Goal: Task Accomplishment & Management: Manage account settings

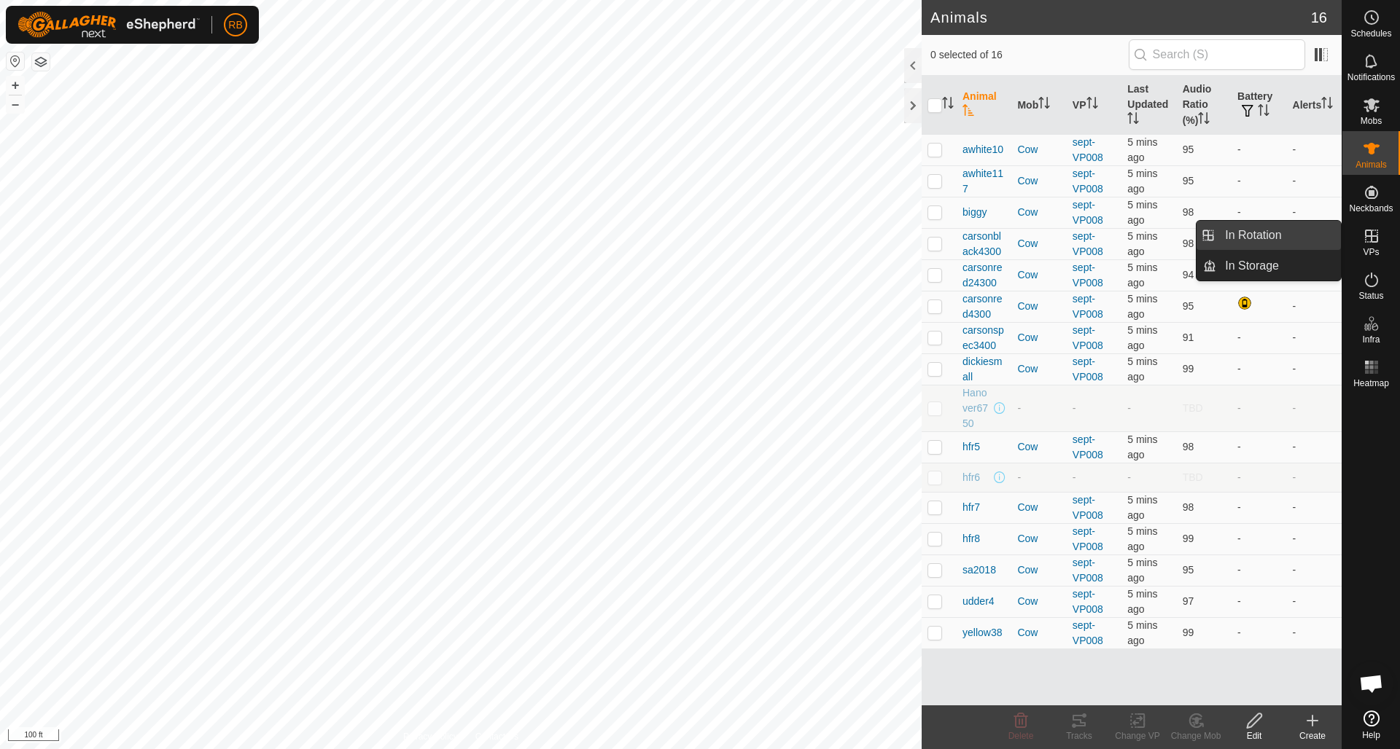
click at [1265, 238] on link "In Rotation" at bounding box center [1278, 235] width 125 height 29
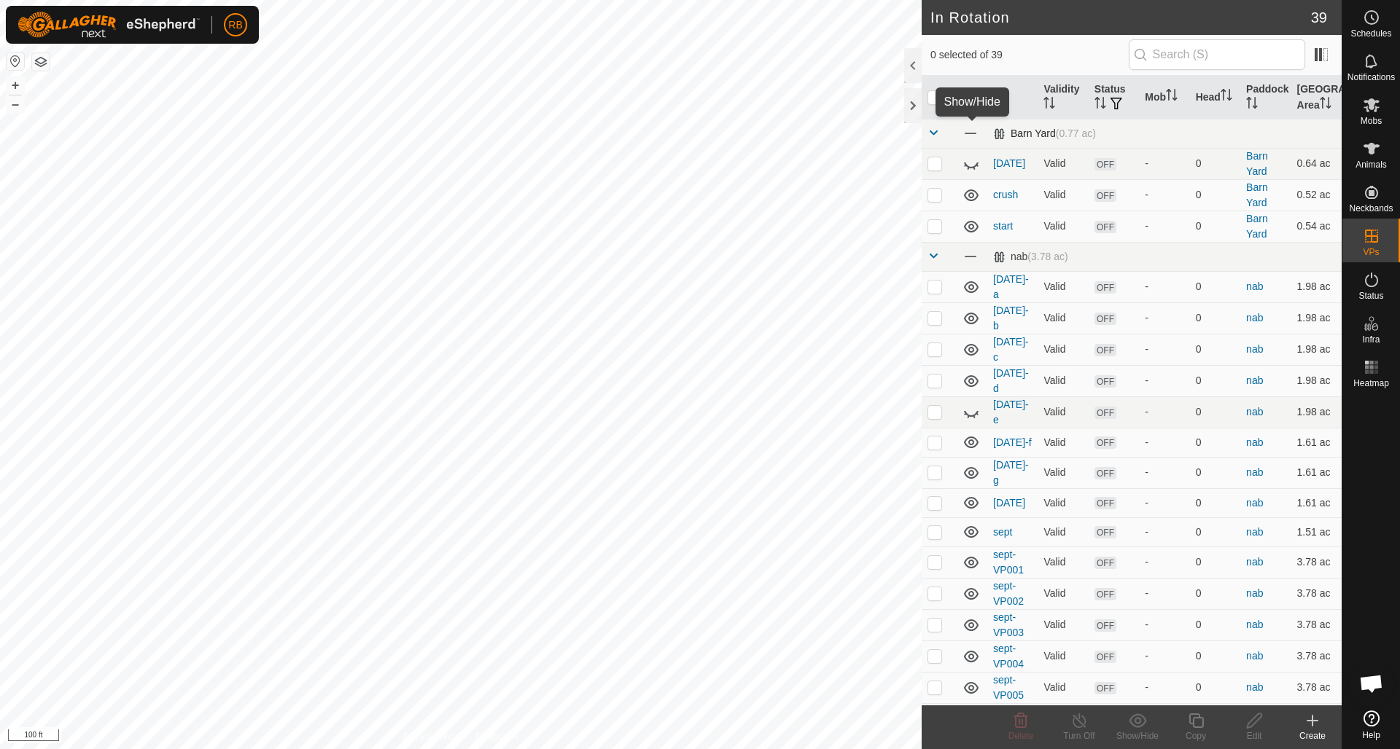
click at [972, 135] on span at bounding box center [970, 133] width 16 height 16
click at [972, 168] on icon at bounding box center [971, 166] width 15 height 6
click at [938, 287] on p-checkbox at bounding box center [934, 287] width 15 height 12
checkbox input "false"
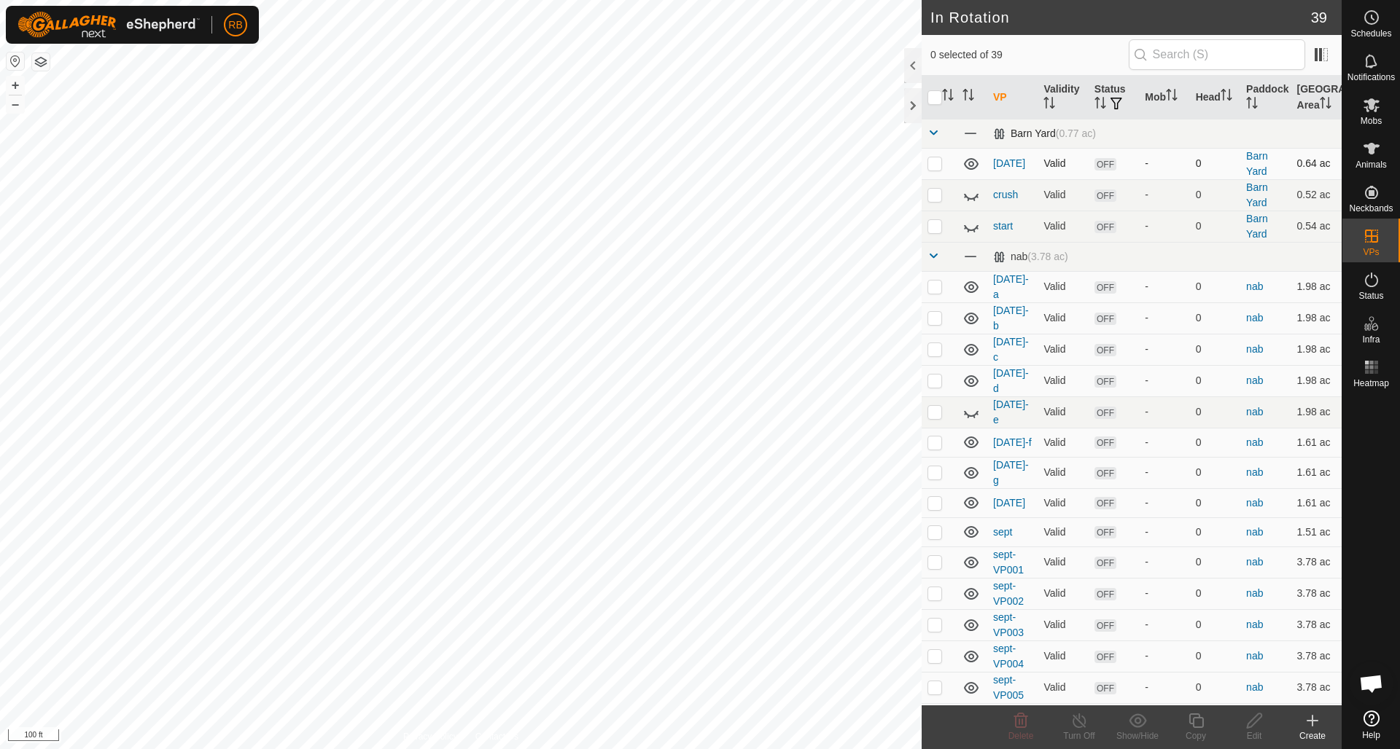
click at [934, 167] on p-checkbox at bounding box center [934, 163] width 15 height 12
checkbox input "true"
click at [934, 287] on p-checkbox at bounding box center [934, 287] width 15 height 12
checkbox input "true"
click at [938, 317] on p-checkbox at bounding box center [934, 318] width 15 height 12
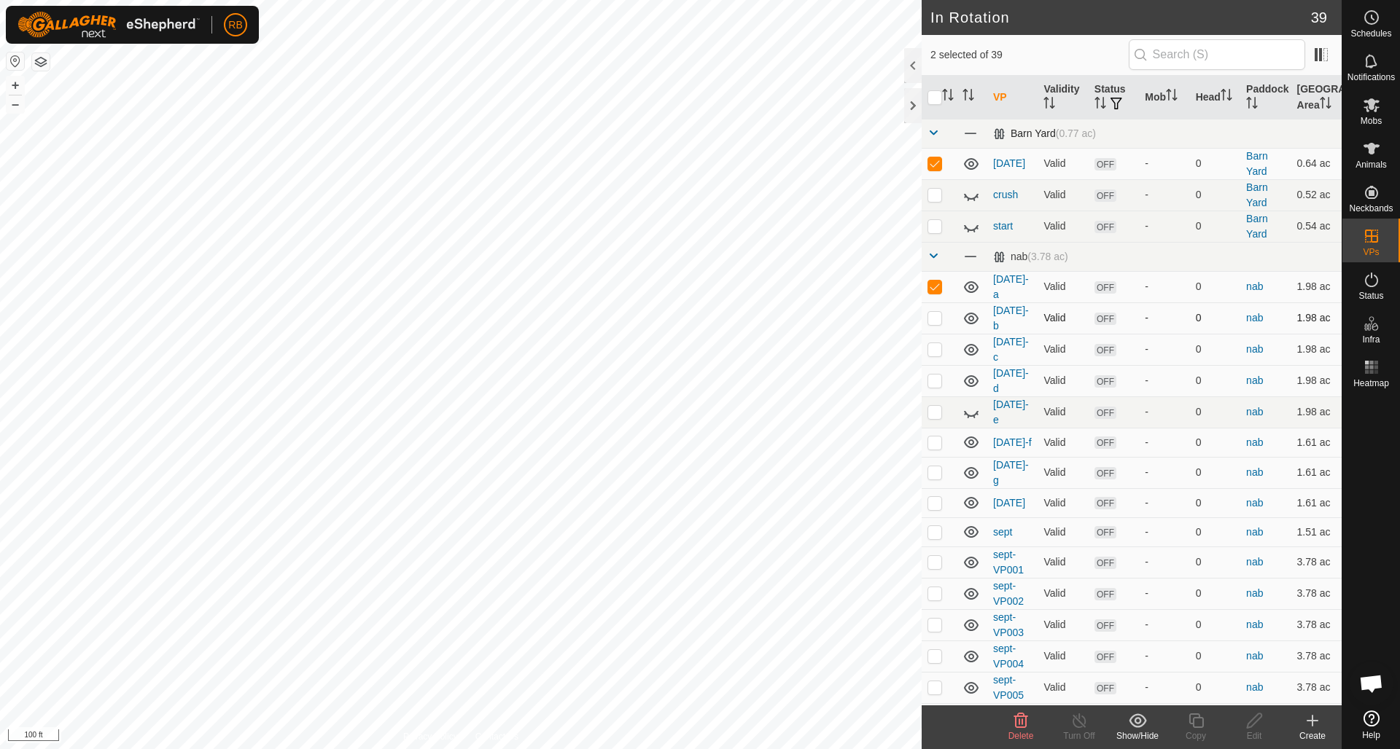
checkbox input "true"
click at [940, 346] on p-checkbox at bounding box center [934, 349] width 15 height 12
checkbox input "true"
click at [937, 375] on p-checkbox at bounding box center [934, 381] width 15 height 12
checkbox input "true"
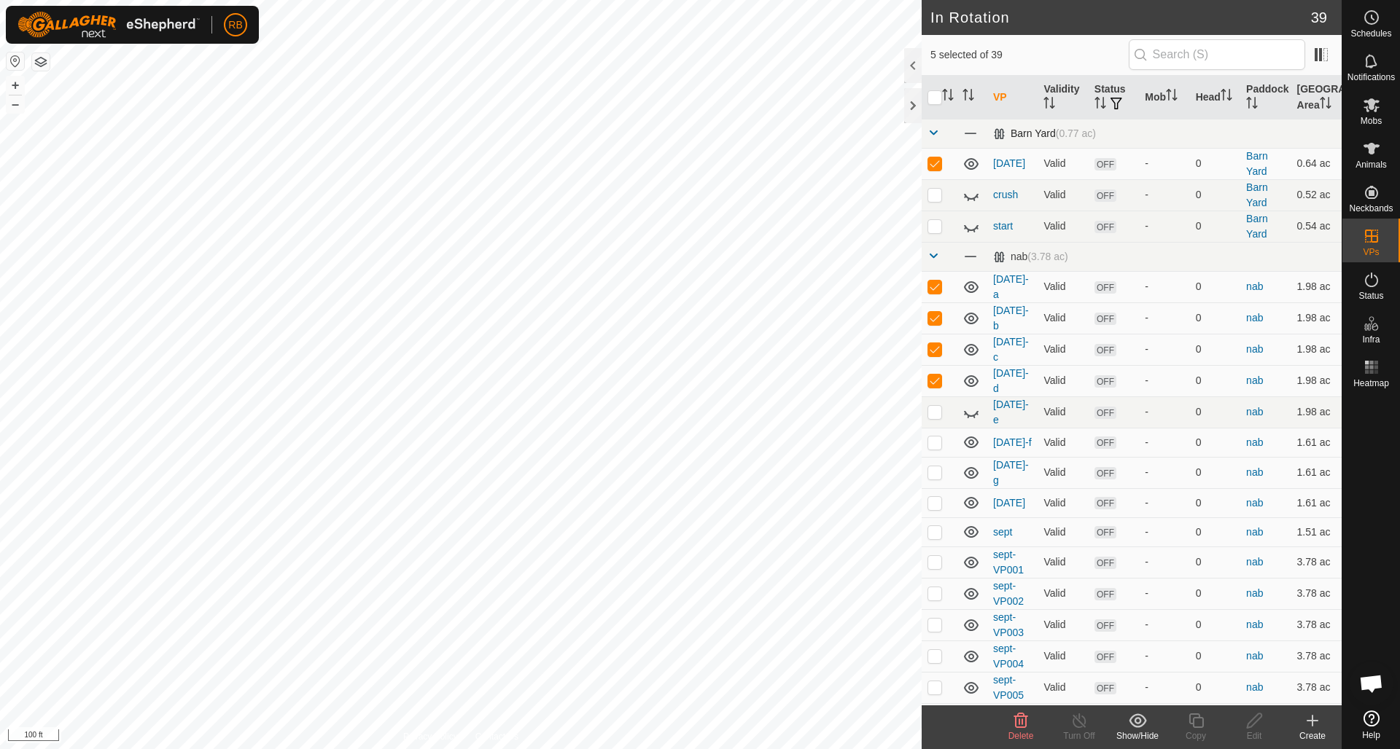
click at [1020, 719] on icon at bounding box center [1020, 720] width 17 height 17
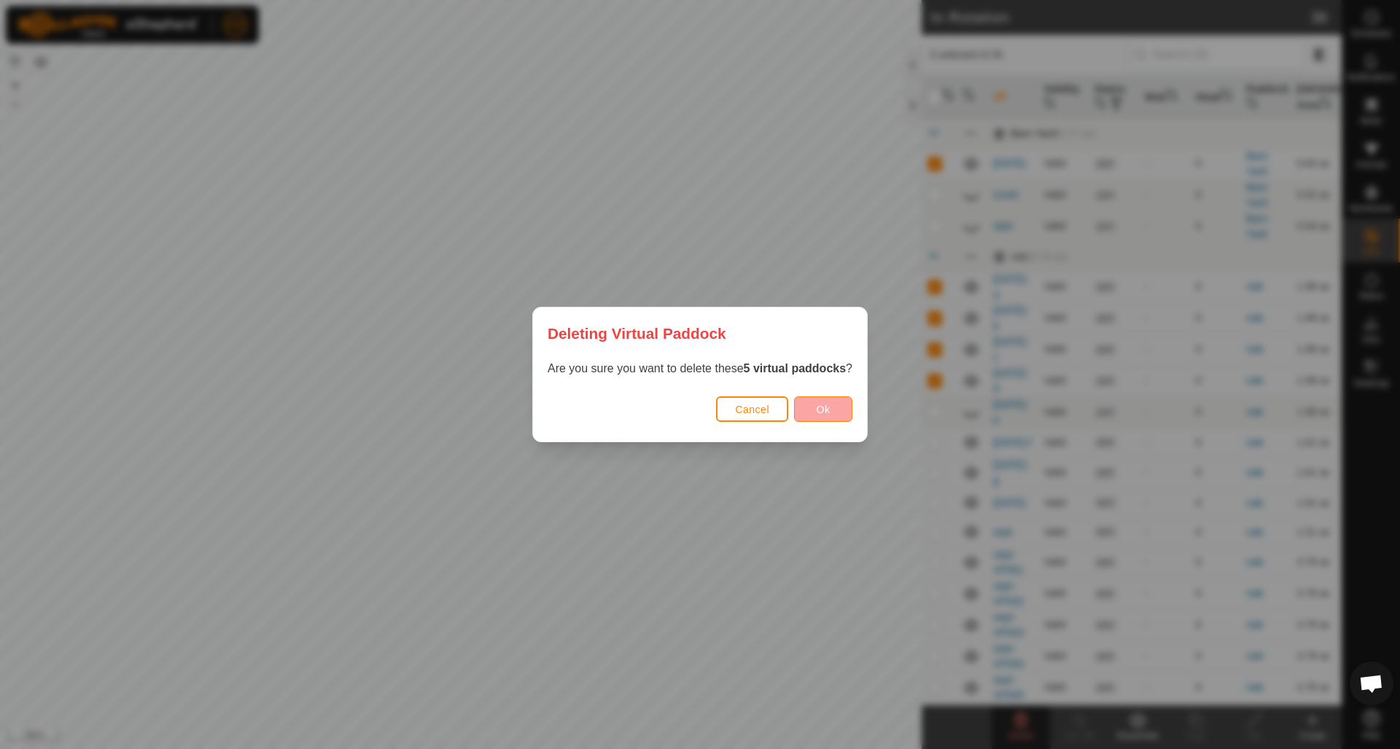
click at [828, 411] on span "Ok" at bounding box center [823, 410] width 14 height 12
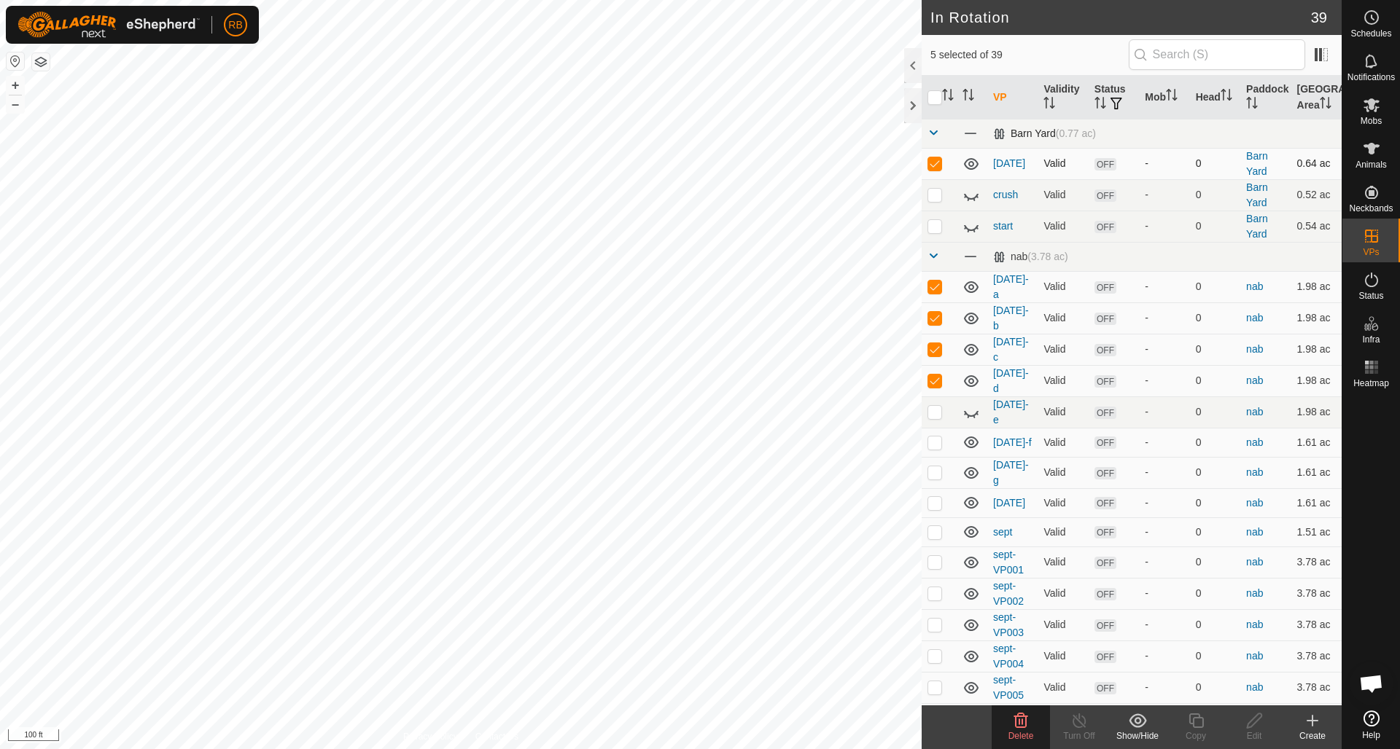
click at [934, 164] on p-checkbox at bounding box center [934, 163] width 15 height 12
checkbox input "false"
click at [1022, 725] on icon at bounding box center [1021, 721] width 14 height 15
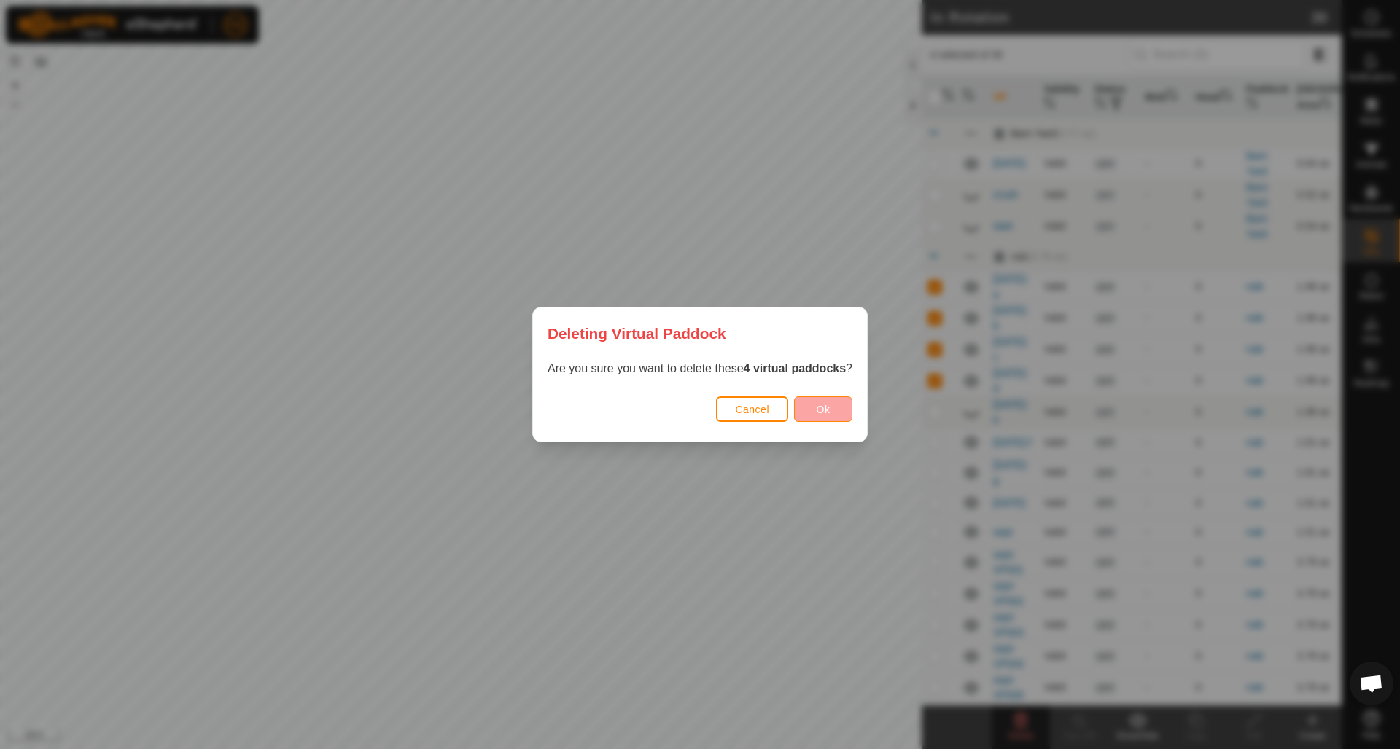
click at [819, 413] on span "Ok" at bounding box center [823, 410] width 14 height 12
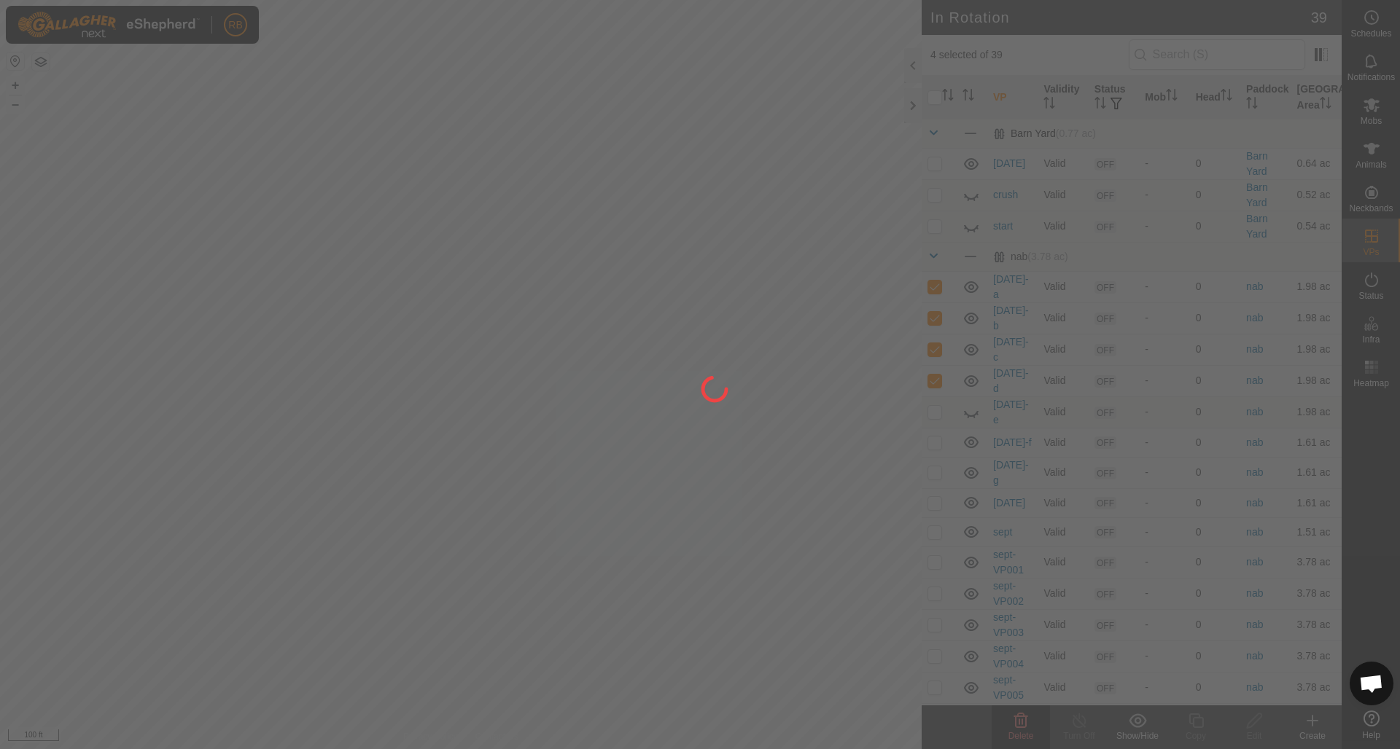
checkbox input "false"
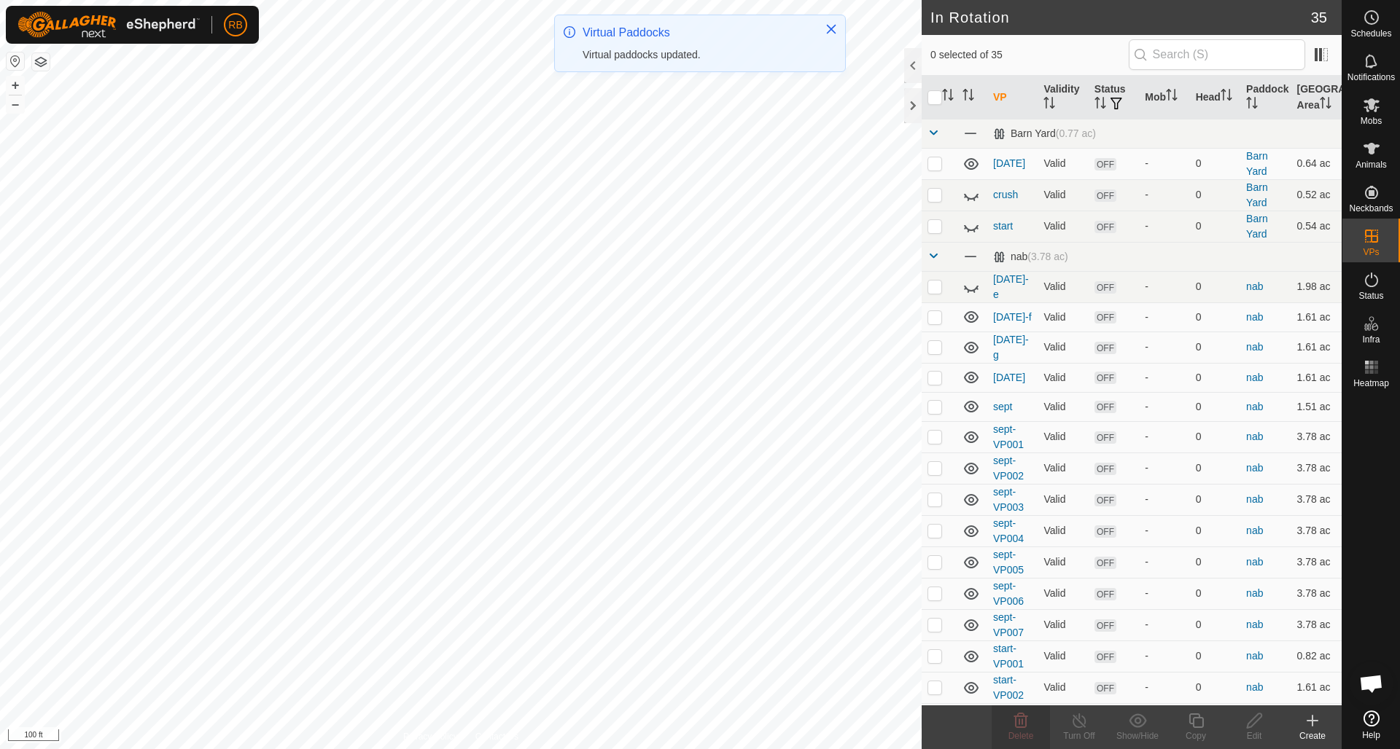
click at [971, 287] on icon at bounding box center [970, 286] width 17 height 17
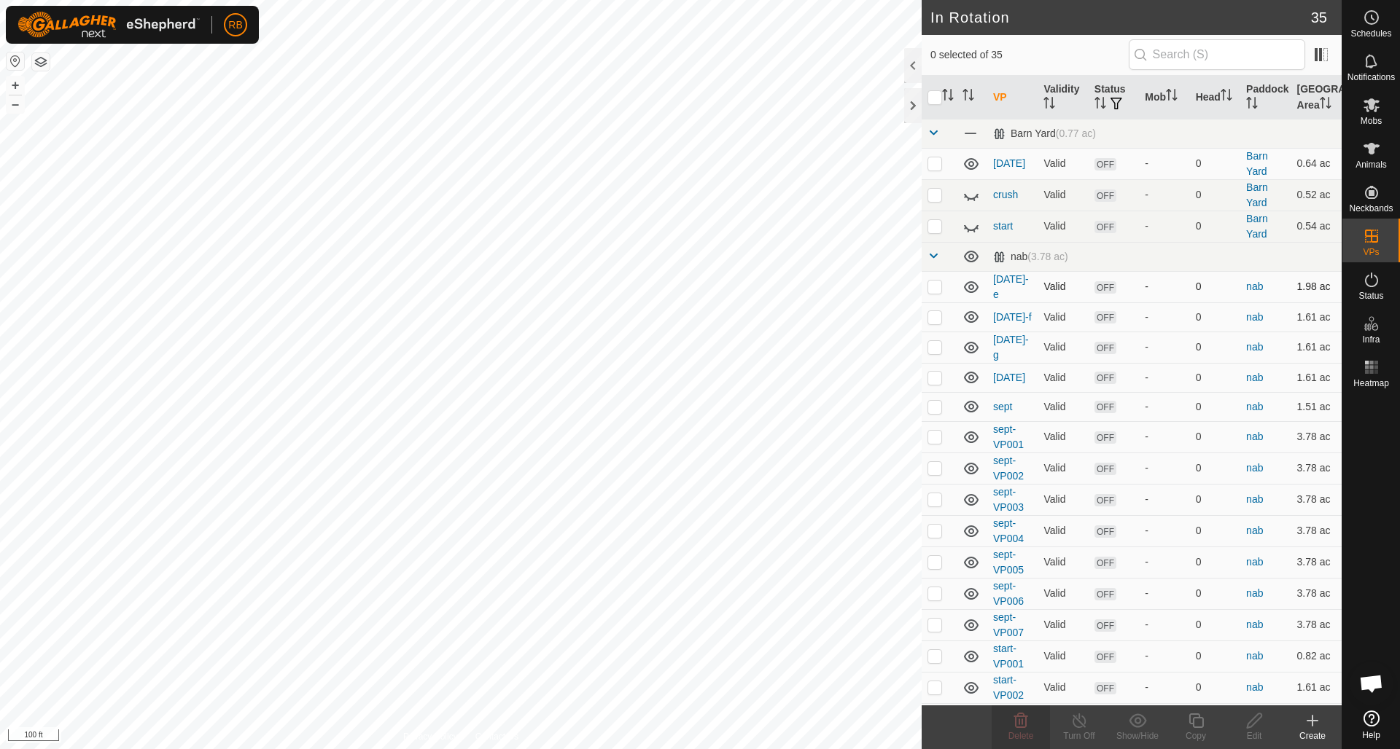
click at [937, 288] on p-checkbox at bounding box center [934, 287] width 15 height 12
checkbox input "true"
click at [939, 317] on p-checkbox at bounding box center [934, 317] width 15 height 12
checkbox input "true"
click at [937, 346] on p-checkbox at bounding box center [934, 347] width 15 height 12
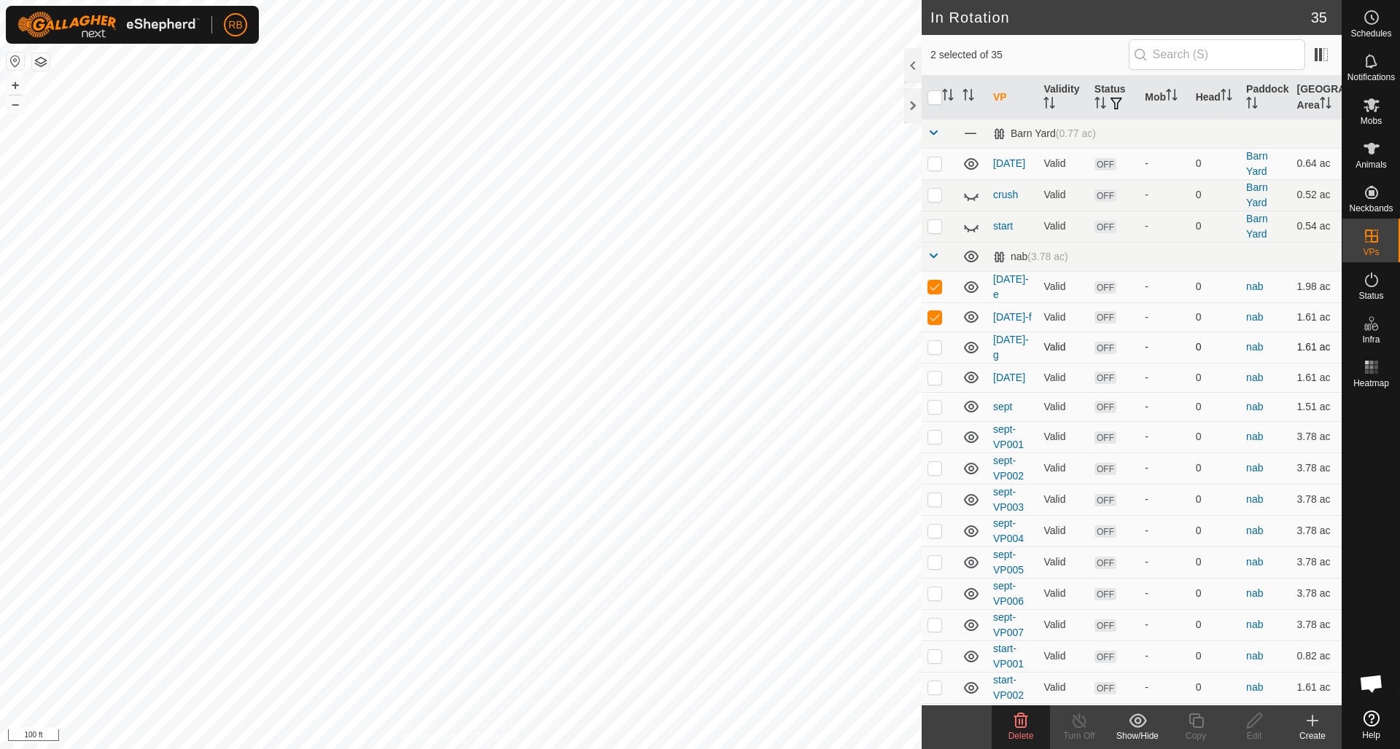
checkbox input "true"
click at [937, 376] on p-checkbox at bounding box center [934, 378] width 15 height 12
checkbox input "true"
click at [938, 406] on p-checkbox at bounding box center [934, 407] width 15 height 12
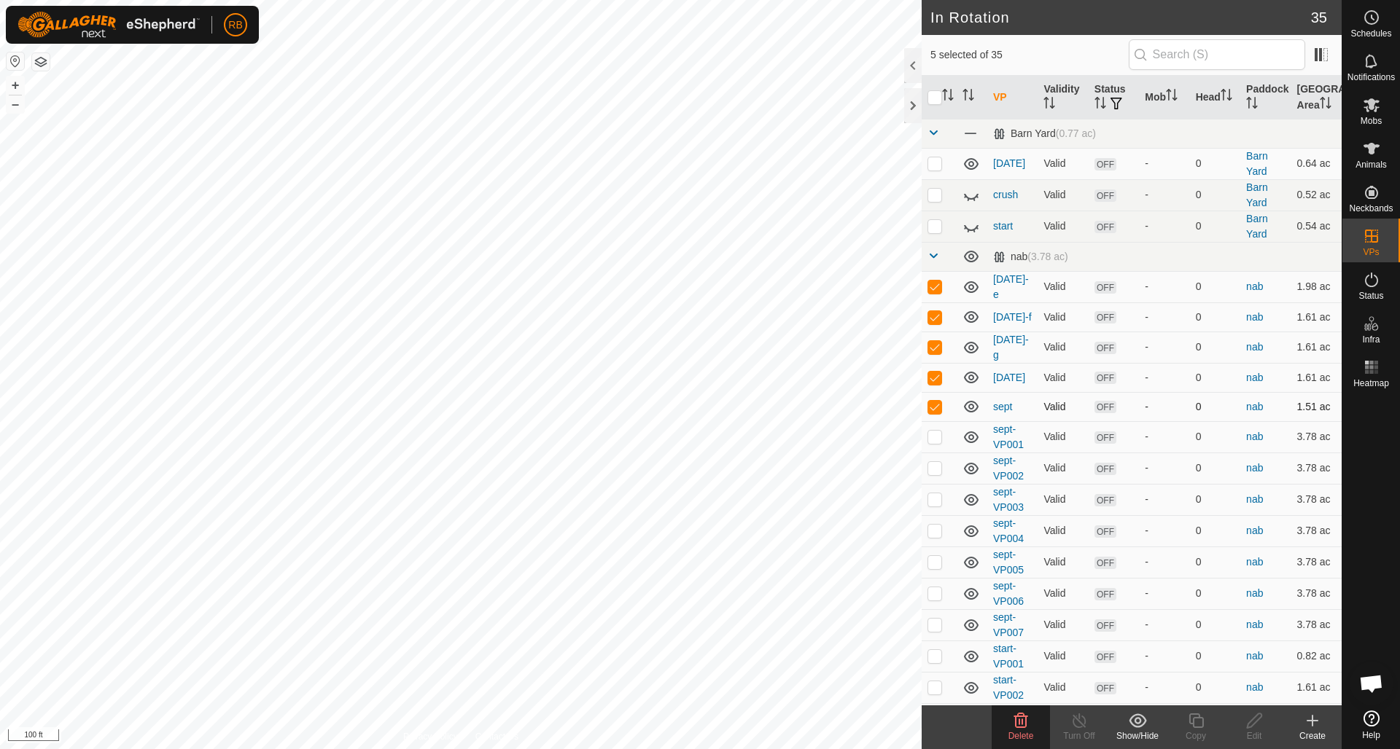
checkbox input "false"
click at [1018, 724] on icon at bounding box center [1021, 721] width 14 height 15
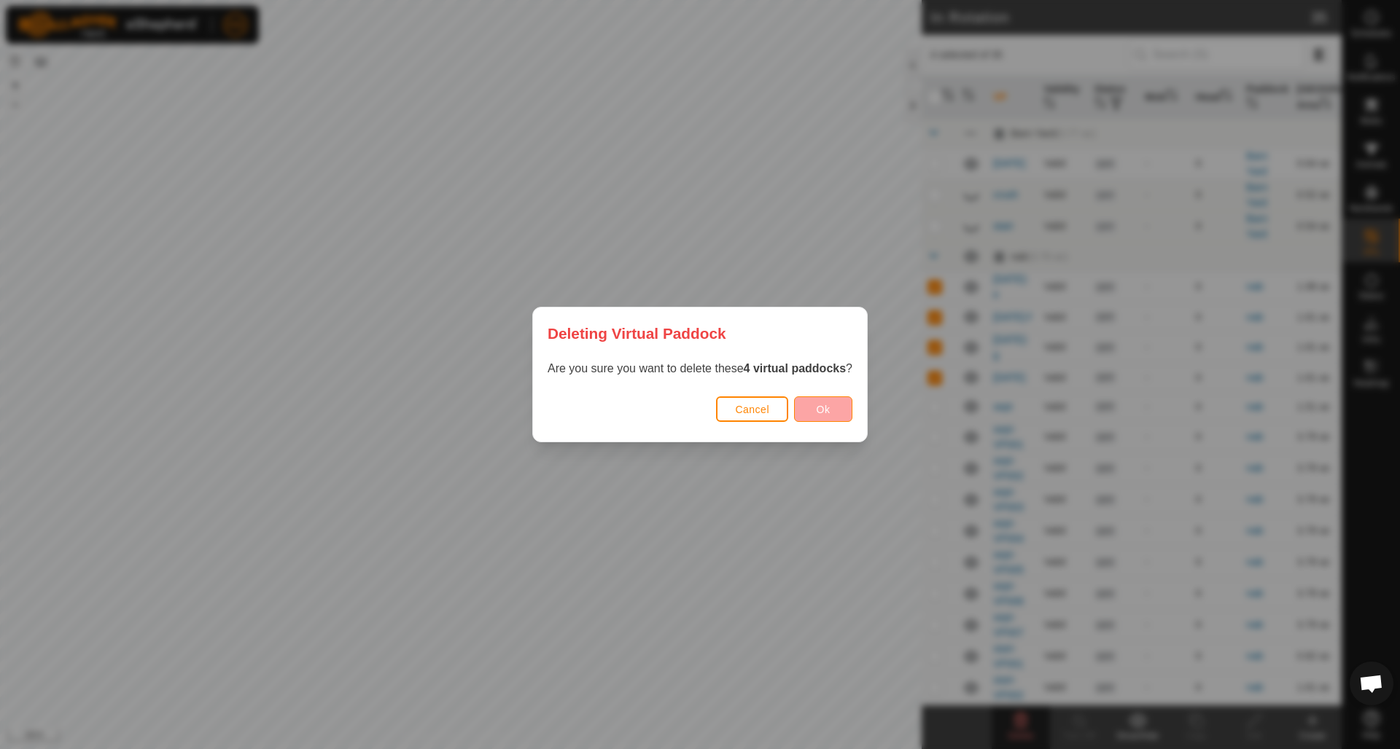
click at [836, 405] on button "Ok" at bounding box center [823, 410] width 58 height 26
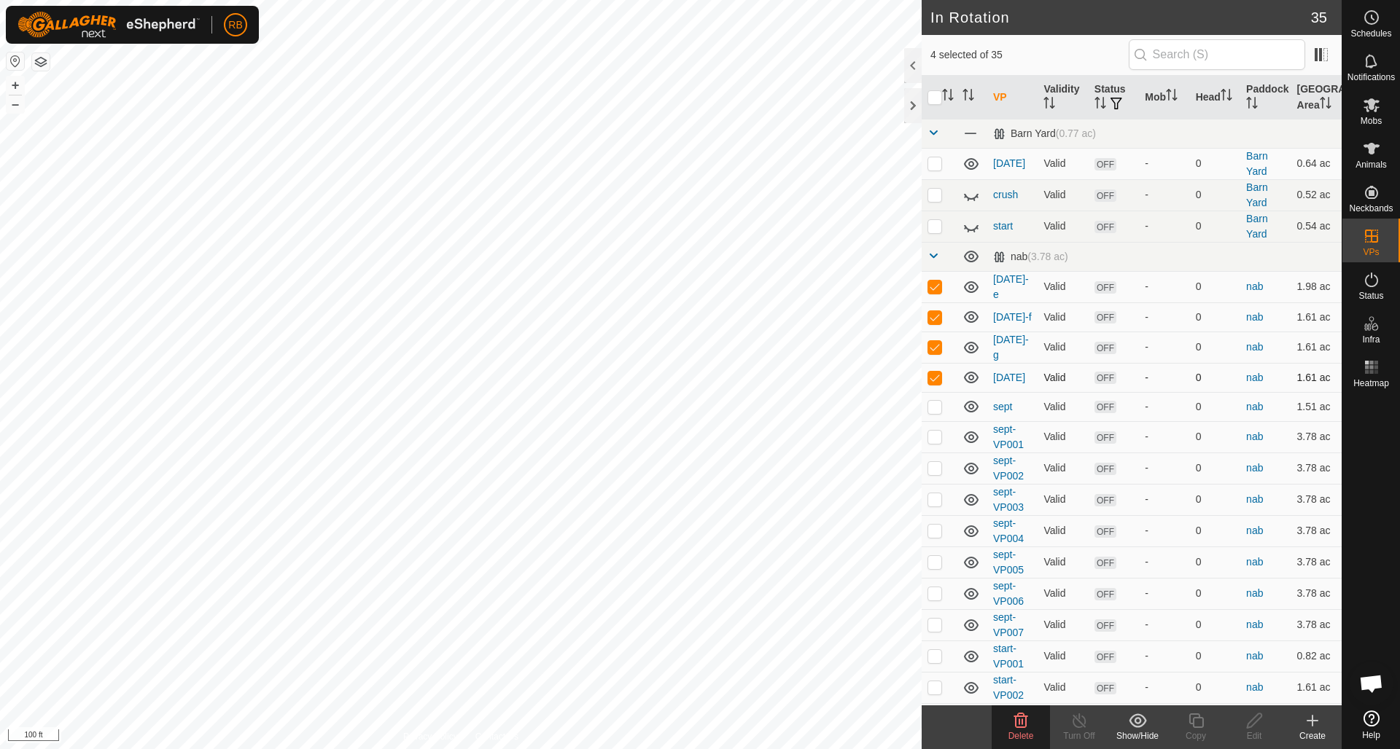
click at [934, 375] on p-checkbox at bounding box center [934, 378] width 15 height 12
checkbox input "false"
click at [1021, 728] on icon at bounding box center [1021, 721] width 14 height 15
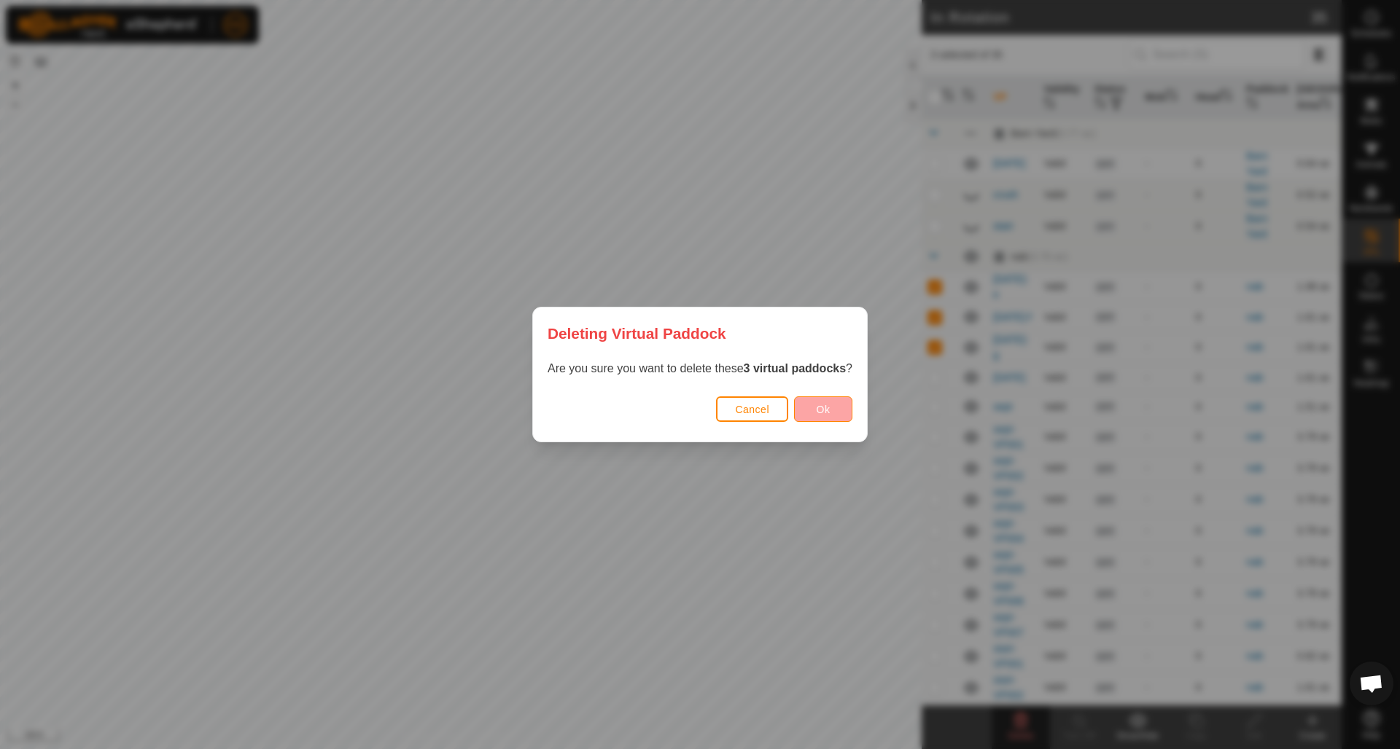
click at [824, 402] on button "Ok" at bounding box center [823, 410] width 58 height 26
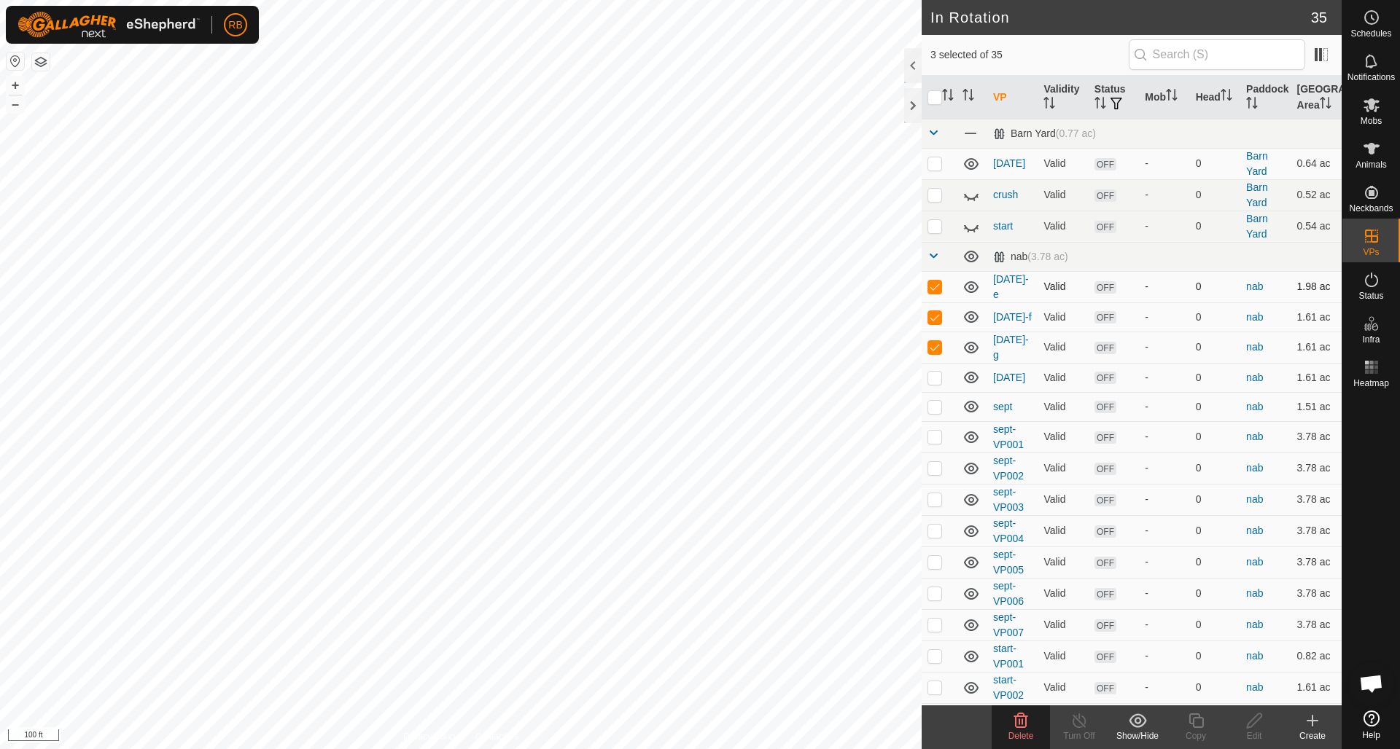
click at [936, 284] on p-checkbox at bounding box center [934, 287] width 15 height 12
checkbox input "false"
drag, startPoint x: 938, startPoint y: 313, endPoint x: 936, endPoint y: 327, distance: 14.0
click at [938, 313] on p-checkbox at bounding box center [934, 317] width 15 height 12
checkbox input "false"
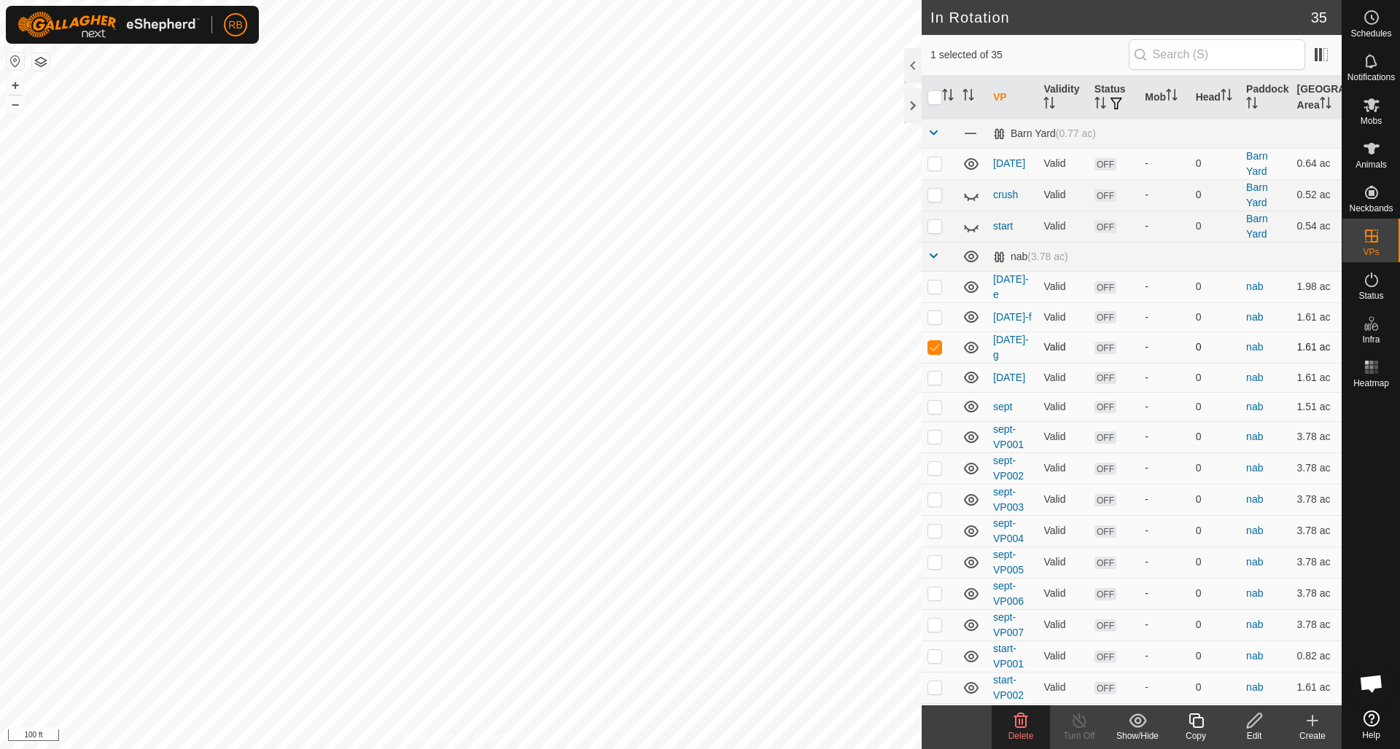
click at [938, 346] on p-checkbox at bounding box center [934, 347] width 15 height 12
checkbox input "false"
click at [1372, 152] on icon at bounding box center [1371, 149] width 16 height 12
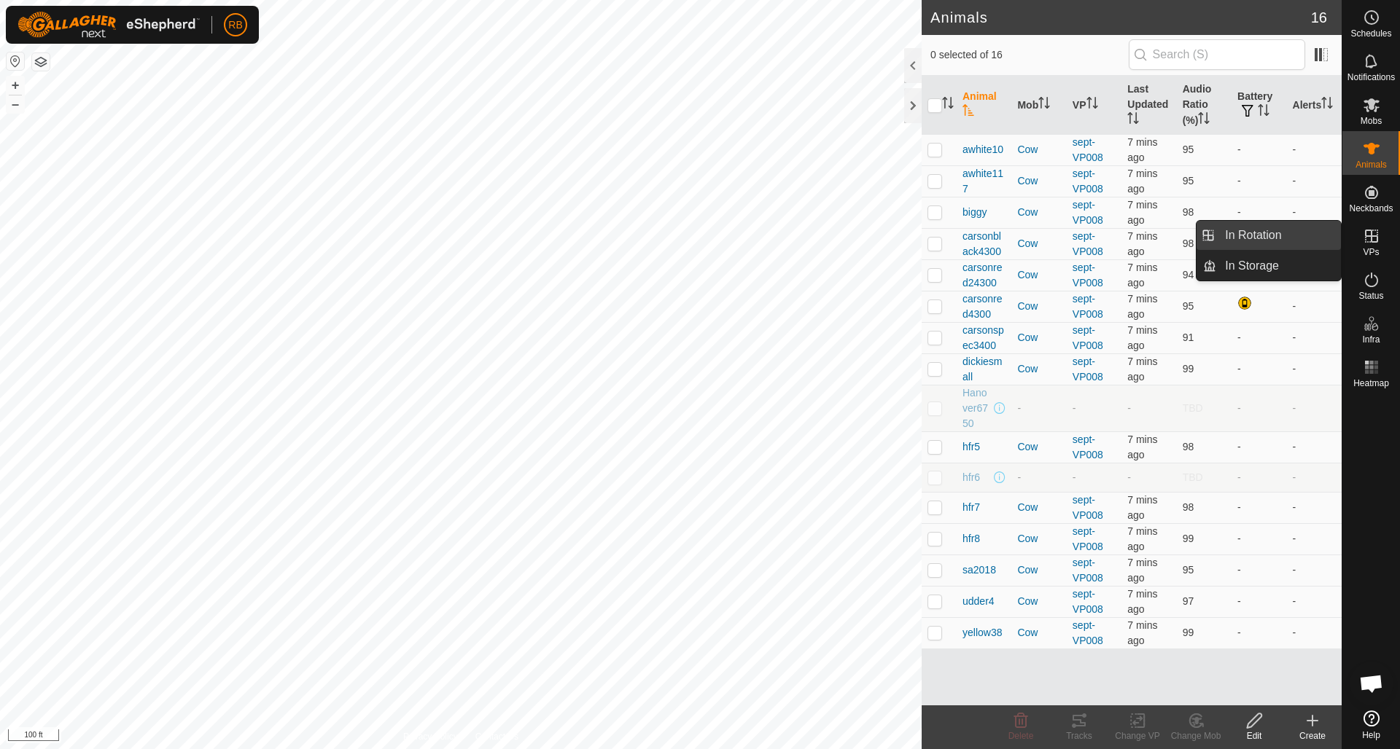
click at [1238, 234] on link "In Rotation" at bounding box center [1278, 235] width 125 height 29
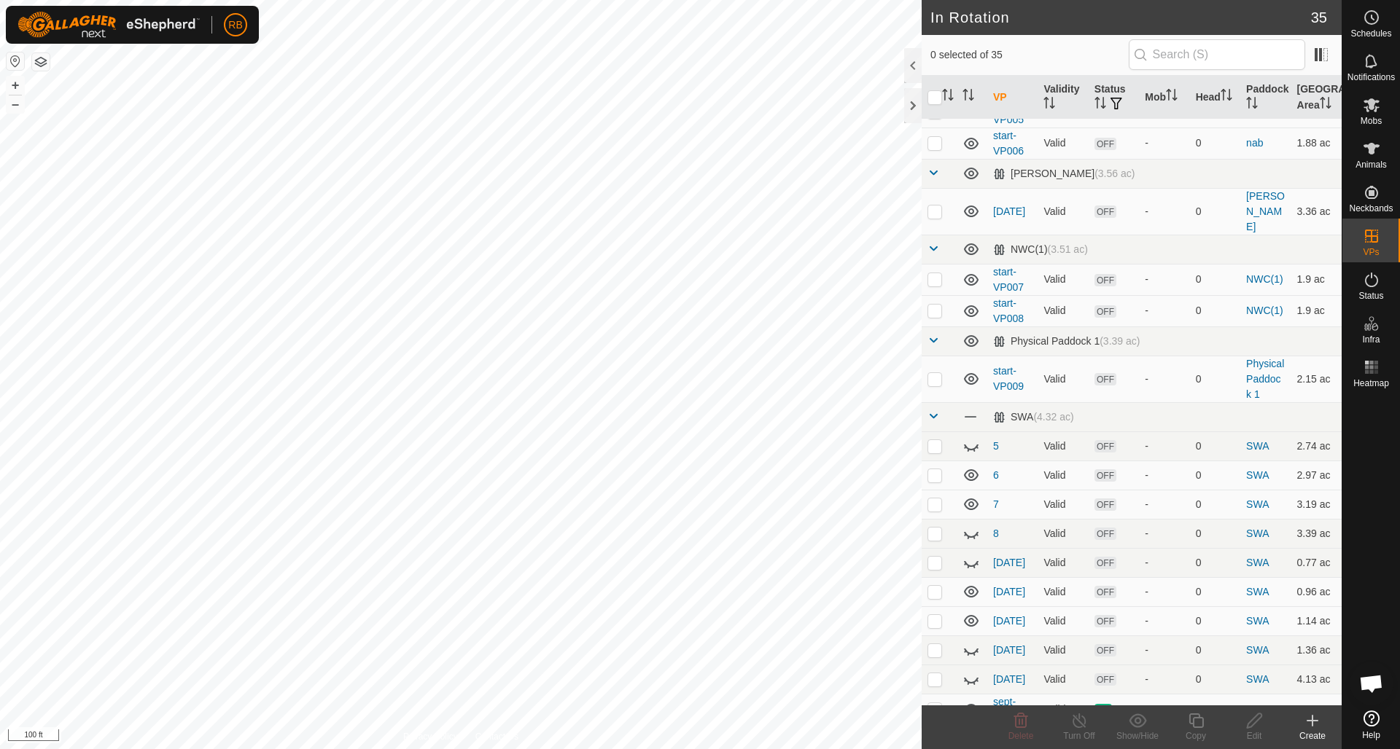
scroll to position [669, 0]
click at [938, 704] on p-checkbox at bounding box center [934, 710] width 15 height 12
checkbox input "true"
click at [1191, 719] on icon at bounding box center [1196, 720] width 18 height 17
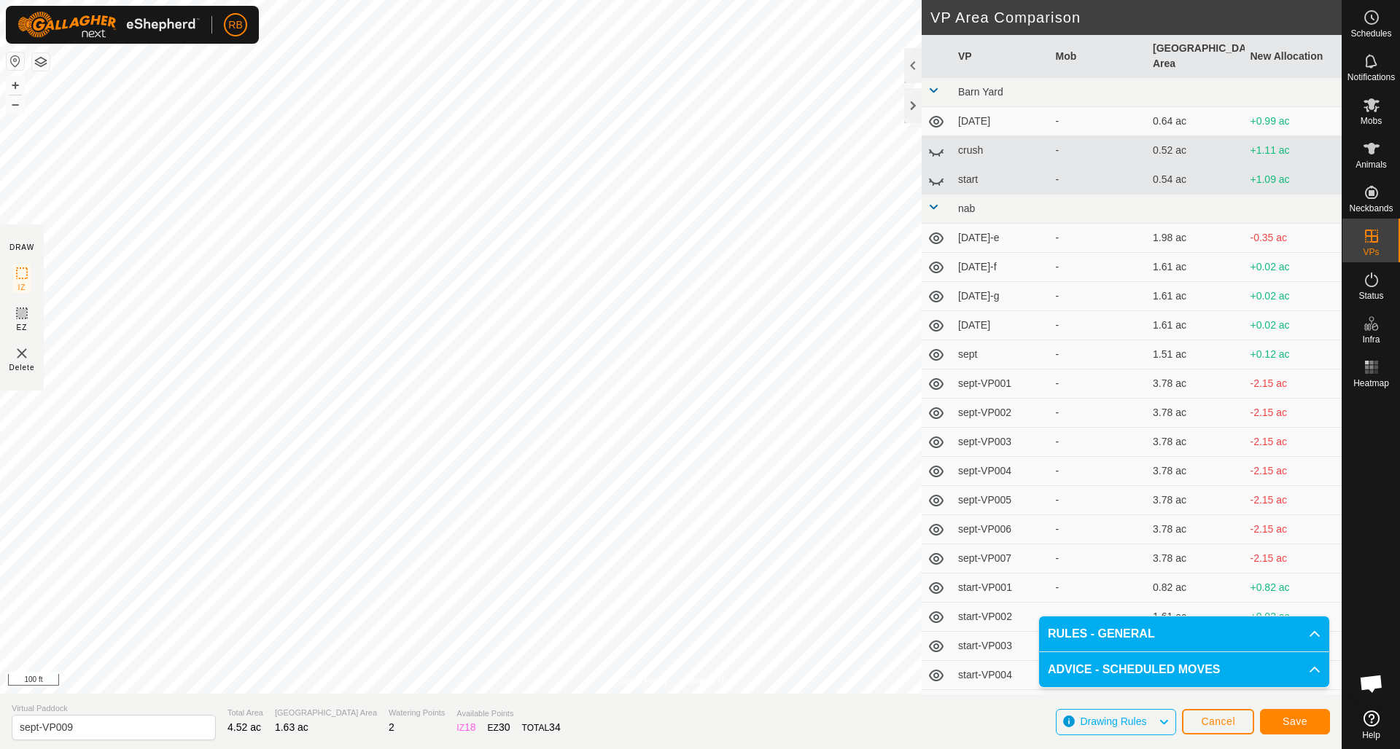
click at [1300, 724] on span "Save" at bounding box center [1294, 722] width 25 height 12
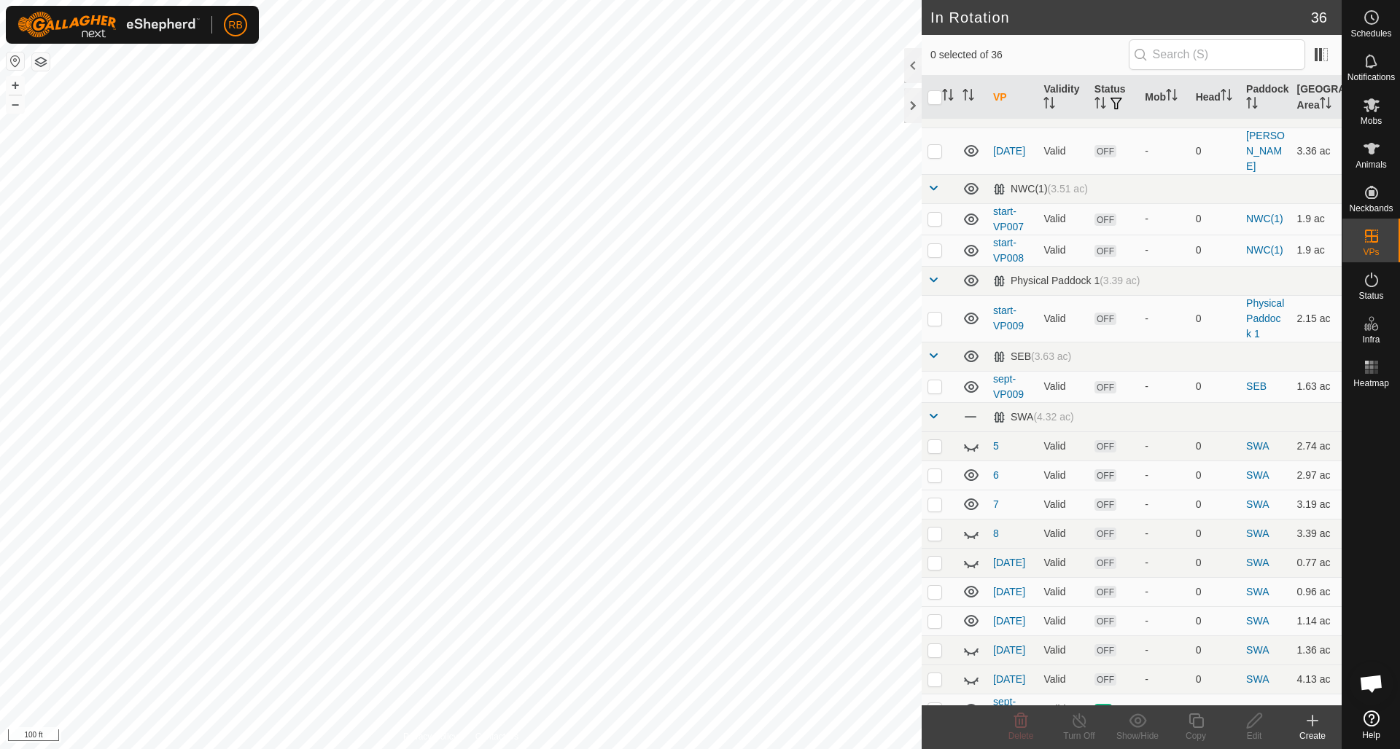
scroll to position [730, 0]
click at [940, 313] on p-checkbox at bounding box center [934, 319] width 15 height 12
checkbox input "false"
click at [937, 381] on p-checkbox at bounding box center [934, 387] width 15 height 12
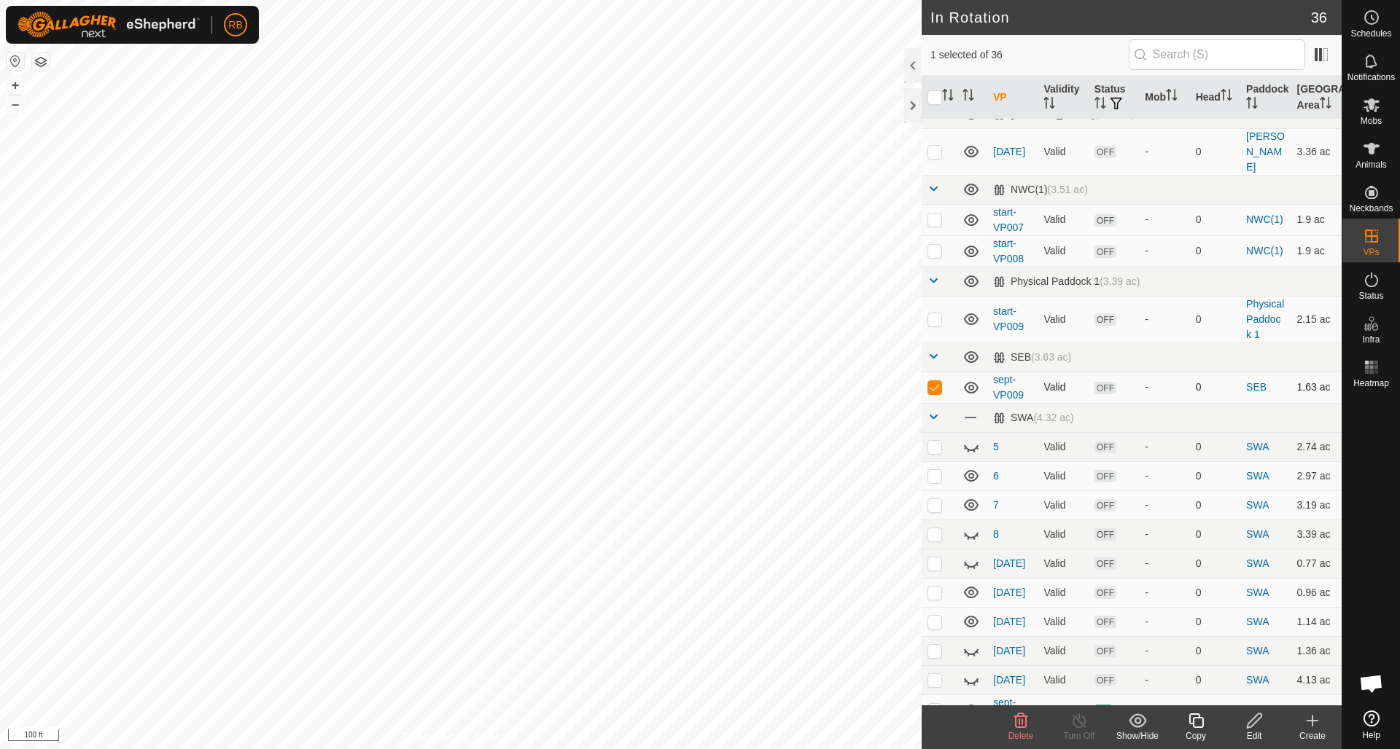
checkbox input "true"
click at [1202, 721] on icon at bounding box center [1195, 721] width 15 height 15
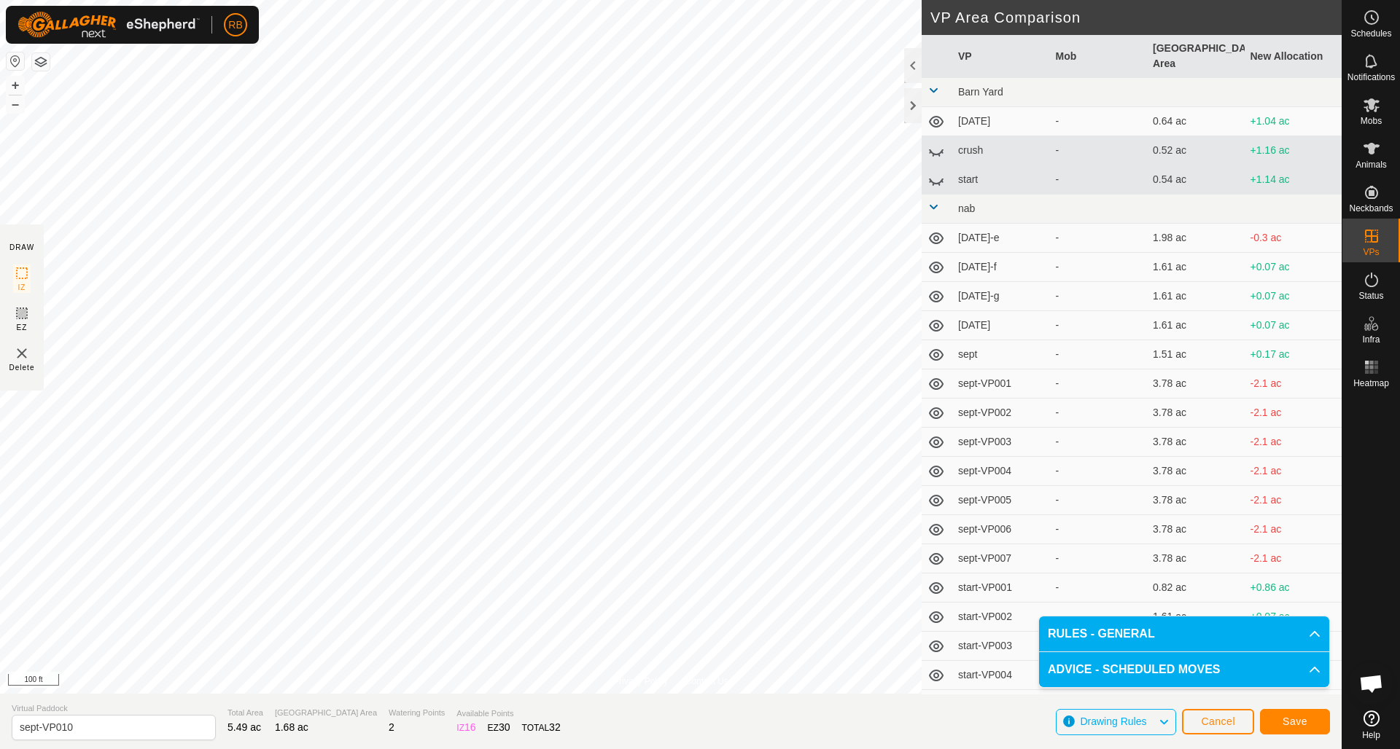
click at [1306, 722] on span "Save" at bounding box center [1294, 722] width 25 height 12
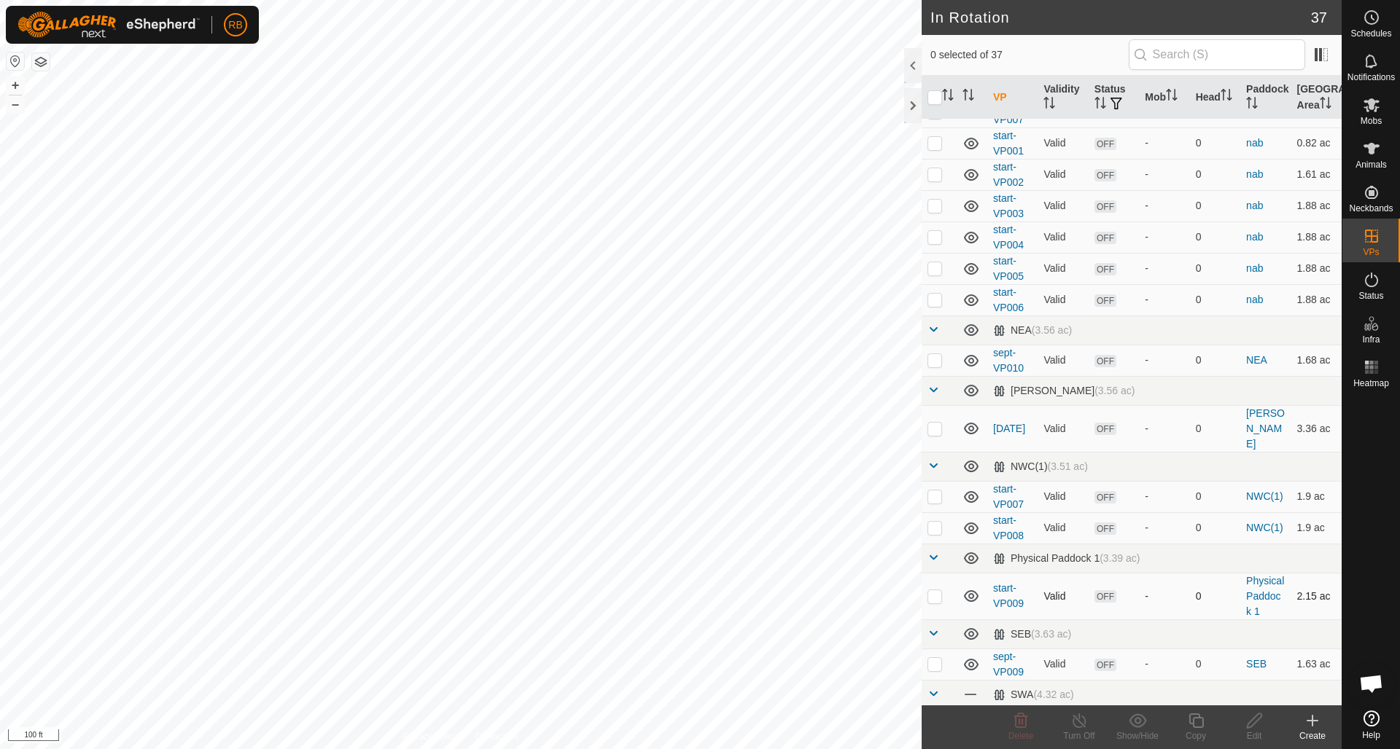
scroll to position [515, 0]
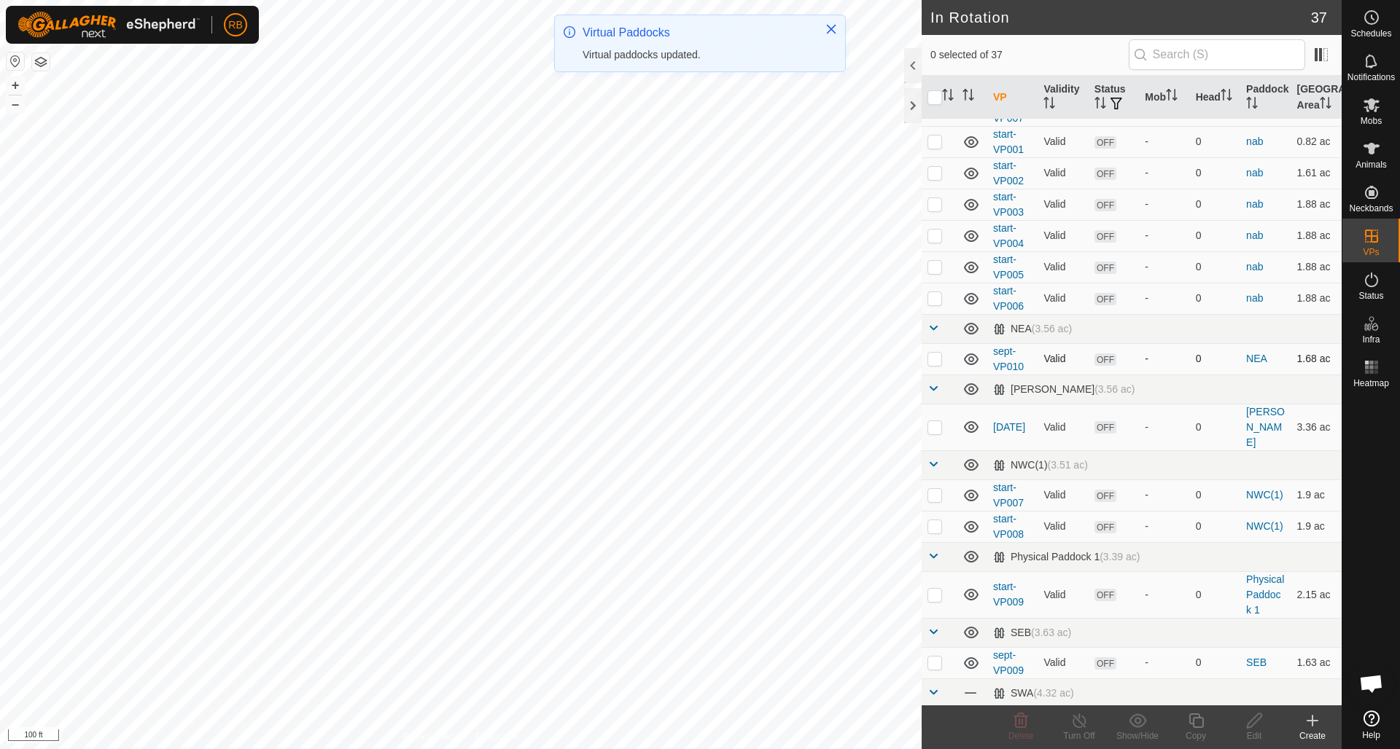
click at [937, 356] on p-checkbox at bounding box center [934, 359] width 15 height 12
checkbox input "true"
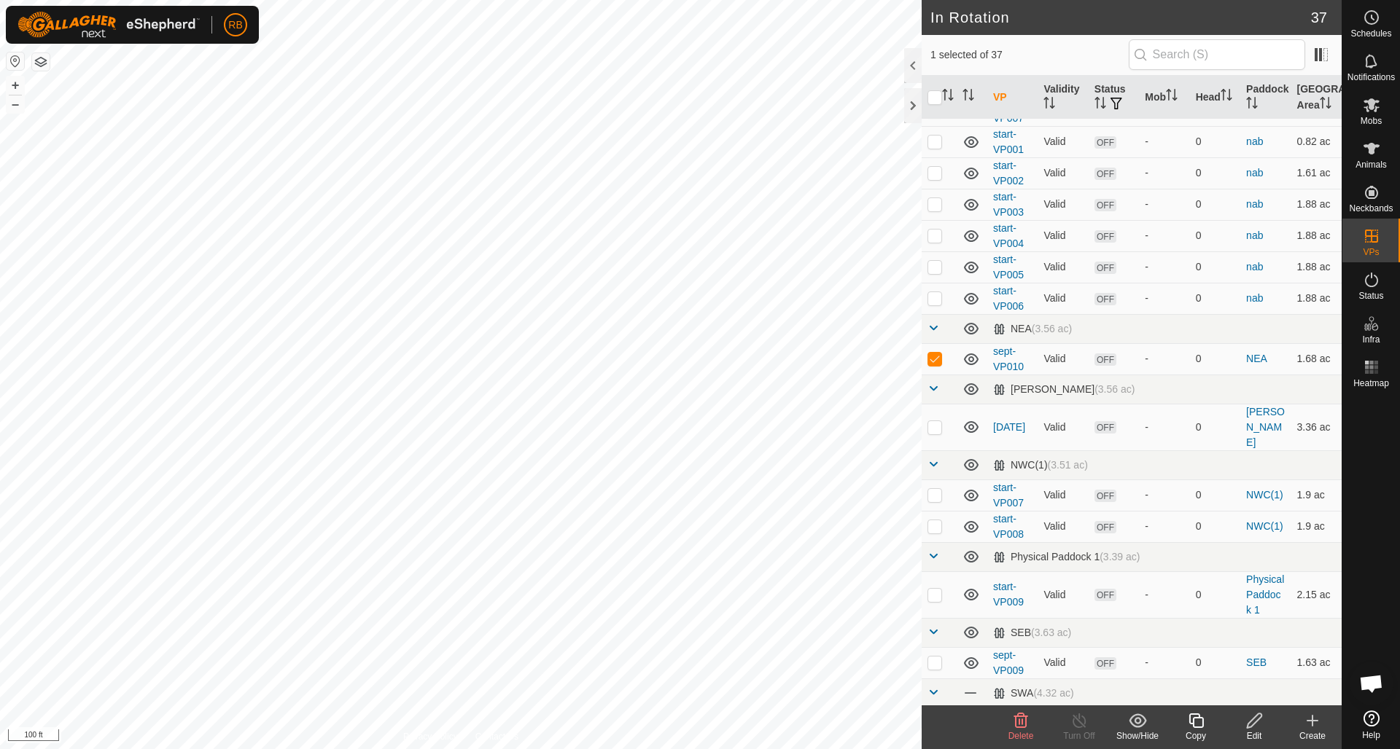
click at [1194, 717] on icon at bounding box center [1196, 720] width 18 height 17
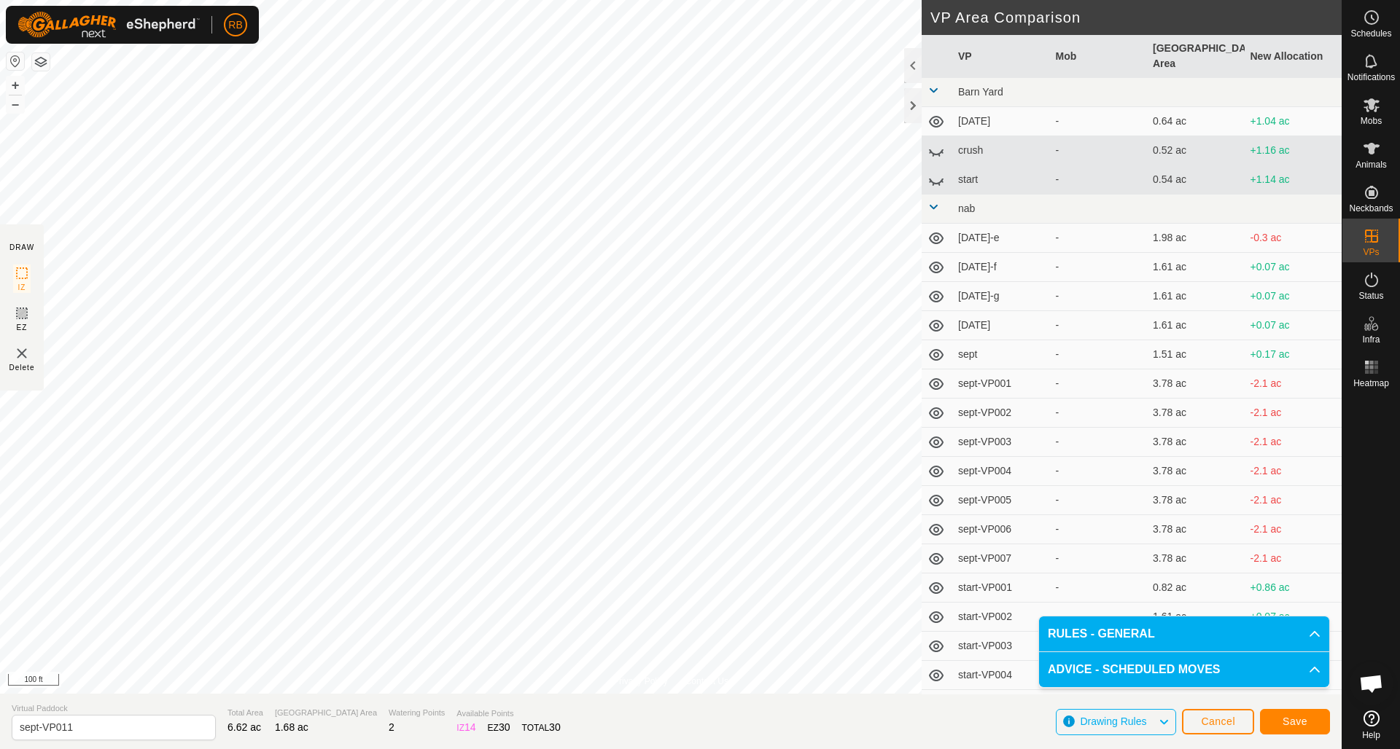
click at [1303, 721] on span "Save" at bounding box center [1294, 722] width 25 height 12
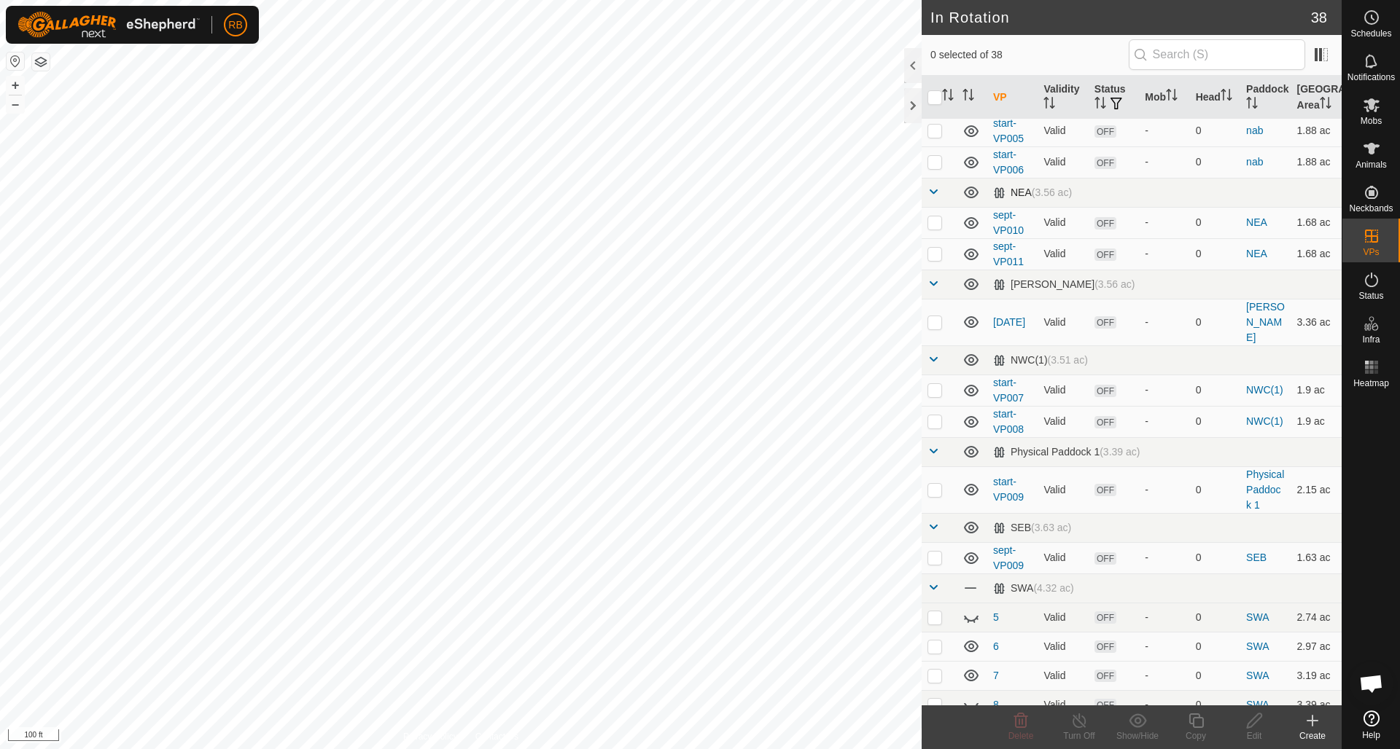
scroll to position [652, 0]
click at [938, 248] on p-checkbox at bounding box center [934, 252] width 15 height 12
checkbox input "true"
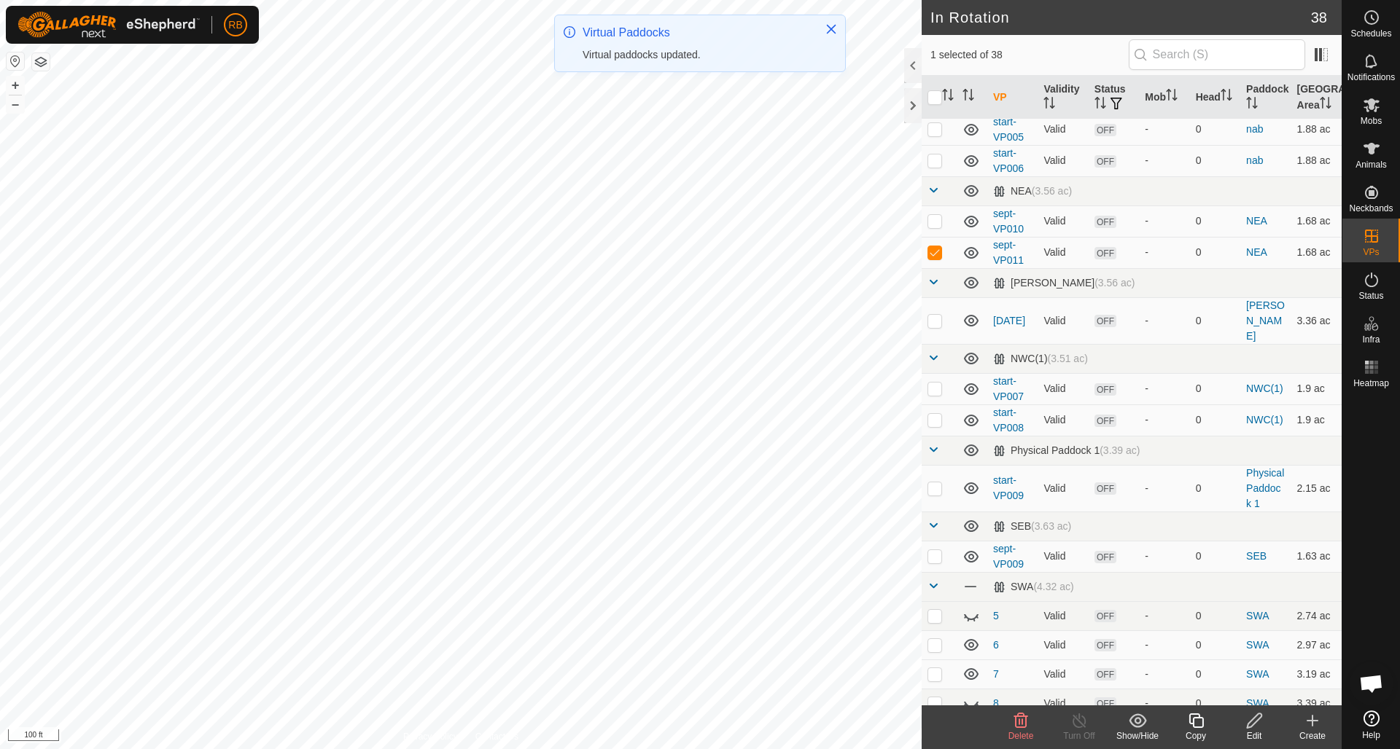
click at [1199, 723] on icon at bounding box center [1196, 720] width 18 height 17
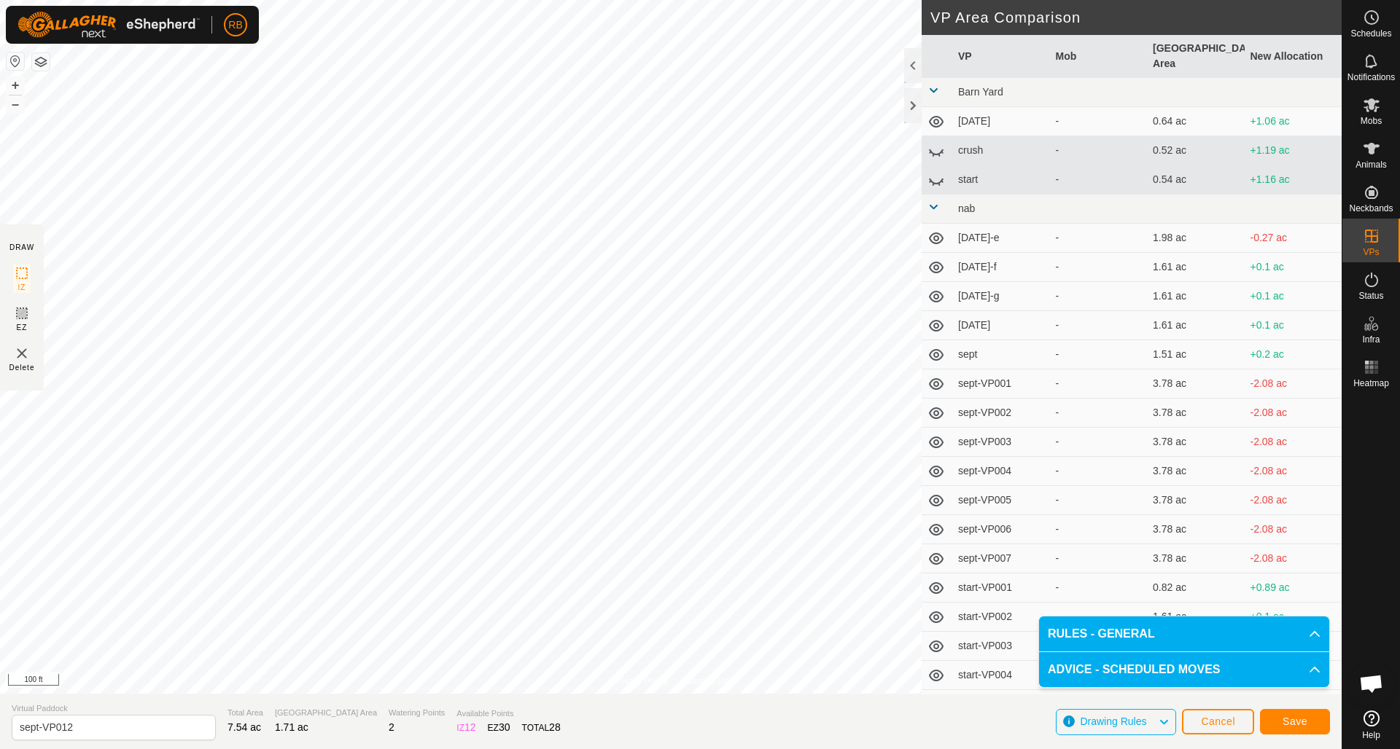
click at [1295, 722] on span "Save" at bounding box center [1294, 722] width 25 height 12
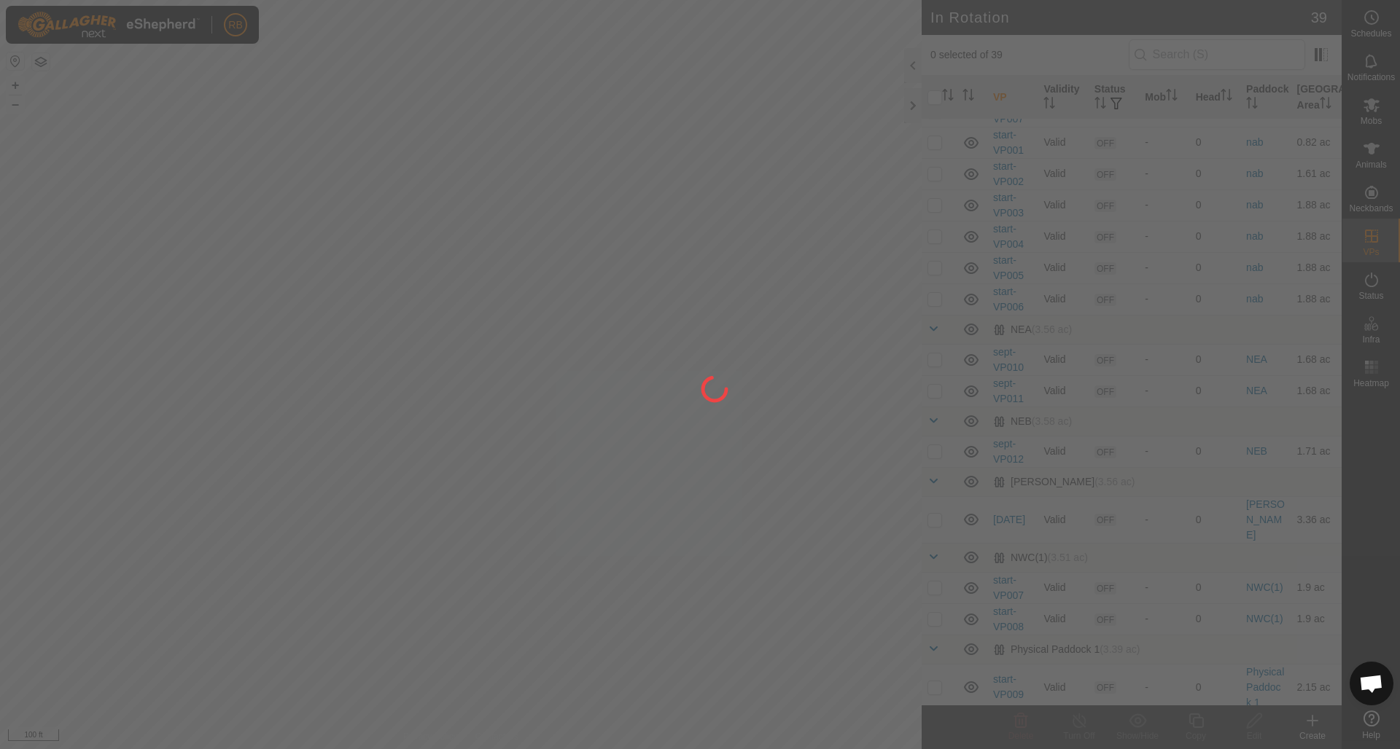
scroll to position [515, 0]
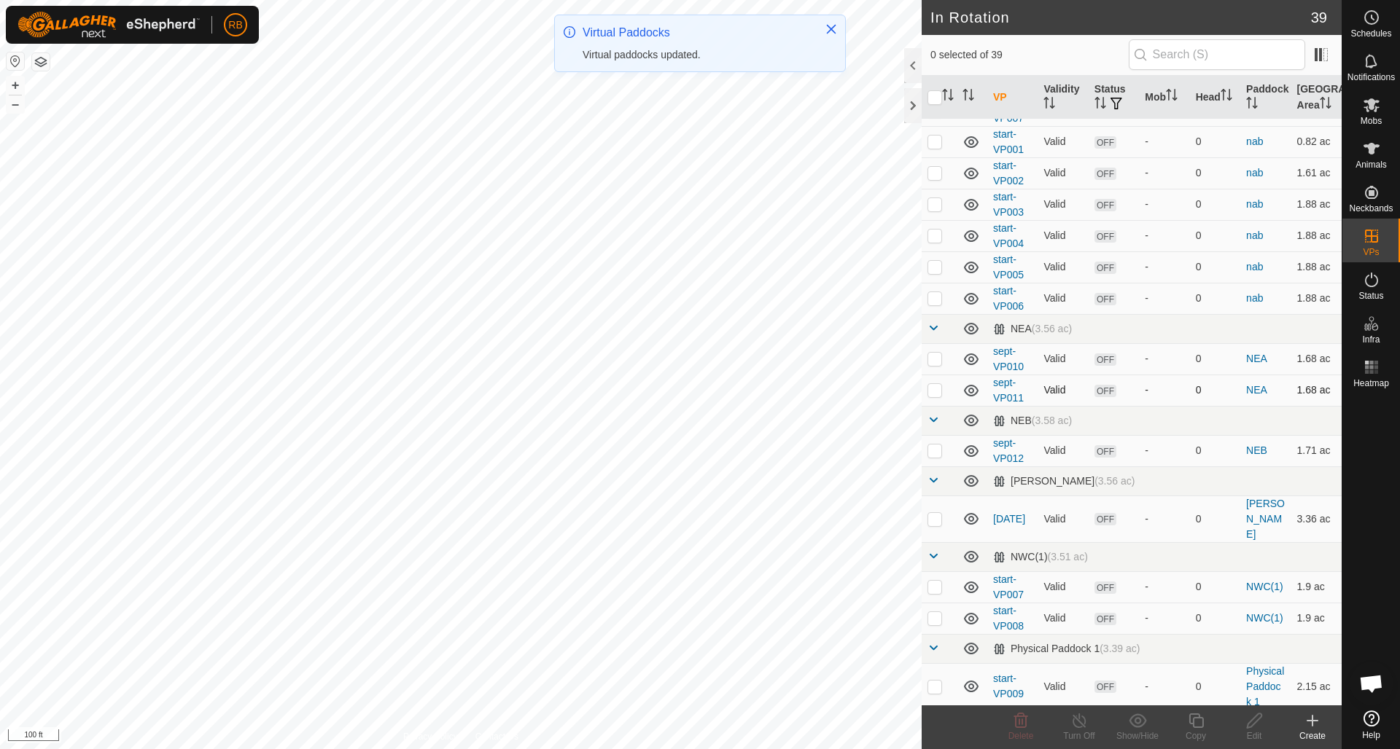
click at [937, 386] on p-checkbox at bounding box center [934, 390] width 15 height 12
checkbox input "true"
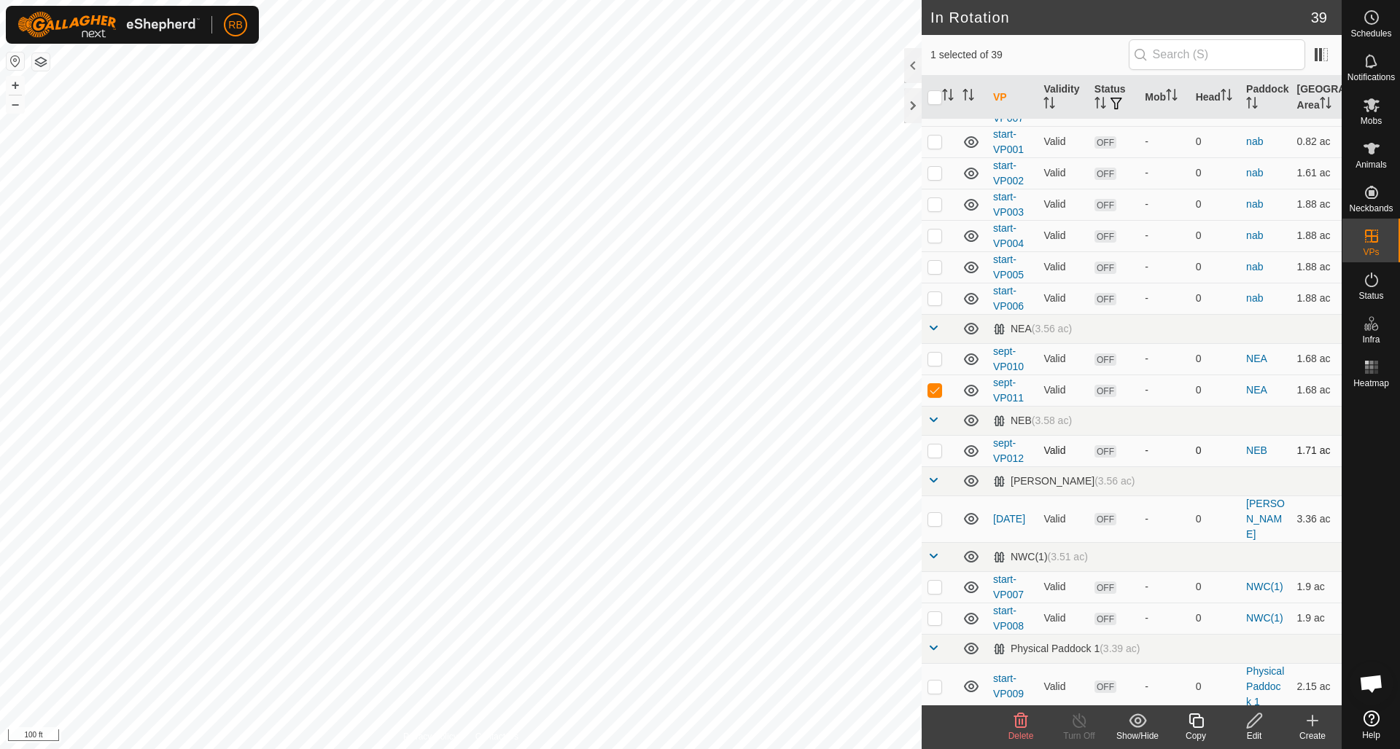
click at [934, 450] on p-checkbox at bounding box center [934, 451] width 15 height 12
checkbox input "true"
click at [935, 386] on p-checkbox at bounding box center [934, 390] width 15 height 12
checkbox input "false"
click at [1196, 724] on icon at bounding box center [1196, 720] width 18 height 17
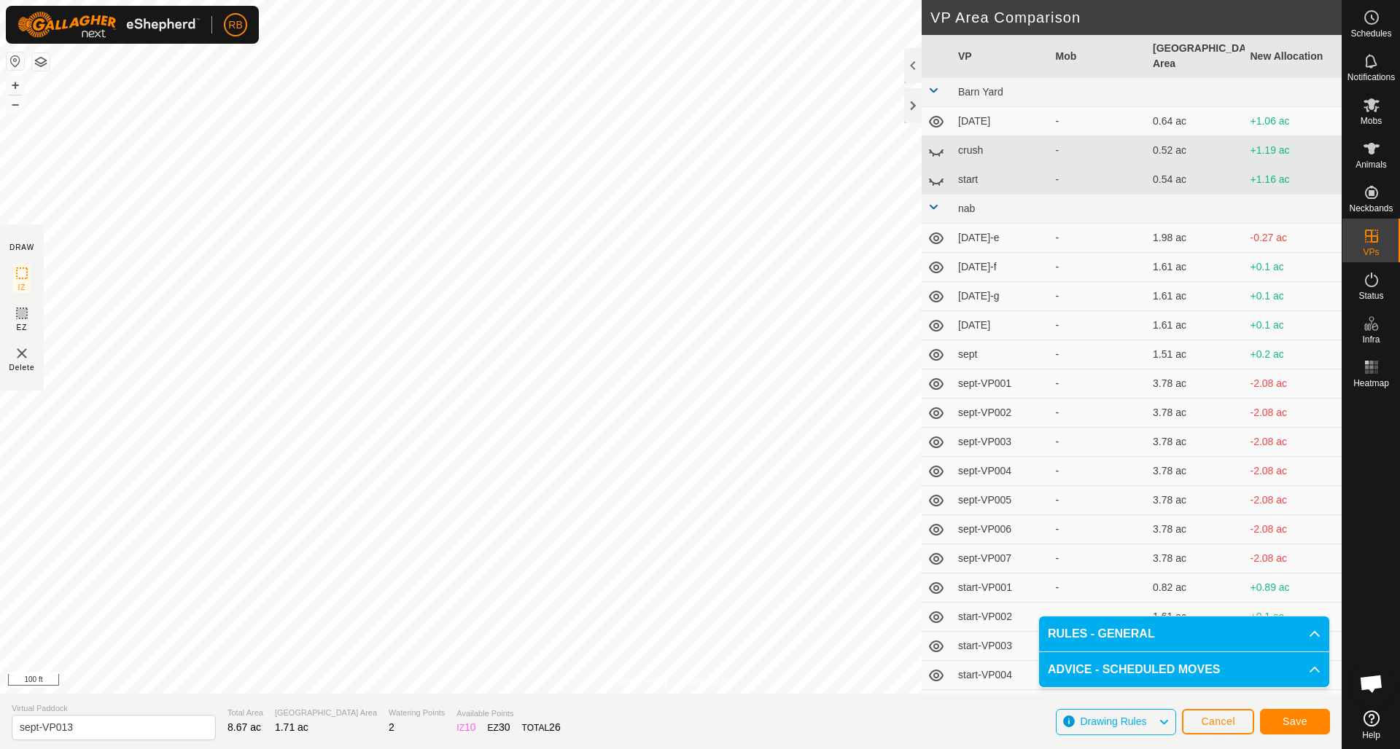
click at [1300, 723] on span "Save" at bounding box center [1294, 722] width 25 height 12
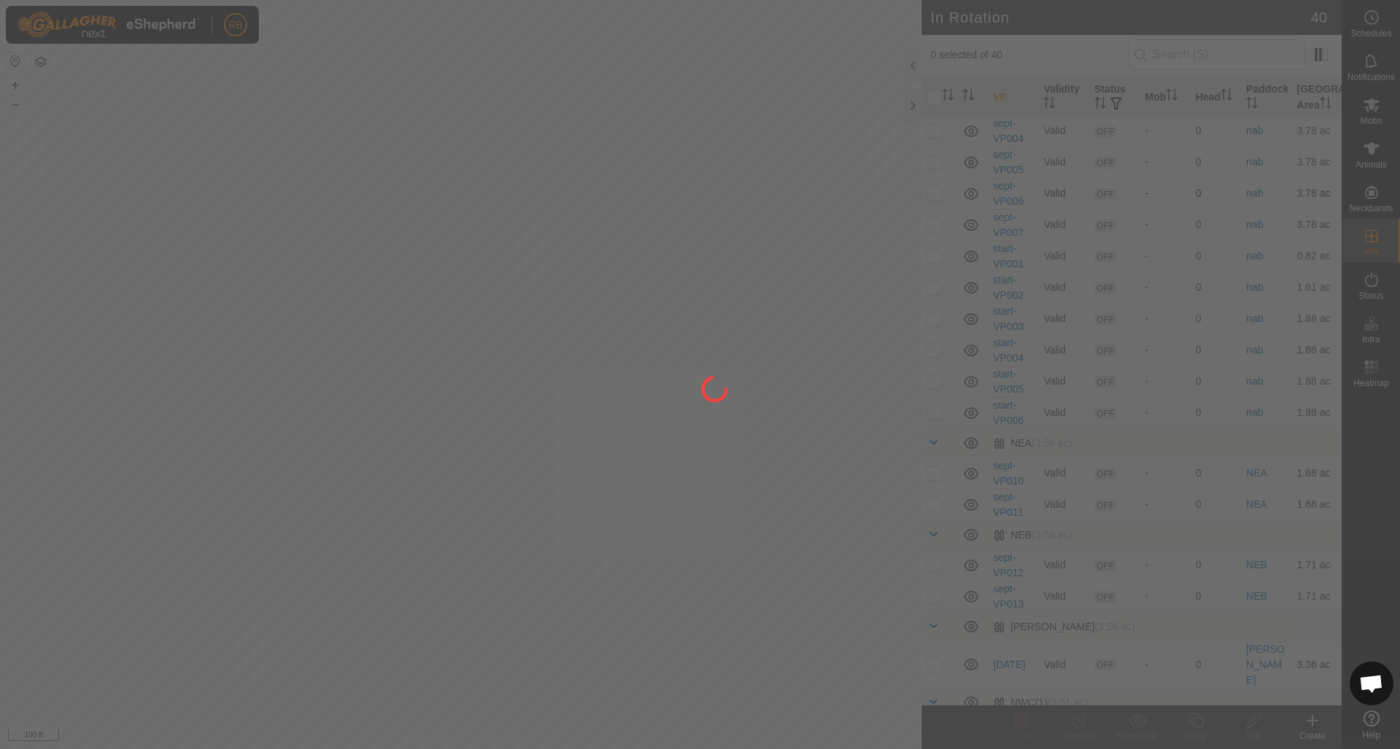
scroll to position [402, 0]
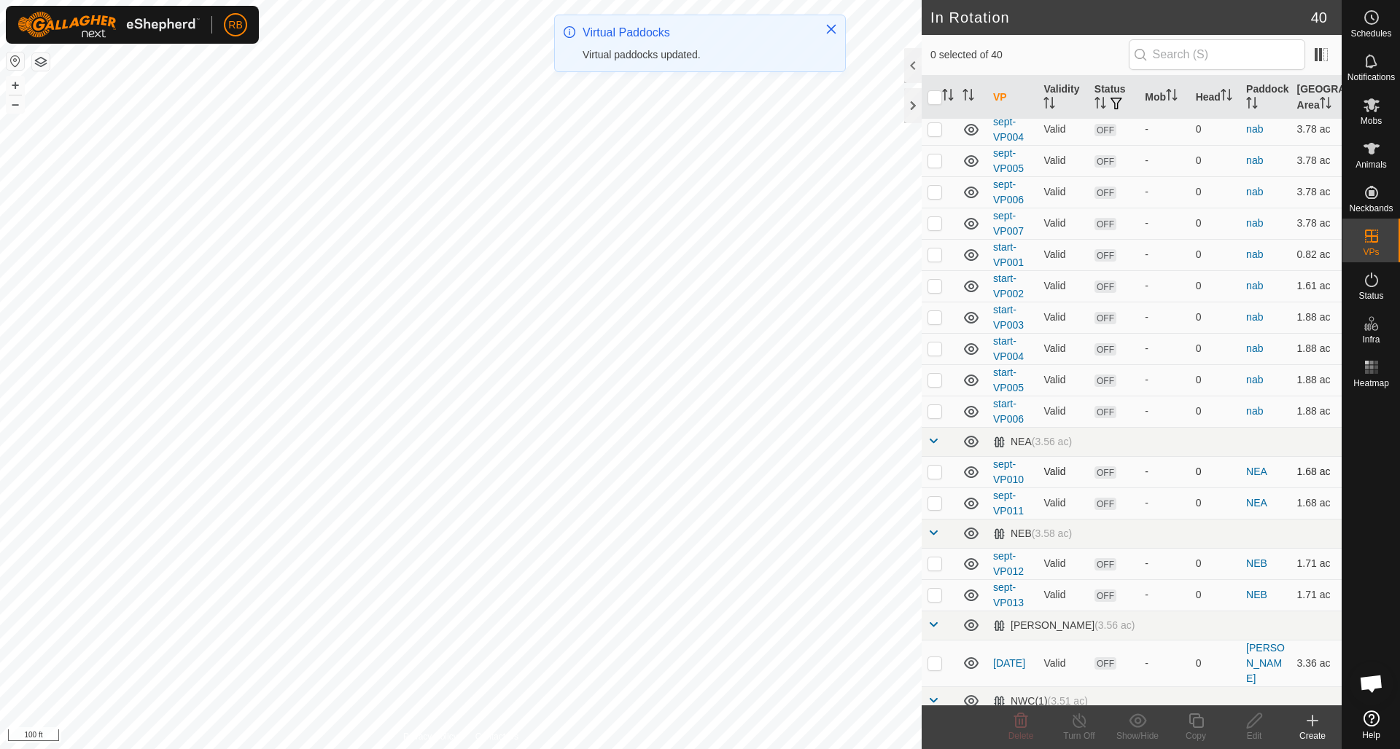
click at [936, 467] on p-checkbox at bounding box center [934, 472] width 15 height 12
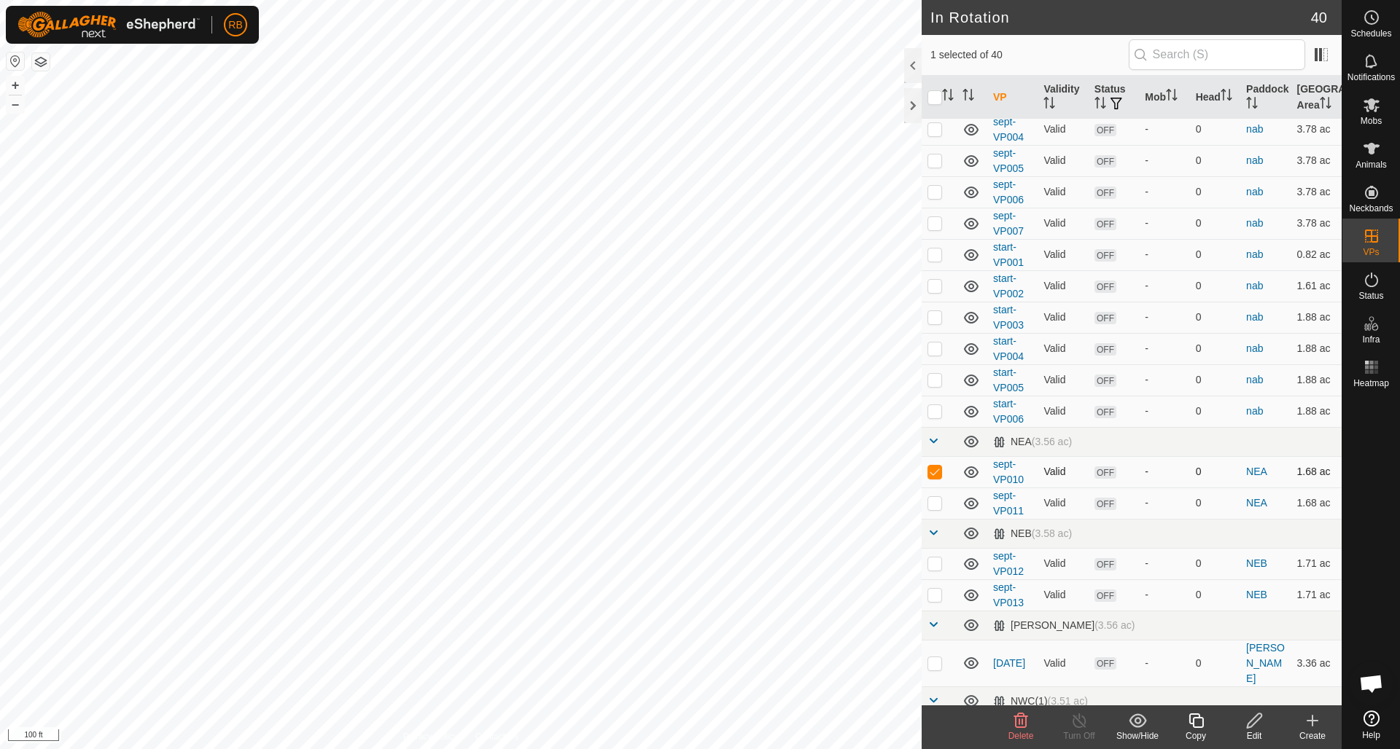
click at [936, 467] on p-checkbox at bounding box center [934, 472] width 15 height 12
checkbox input "false"
click at [937, 595] on p-checkbox at bounding box center [934, 595] width 15 height 12
checkbox input "true"
click at [1195, 721] on icon at bounding box center [1196, 720] width 18 height 17
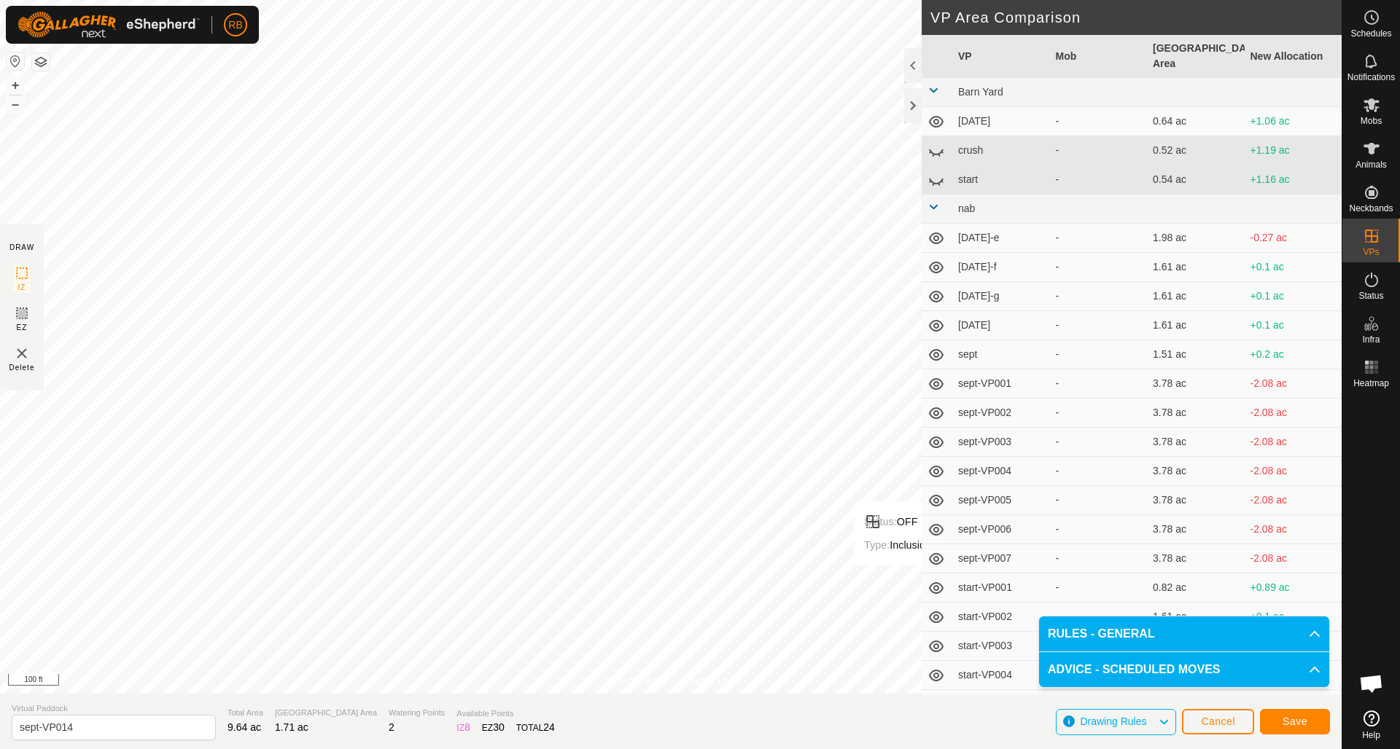
click at [1297, 722] on span "Save" at bounding box center [1294, 722] width 25 height 12
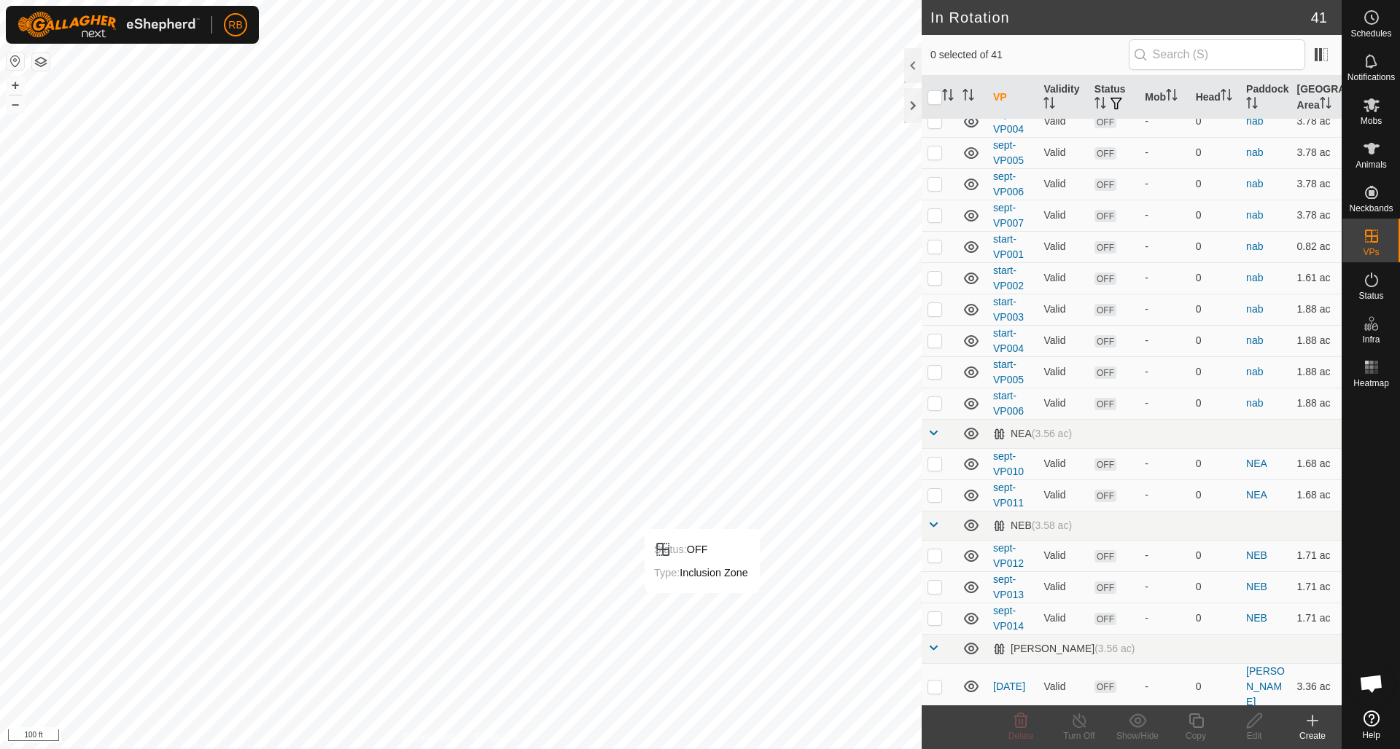
scroll to position [410, 0]
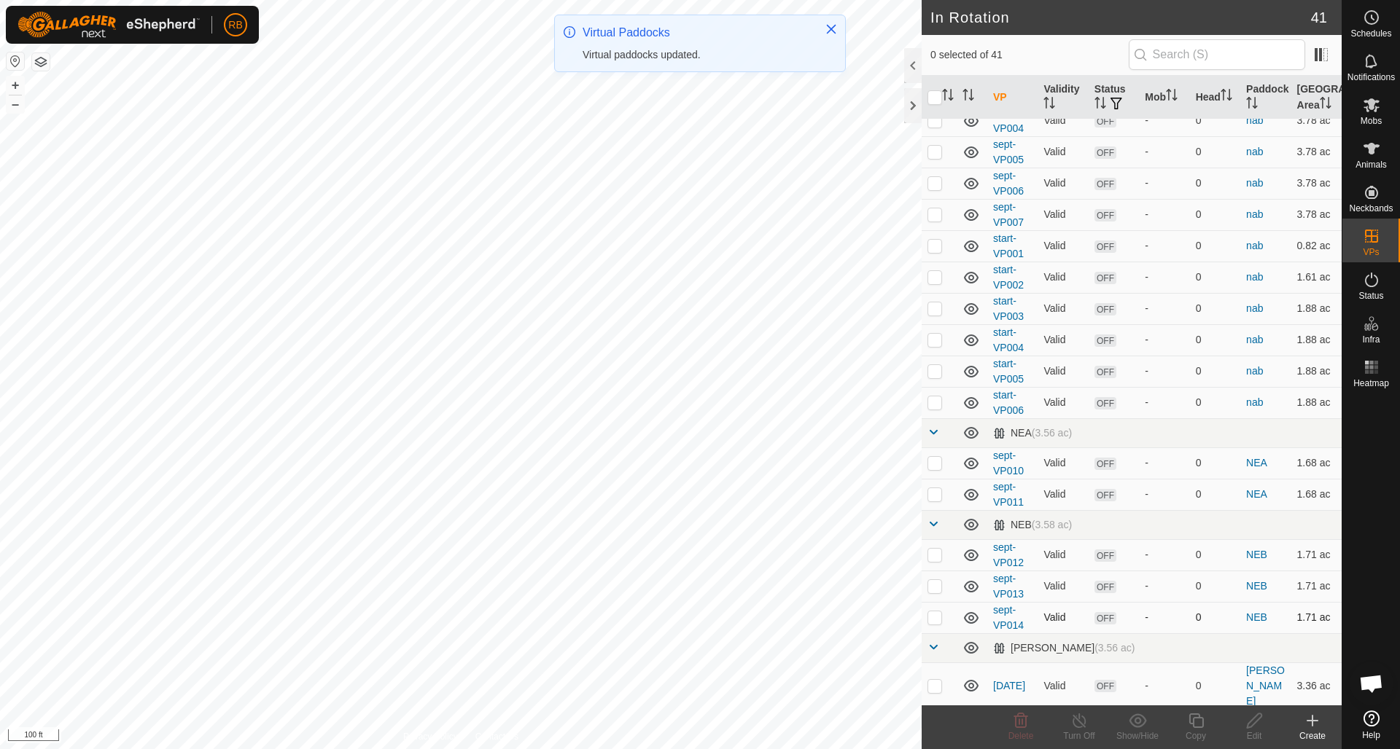
click at [938, 614] on p-checkbox at bounding box center [934, 618] width 15 height 12
checkbox input "true"
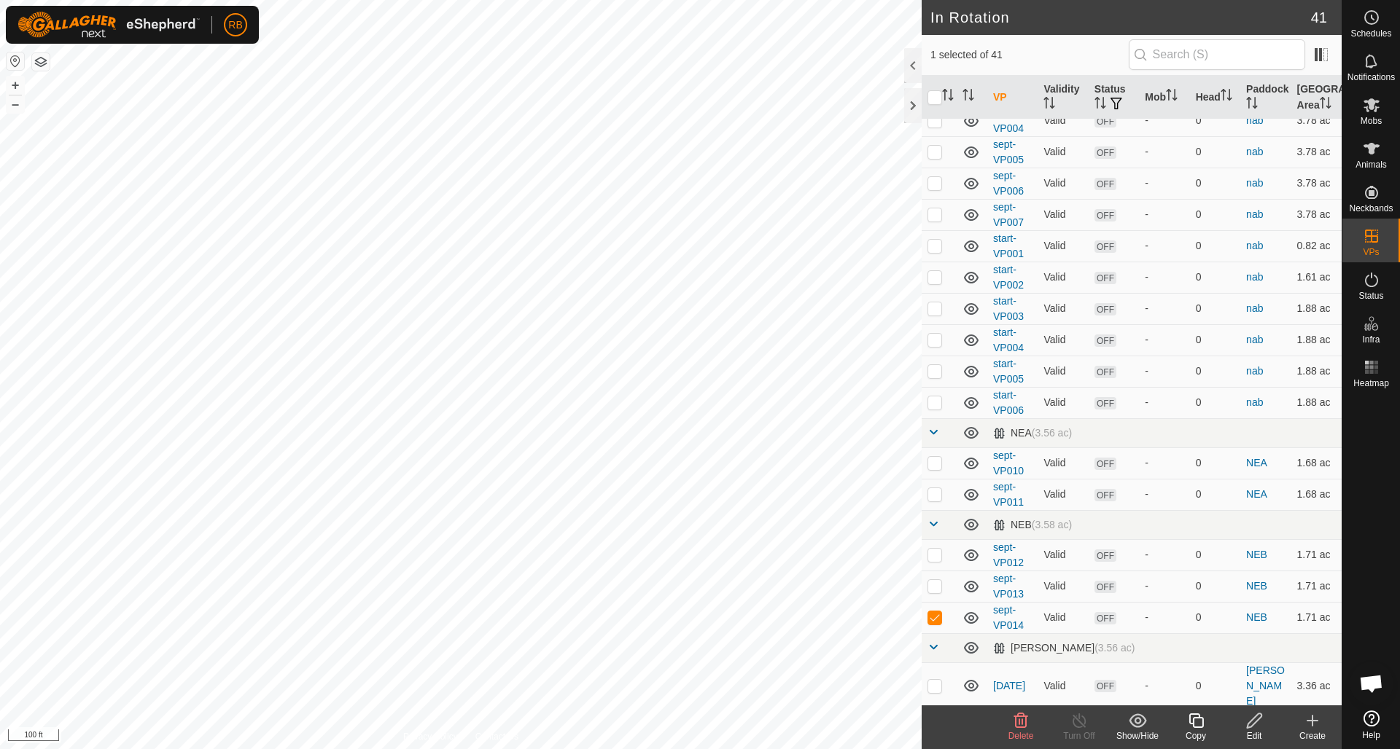
click at [1201, 722] on icon at bounding box center [1196, 720] width 18 height 17
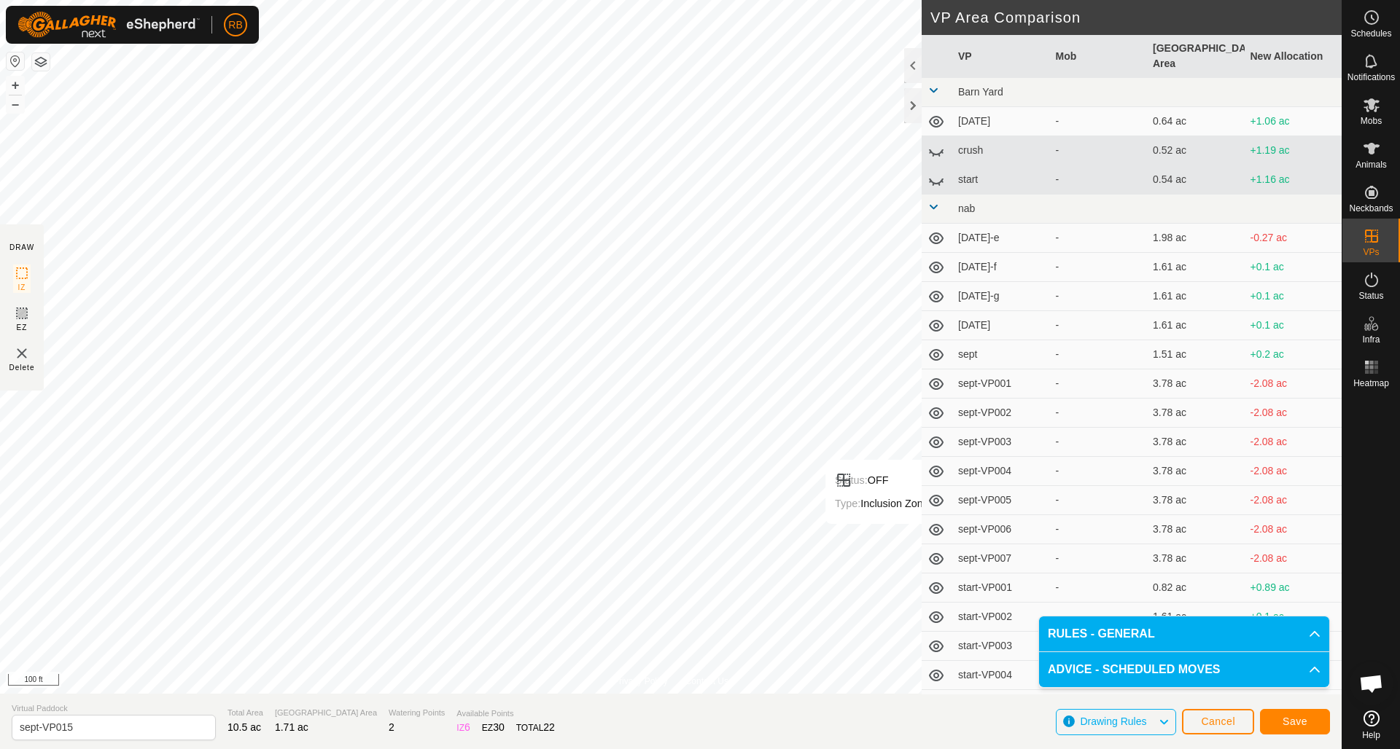
click at [1306, 727] on span "Save" at bounding box center [1294, 722] width 25 height 12
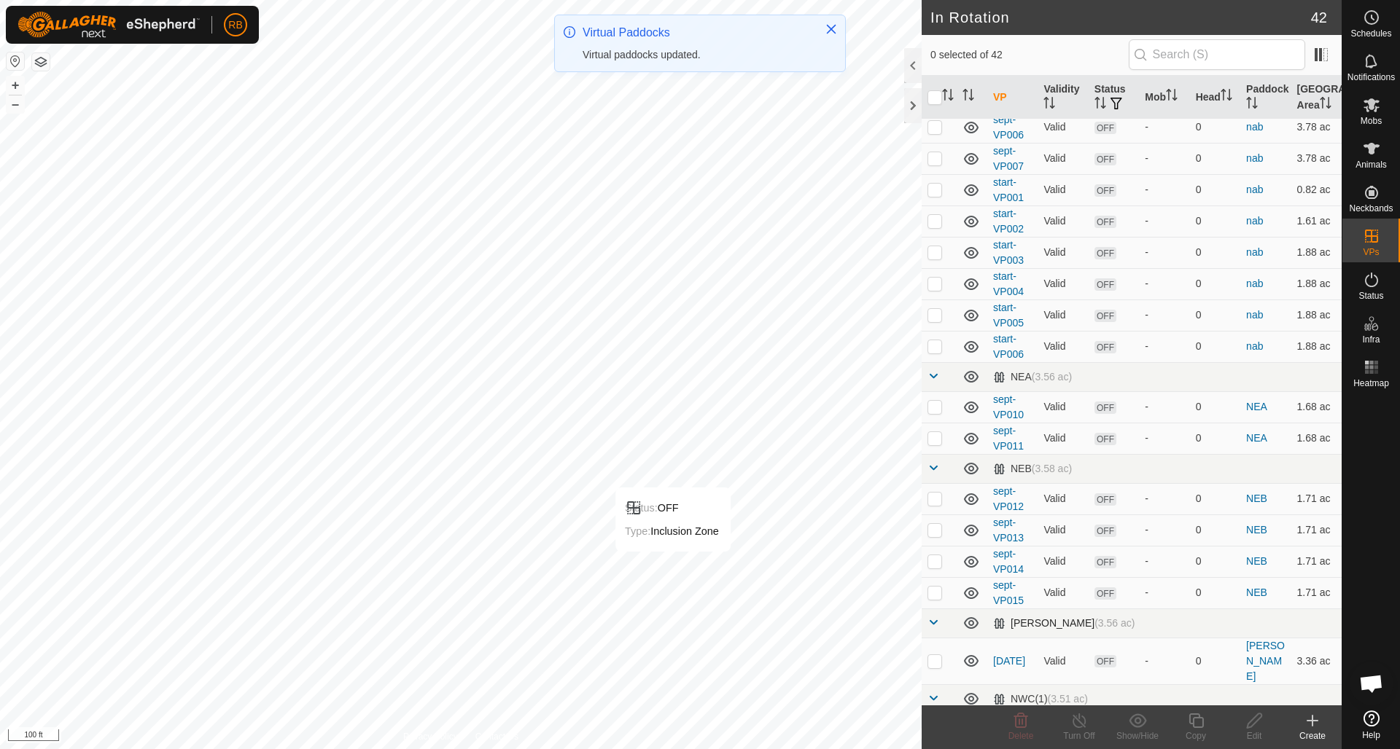
scroll to position [467, 0]
click at [937, 589] on p-checkbox at bounding box center [934, 592] width 15 height 12
checkbox input "true"
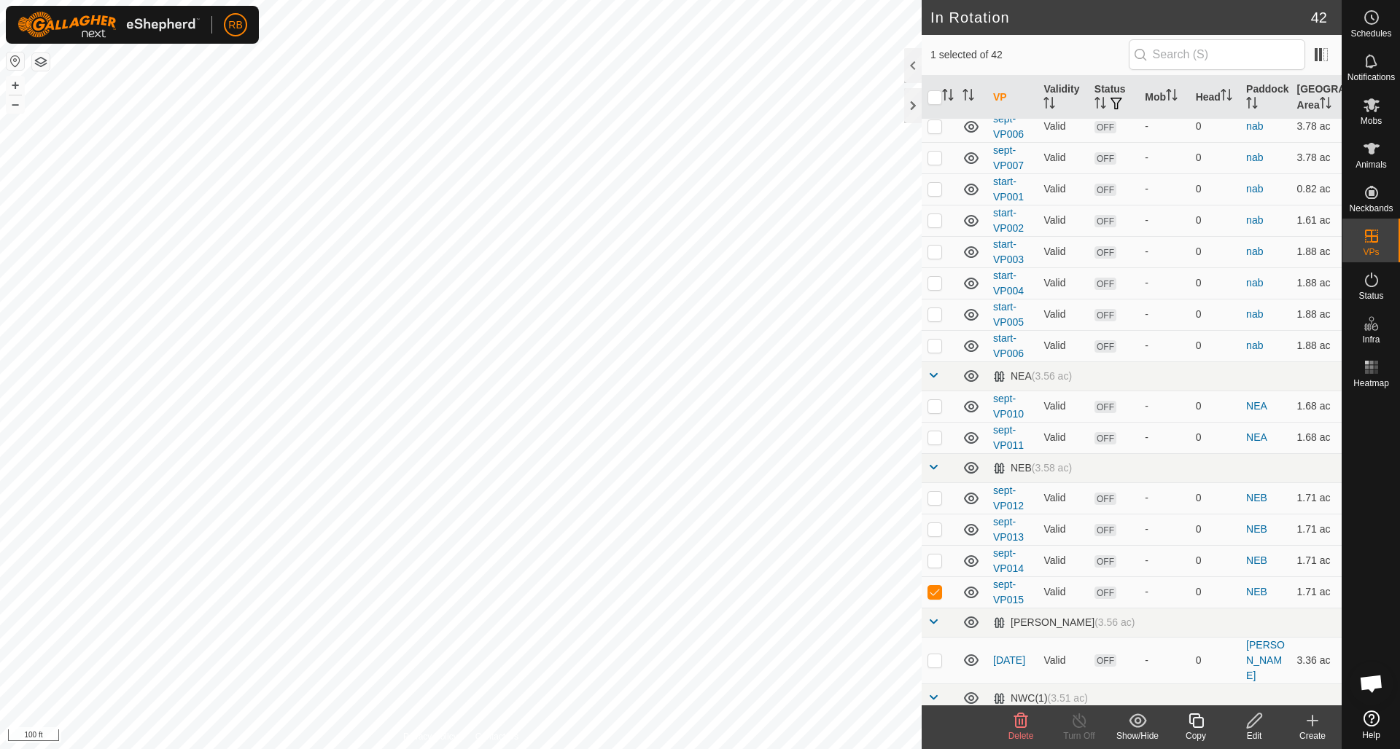
click at [1200, 723] on icon at bounding box center [1196, 720] width 18 height 17
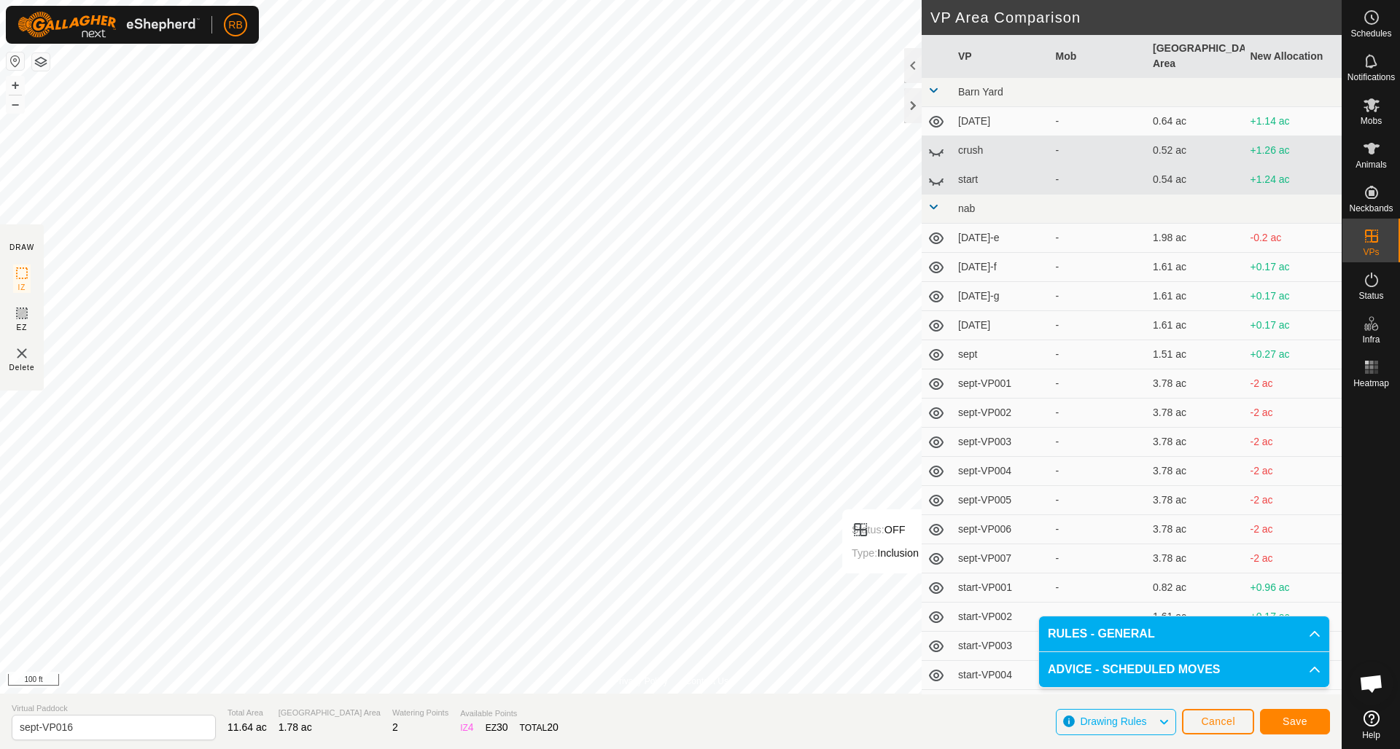
click at [1311, 725] on button "Save" at bounding box center [1295, 722] width 70 height 26
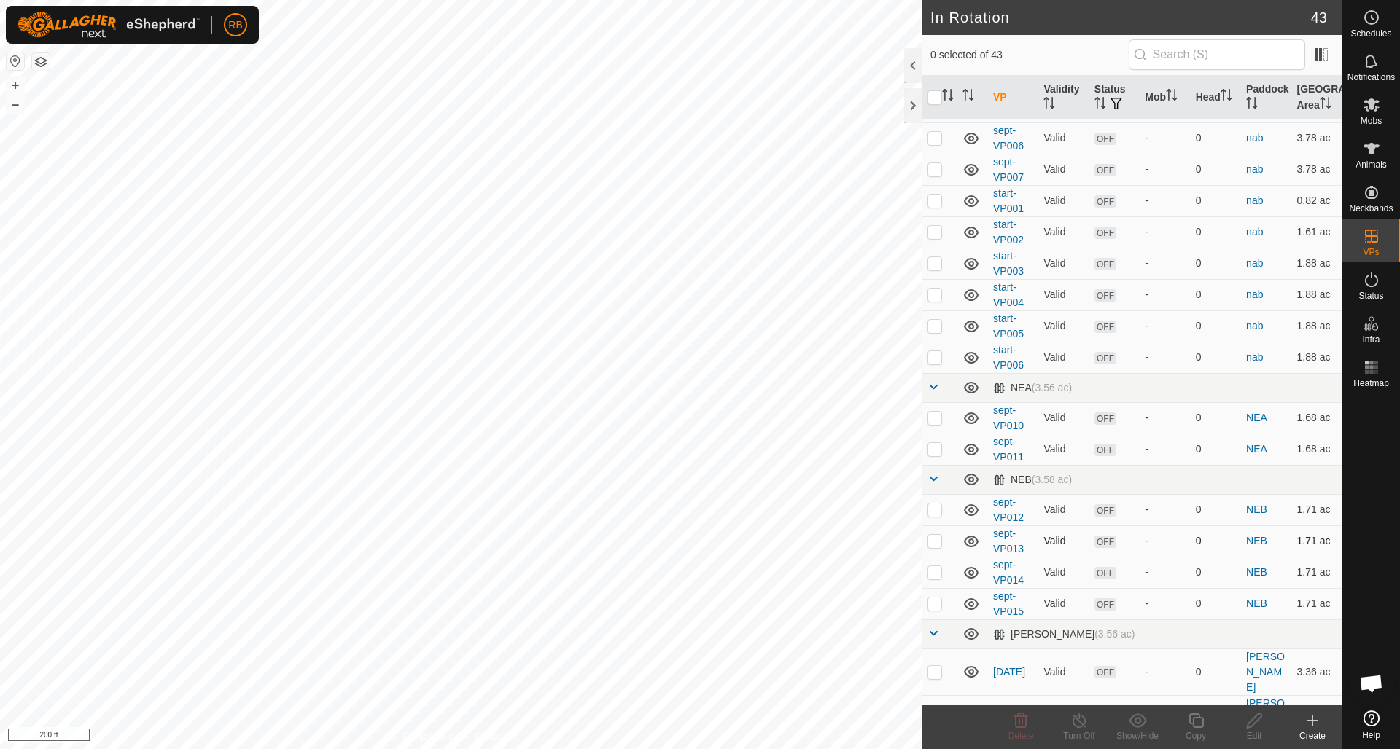
scroll to position [456, 0]
click at [937, 414] on p-checkbox at bounding box center [934, 417] width 15 height 12
click at [934, 414] on p-checkbox at bounding box center [934, 417] width 15 height 12
checkbox input "false"
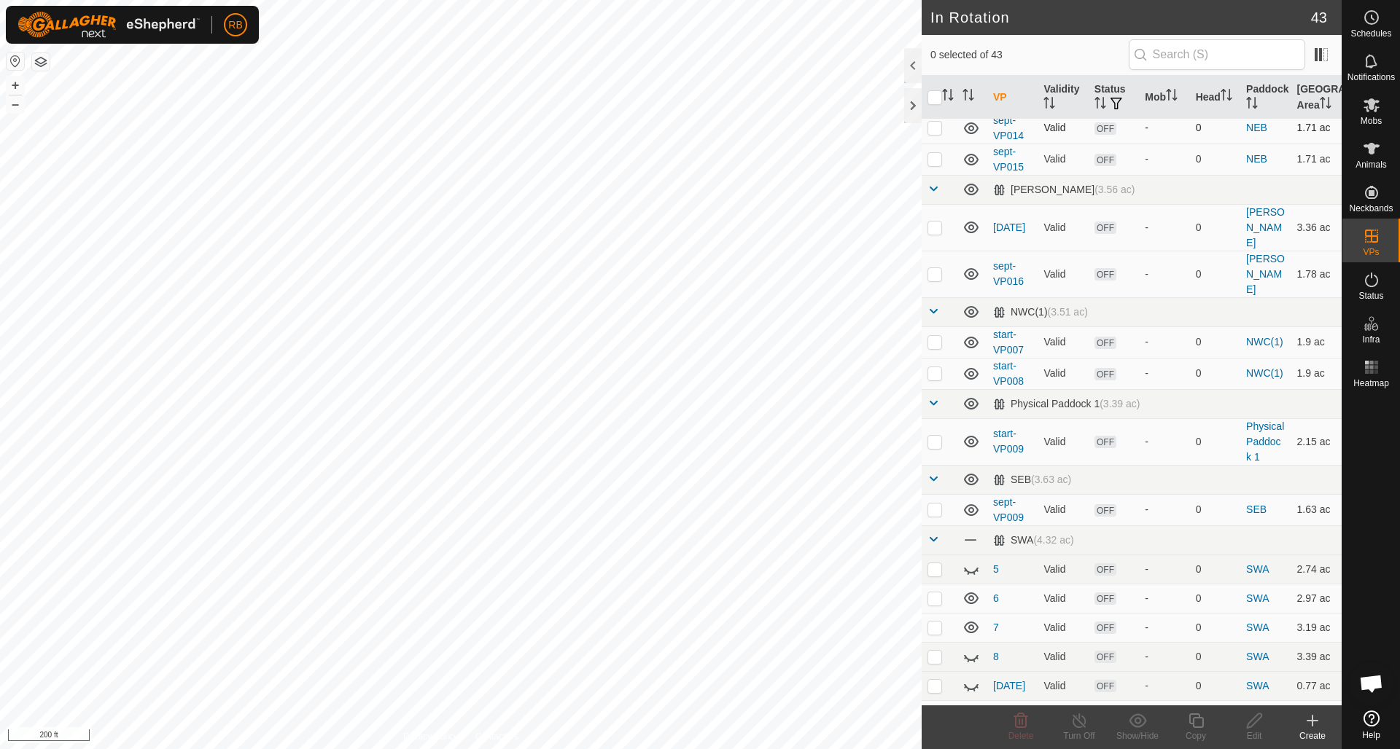
scroll to position [908, 0]
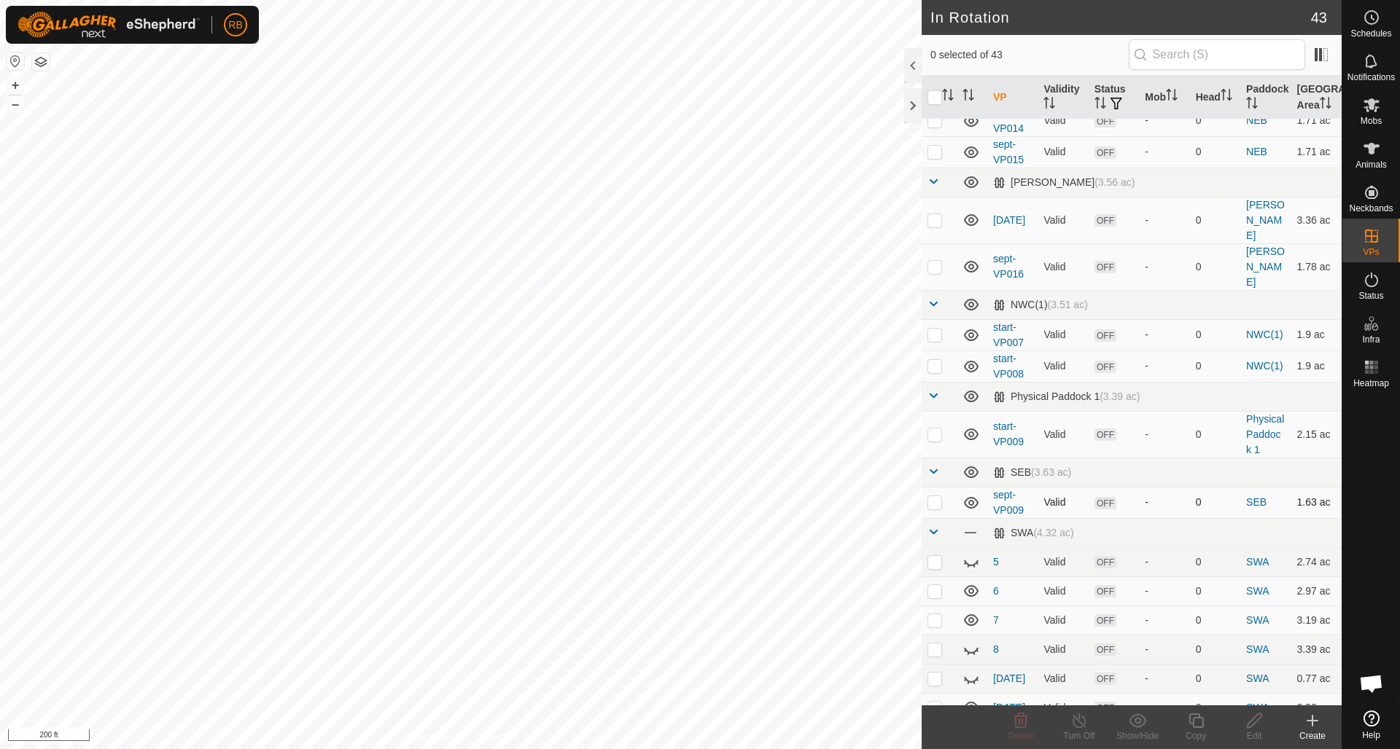
click at [934, 496] on p-checkbox at bounding box center [934, 502] width 15 height 12
checkbox input "false"
click at [1377, 105] on icon at bounding box center [1370, 104] width 17 height 17
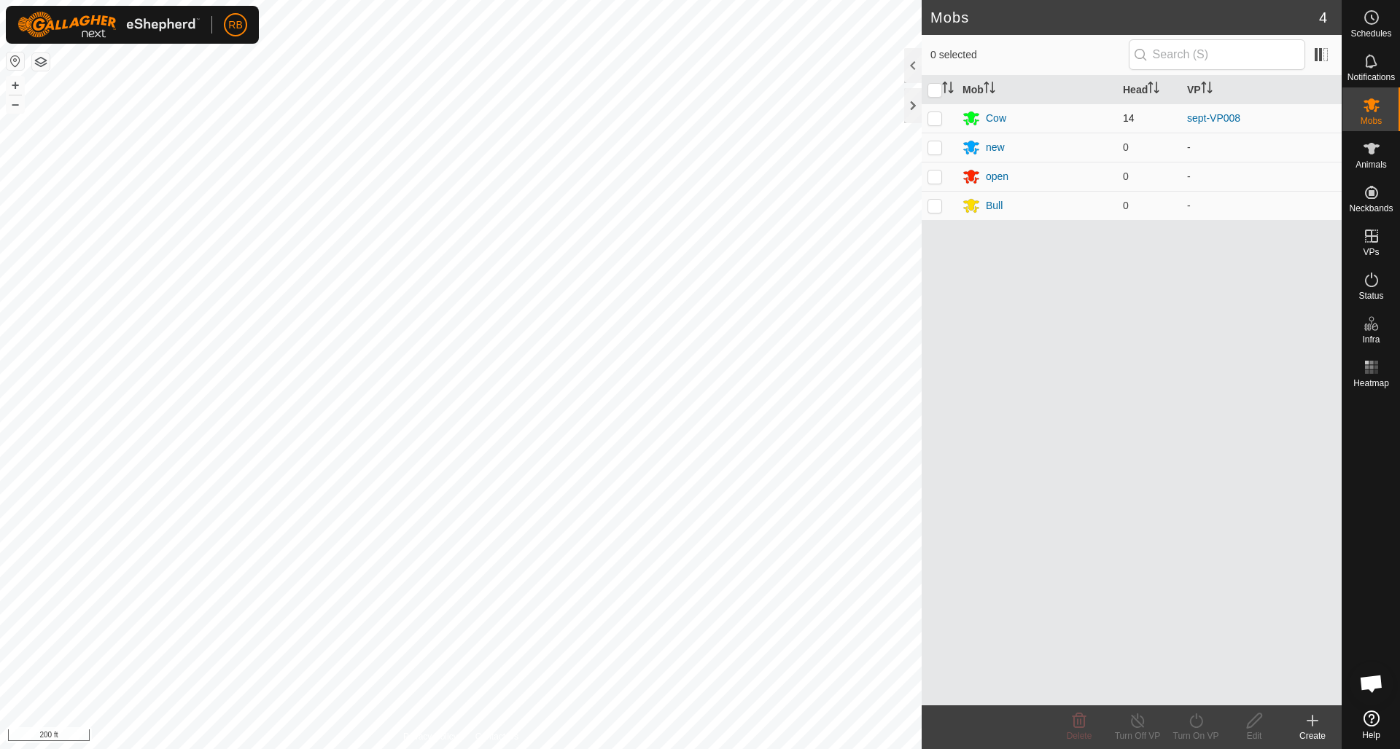
click at [939, 119] on p-checkbox at bounding box center [934, 118] width 15 height 12
checkbox input "true"
click at [1191, 722] on icon at bounding box center [1196, 720] width 18 height 17
click at [1193, 656] on link "Later" at bounding box center [1239, 658] width 144 height 29
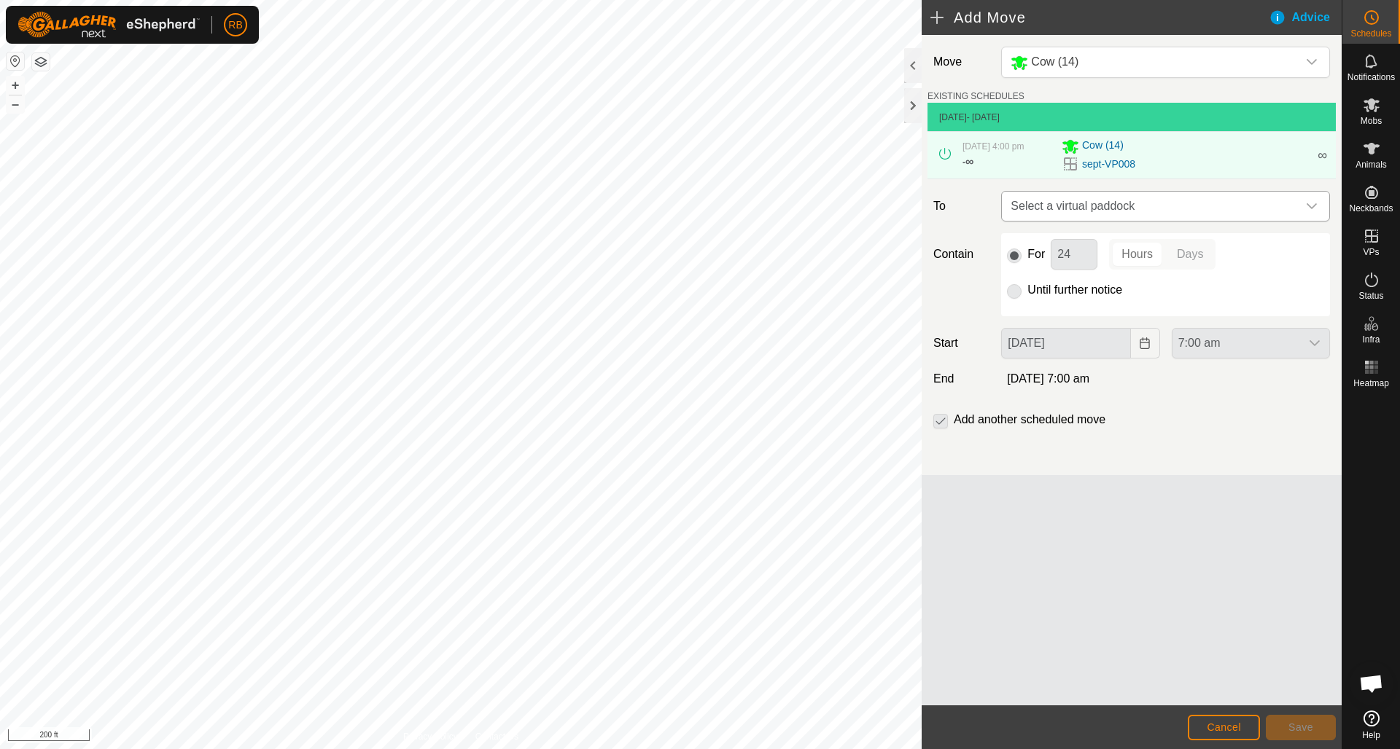
click at [1314, 206] on icon "dropdown trigger" at bounding box center [1311, 206] width 10 height 6
click at [1313, 204] on icon "dropdown trigger" at bounding box center [1311, 206] width 12 height 12
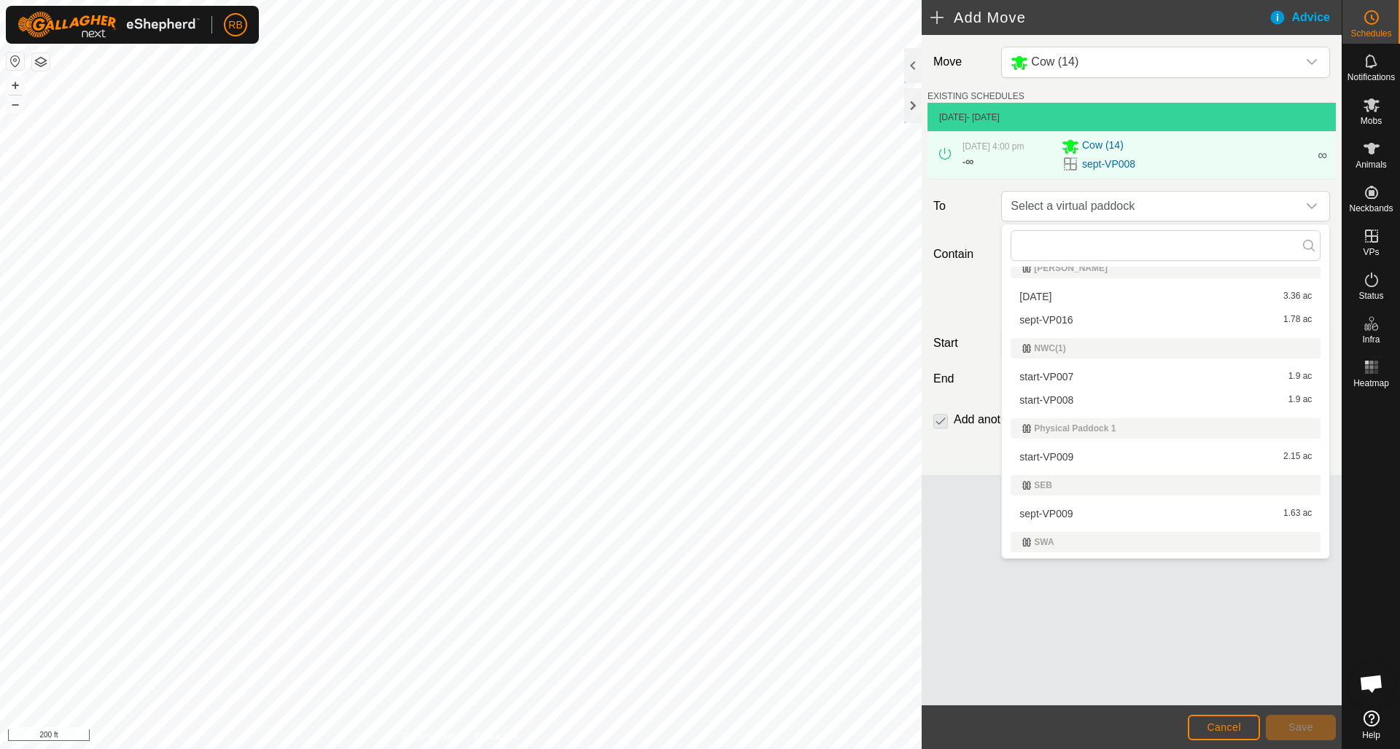
scroll to position [780, 0]
click at [1054, 452] on li "start-VP009 2.15 ac" at bounding box center [1165, 456] width 310 height 22
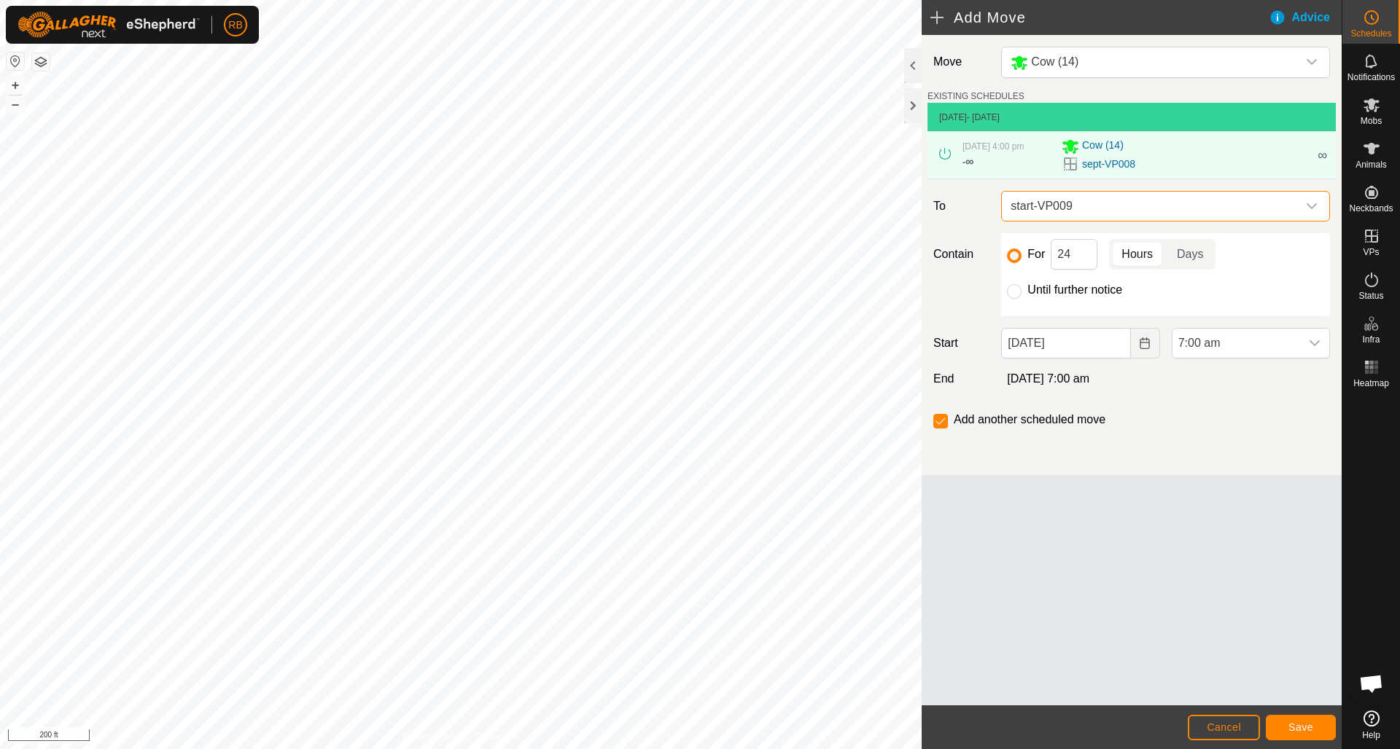
click at [1315, 208] on icon "dropdown trigger" at bounding box center [1311, 206] width 12 height 12
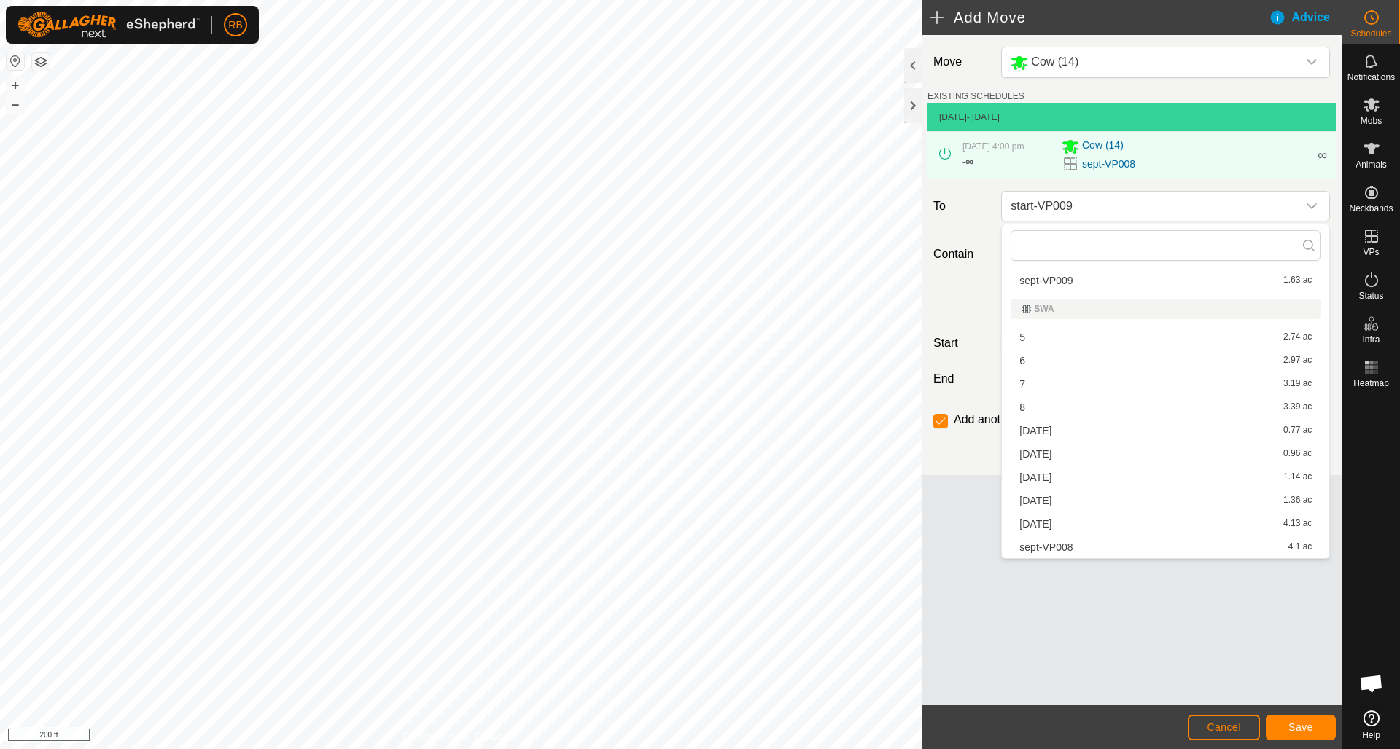
scroll to position [1012, 0]
click at [1073, 285] on li "sept-VP009 1.63 ac" at bounding box center [1165, 281] width 310 height 22
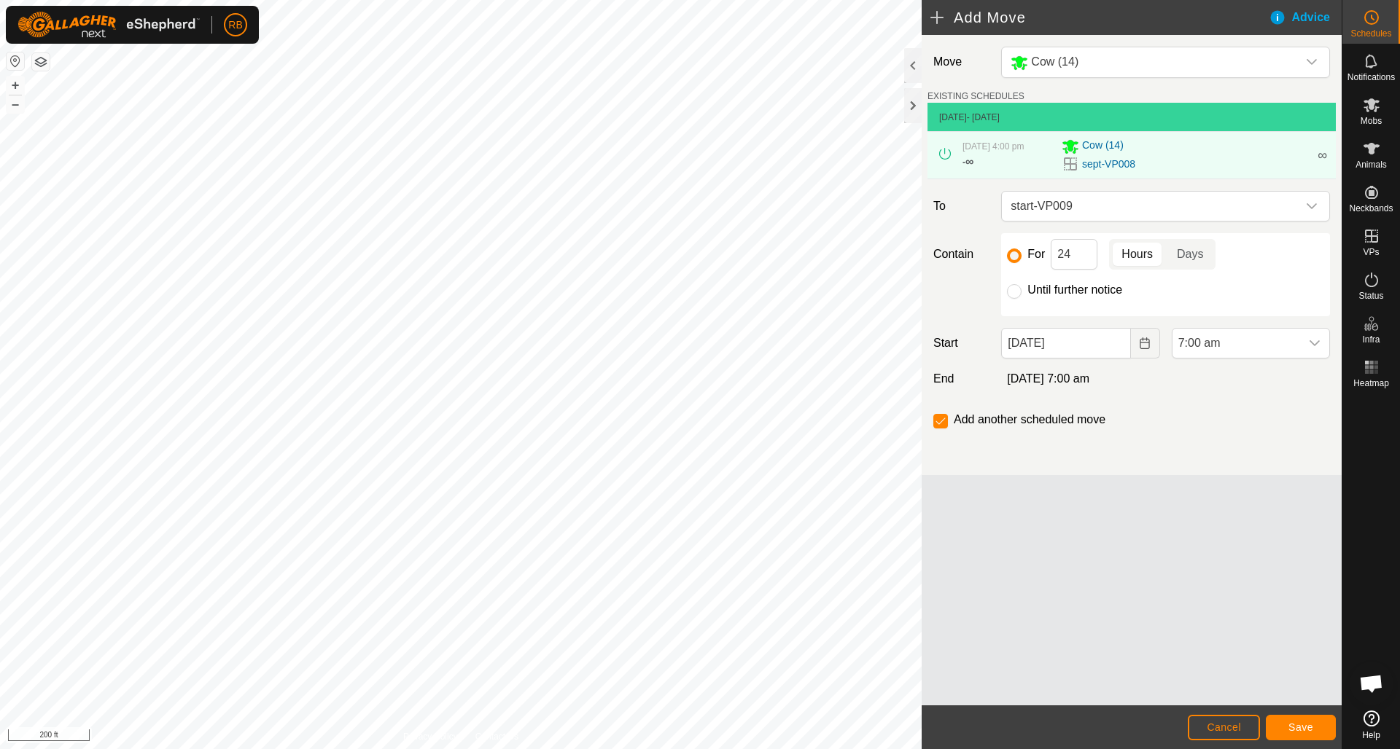
scroll to position [958, 0]
click at [1074, 255] on input "24" at bounding box center [1073, 254] width 47 height 31
type input "2"
type input "36"
click at [1294, 730] on span "Save" at bounding box center [1300, 728] width 25 height 12
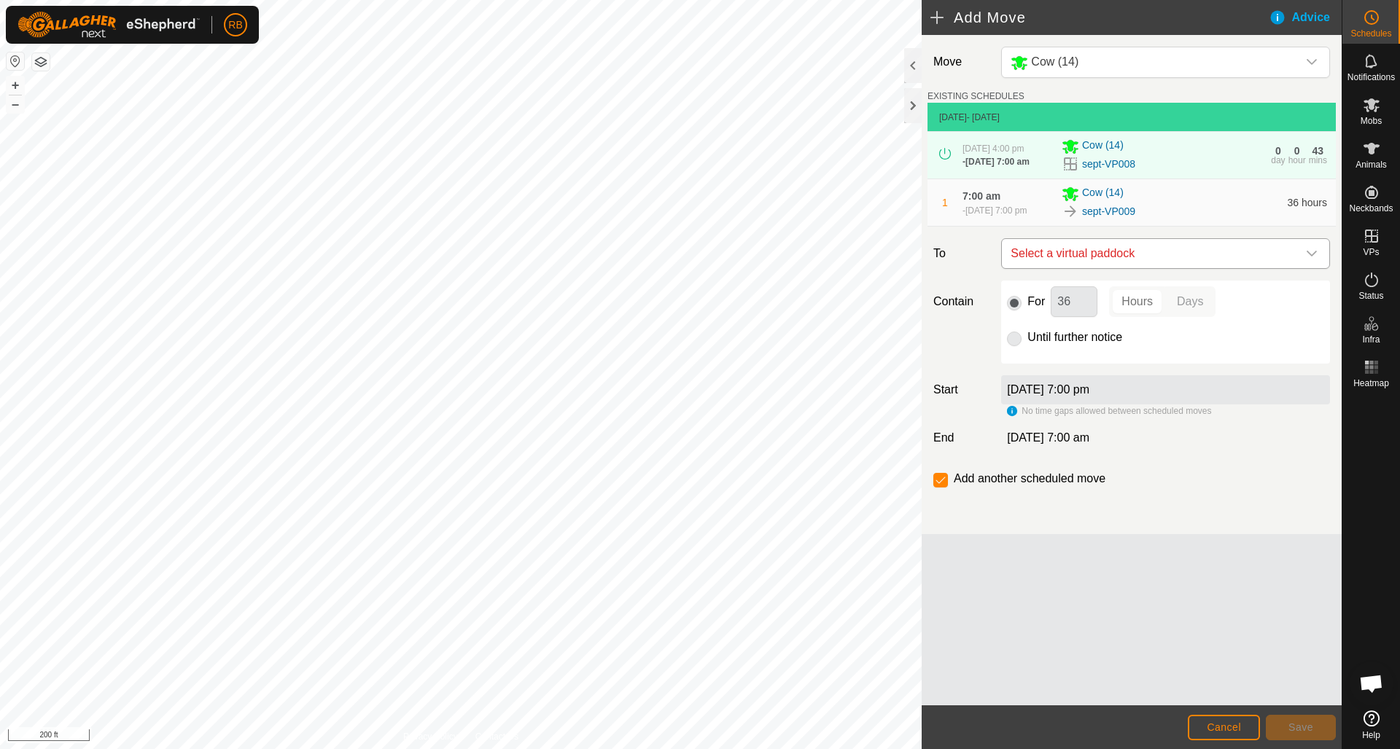
click at [1316, 257] on icon "dropdown trigger" at bounding box center [1311, 254] width 10 height 6
click at [1315, 257] on icon "dropdown trigger" at bounding box center [1311, 254] width 10 height 6
click at [1314, 259] on icon "dropdown trigger" at bounding box center [1311, 254] width 12 height 12
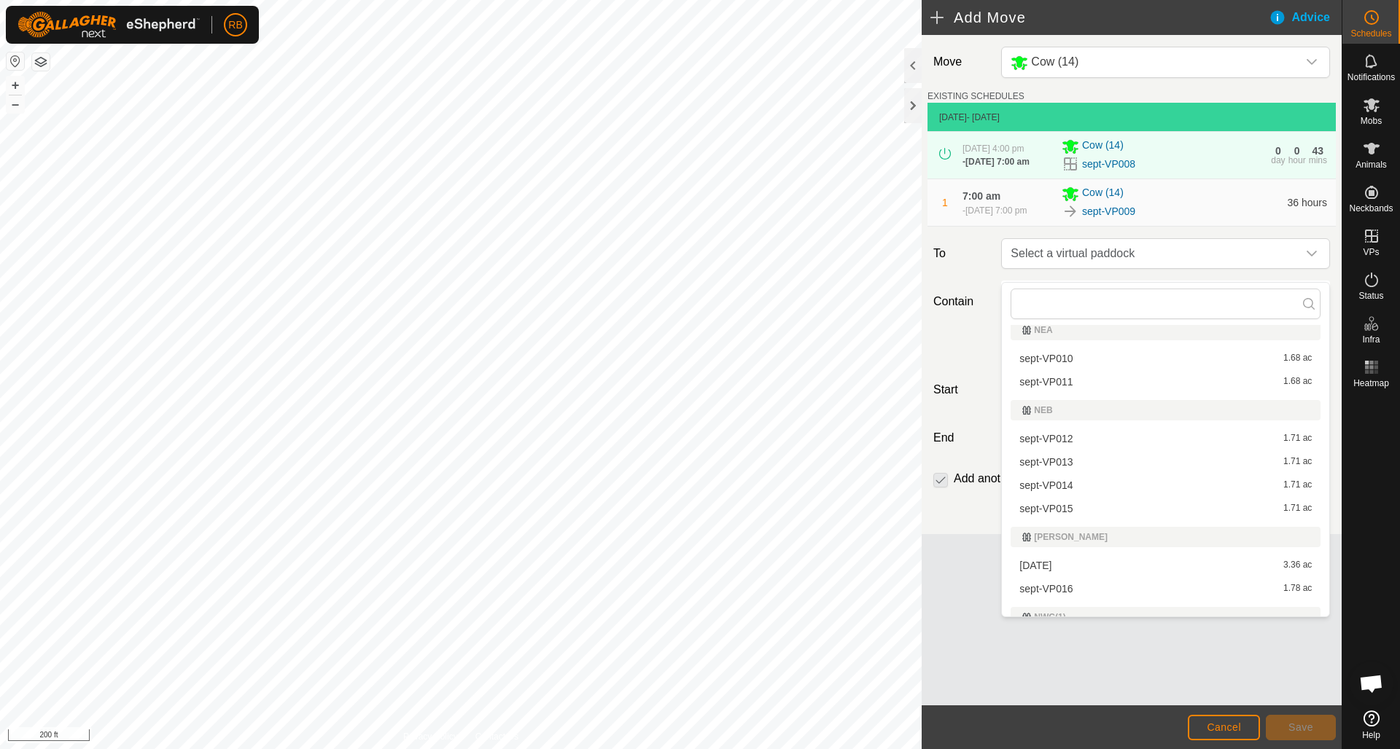
scroll to position [569, 0]
click at [1064, 359] on li "sept-VP010 1.68 ac" at bounding box center [1165, 357] width 310 height 22
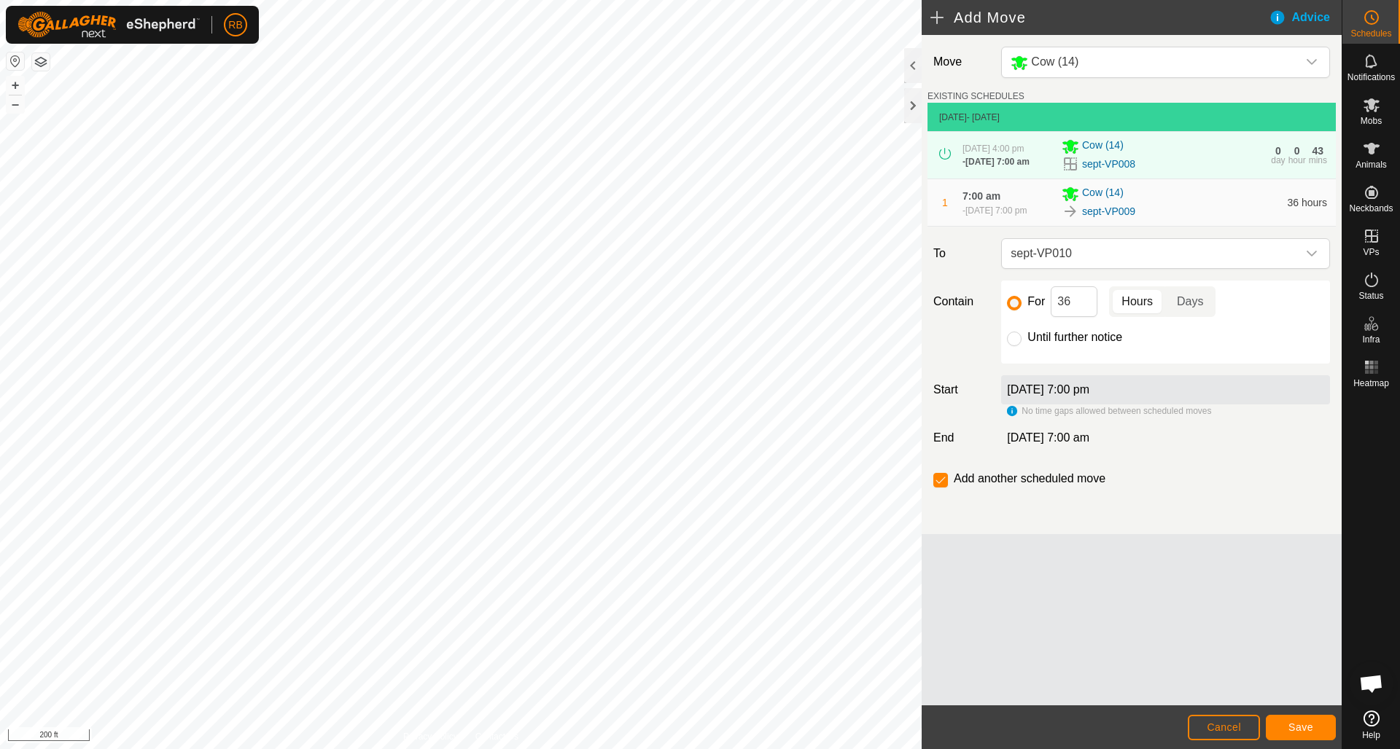
click at [1300, 727] on span "Save" at bounding box center [1300, 728] width 25 height 12
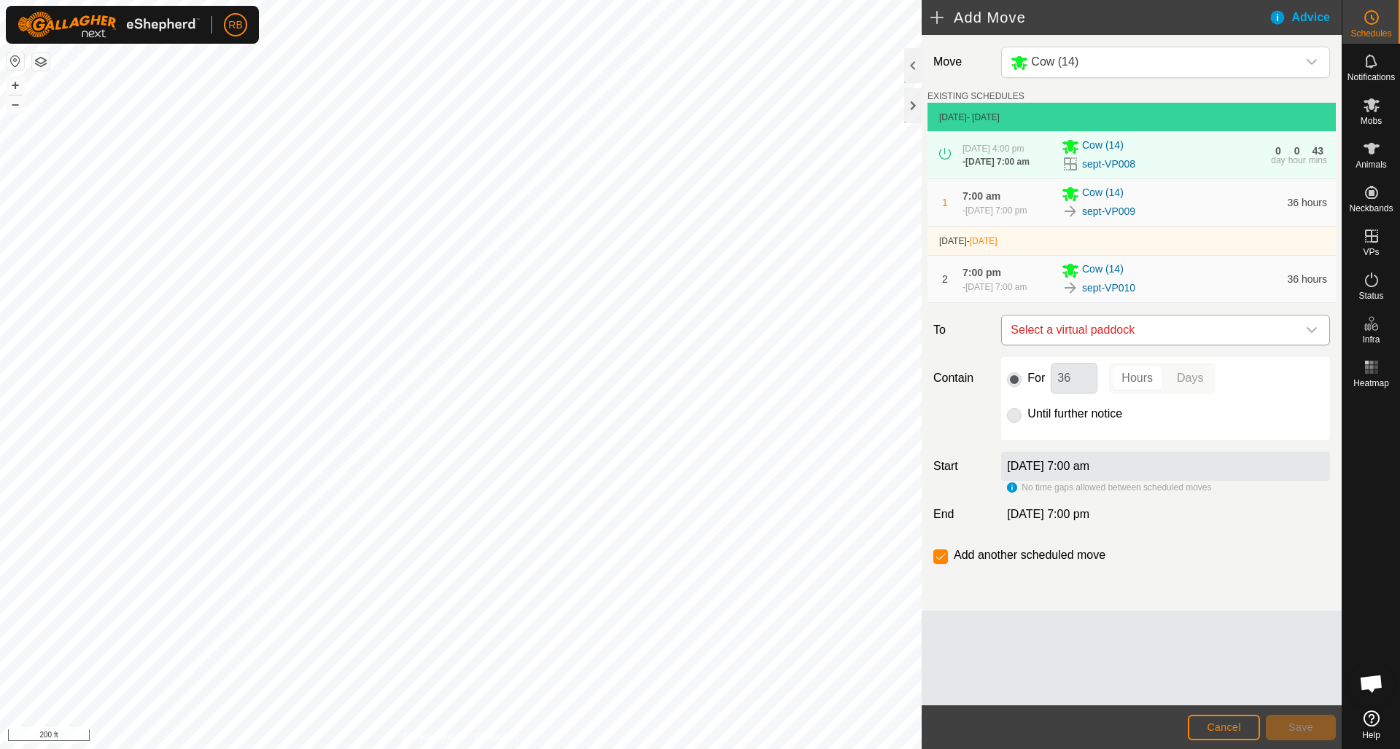
click at [1314, 336] on icon "dropdown trigger" at bounding box center [1311, 330] width 12 height 12
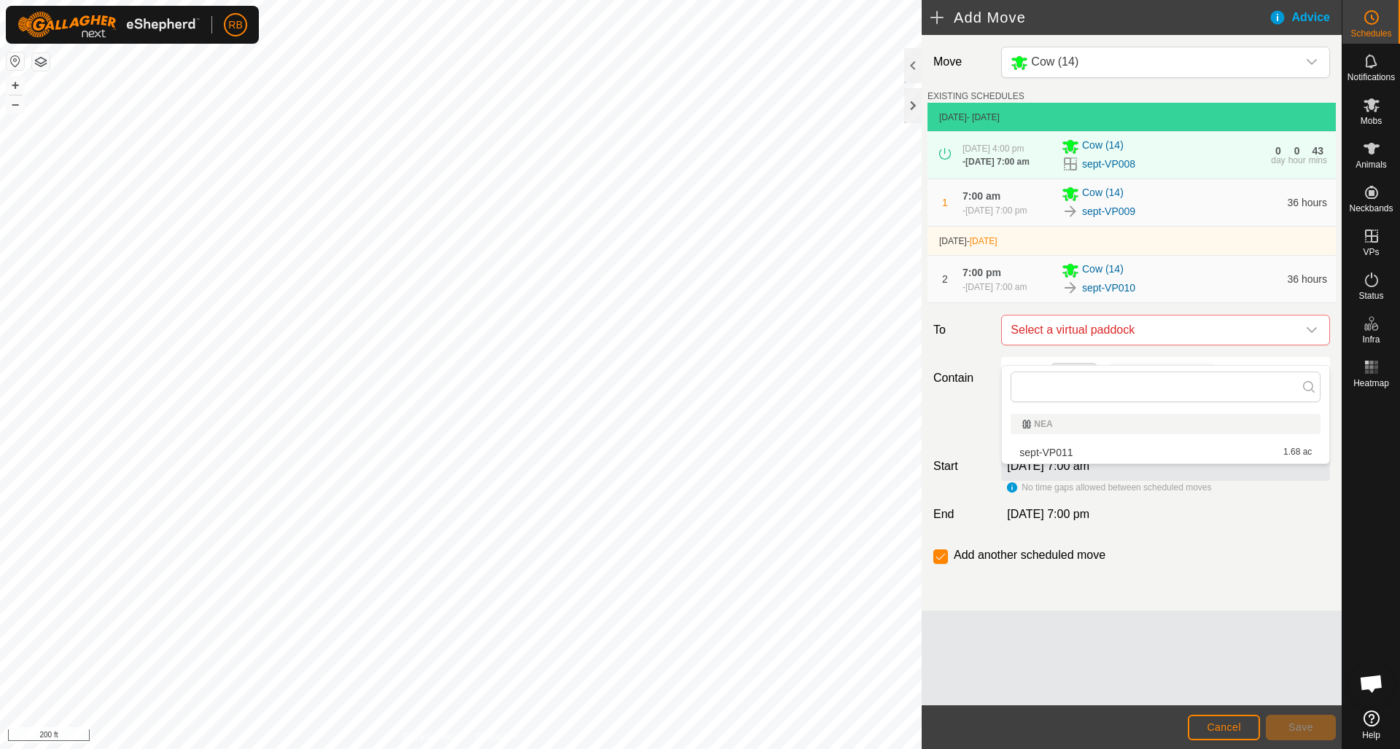
click at [1044, 454] on li "sept-VP011 1.68 ac" at bounding box center [1165, 453] width 310 height 22
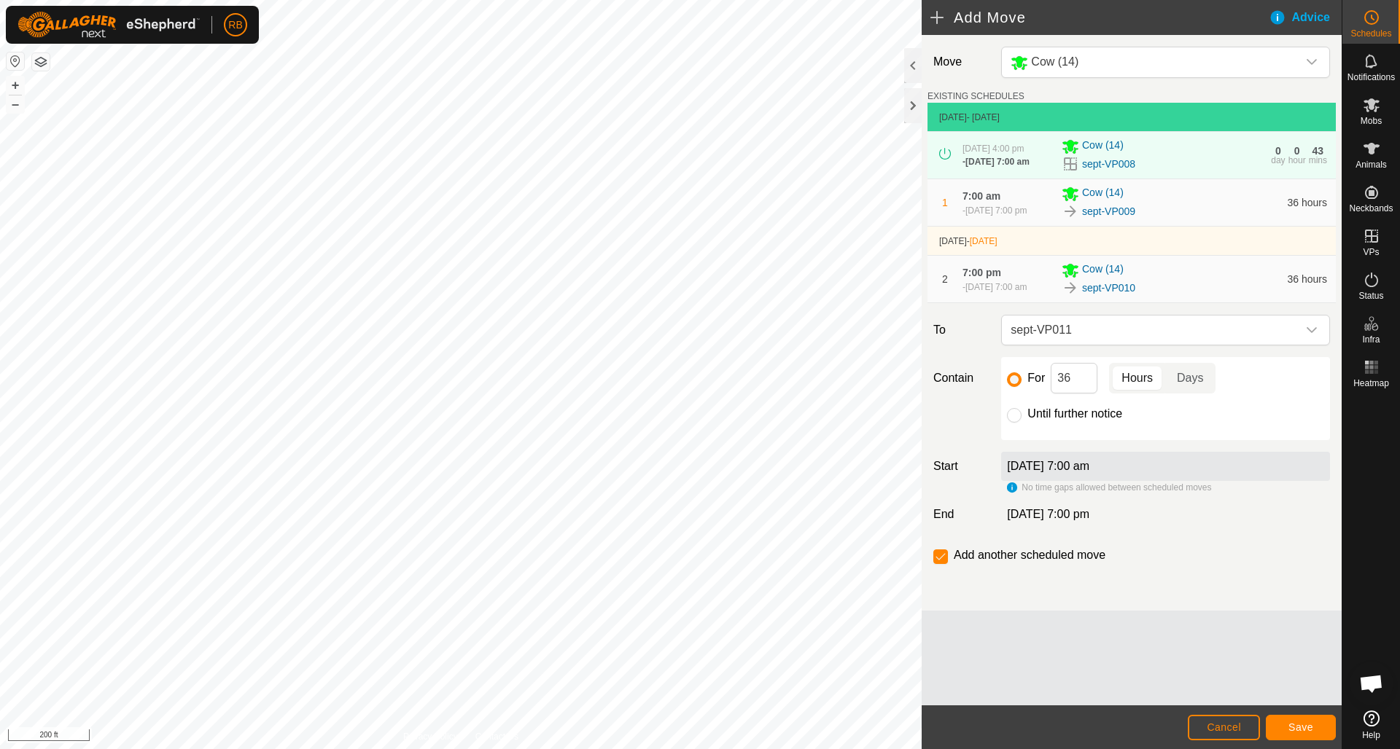
click at [1302, 730] on span "Save" at bounding box center [1300, 728] width 25 height 12
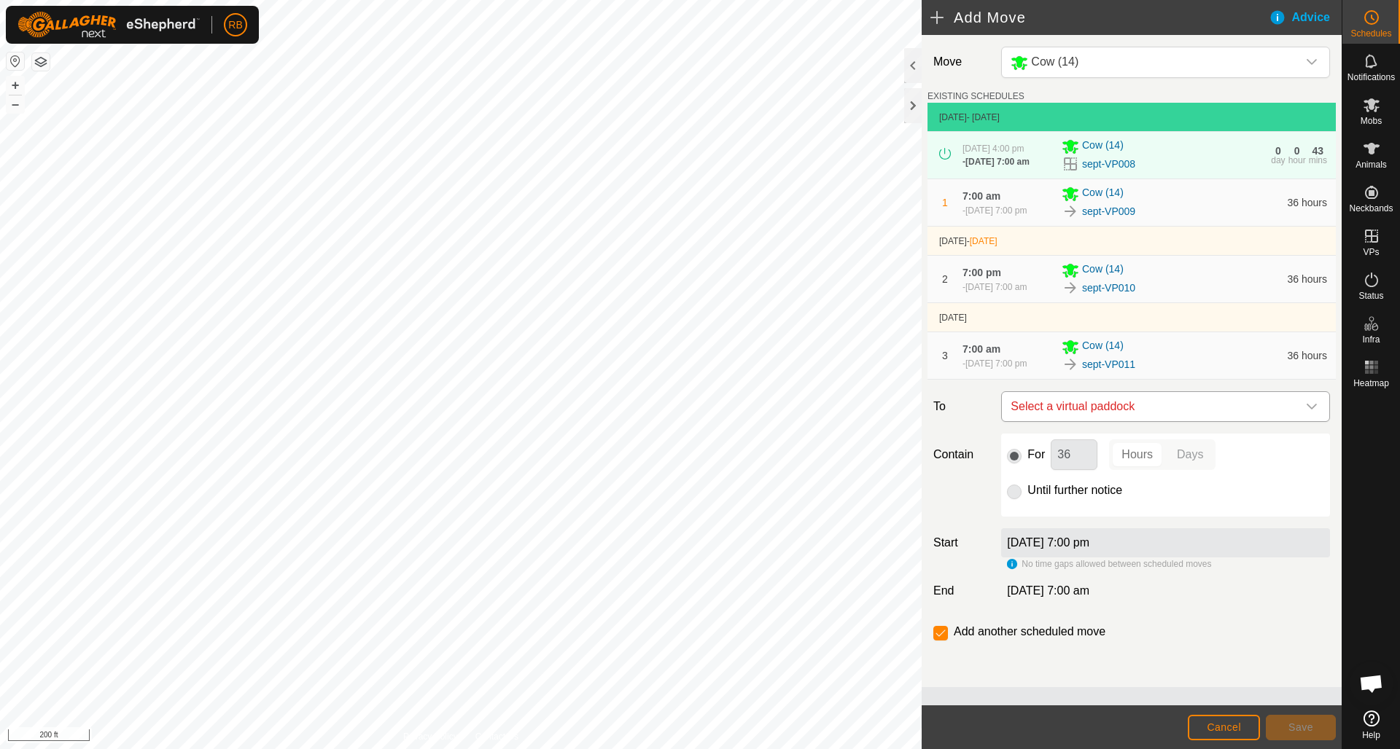
click at [1316, 413] on icon "dropdown trigger" at bounding box center [1311, 407] width 12 height 12
click at [1308, 410] on icon "dropdown trigger" at bounding box center [1311, 407] width 10 height 6
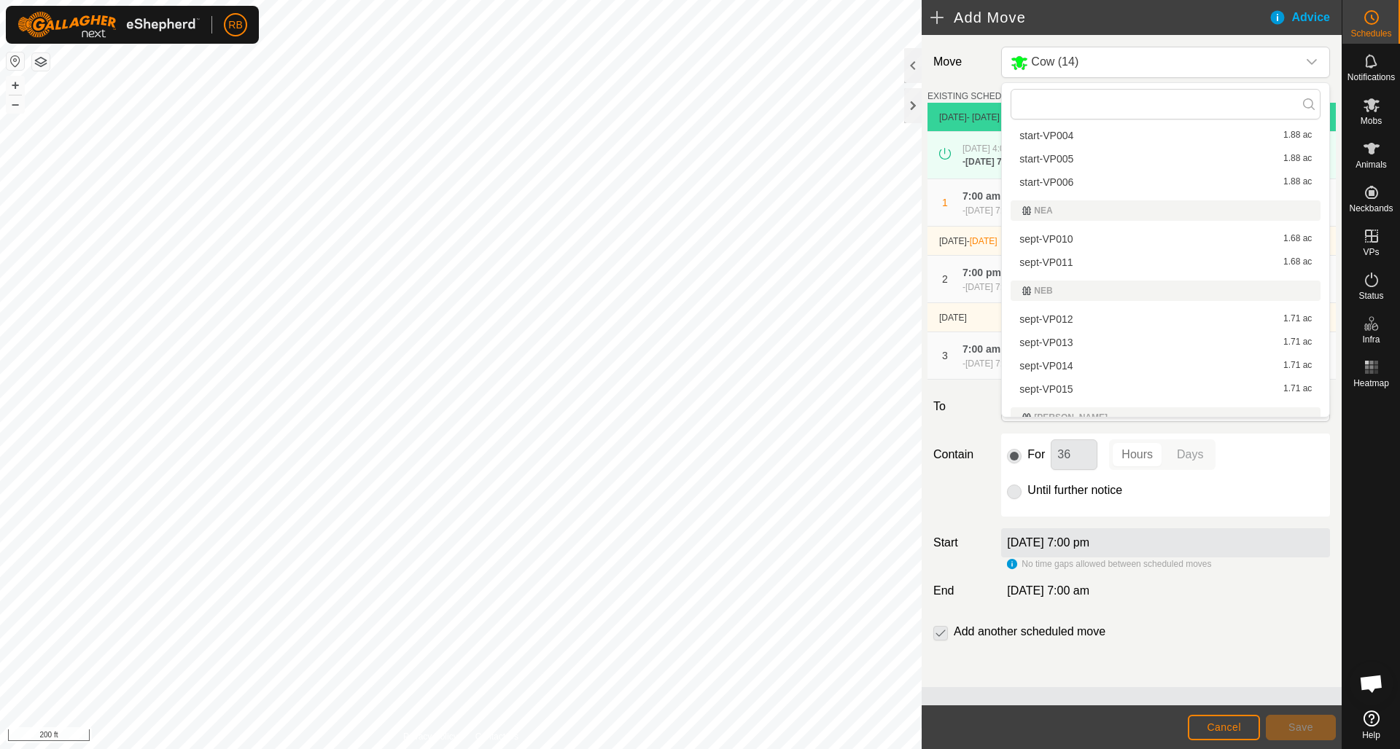
scroll to position [490, 0]
click at [1091, 313] on li "sept-VP012 1.71 ac" at bounding box center [1165, 317] width 310 height 22
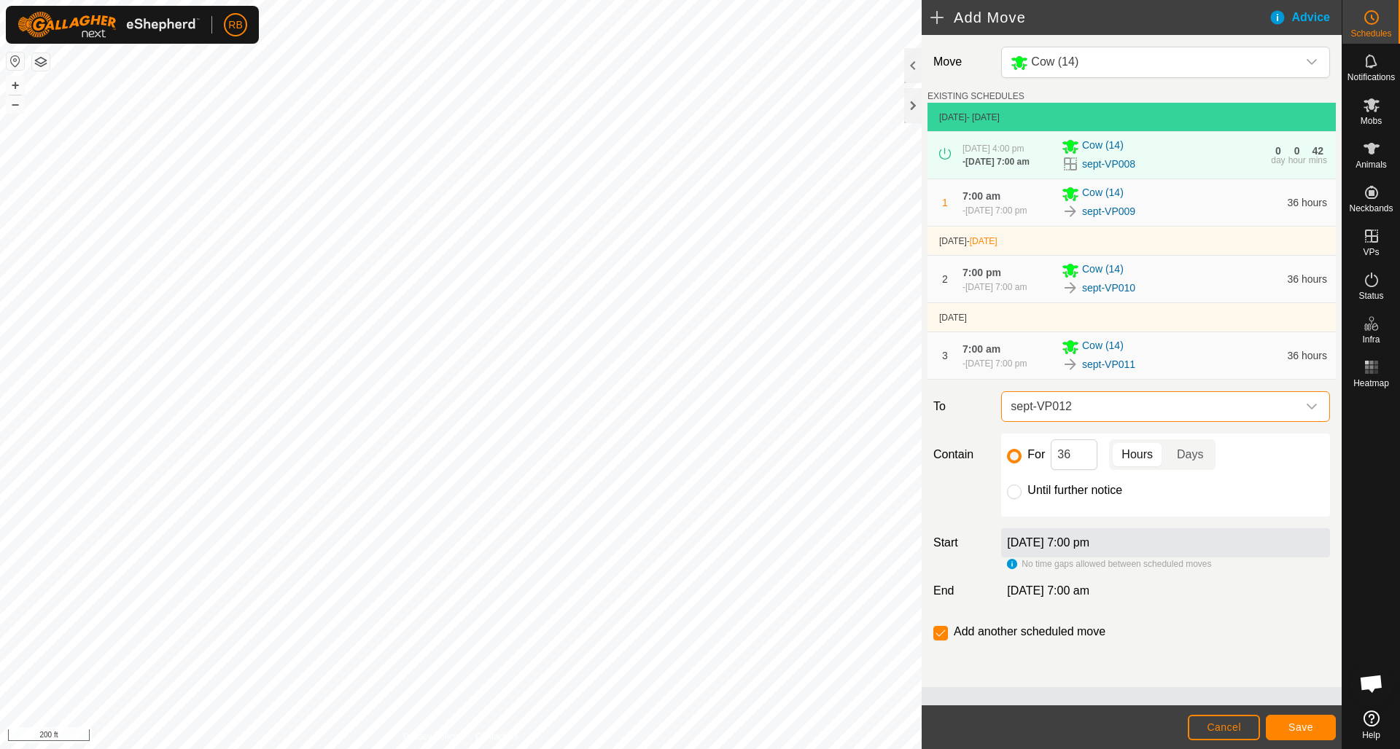
click at [1298, 729] on span "Save" at bounding box center [1300, 728] width 25 height 12
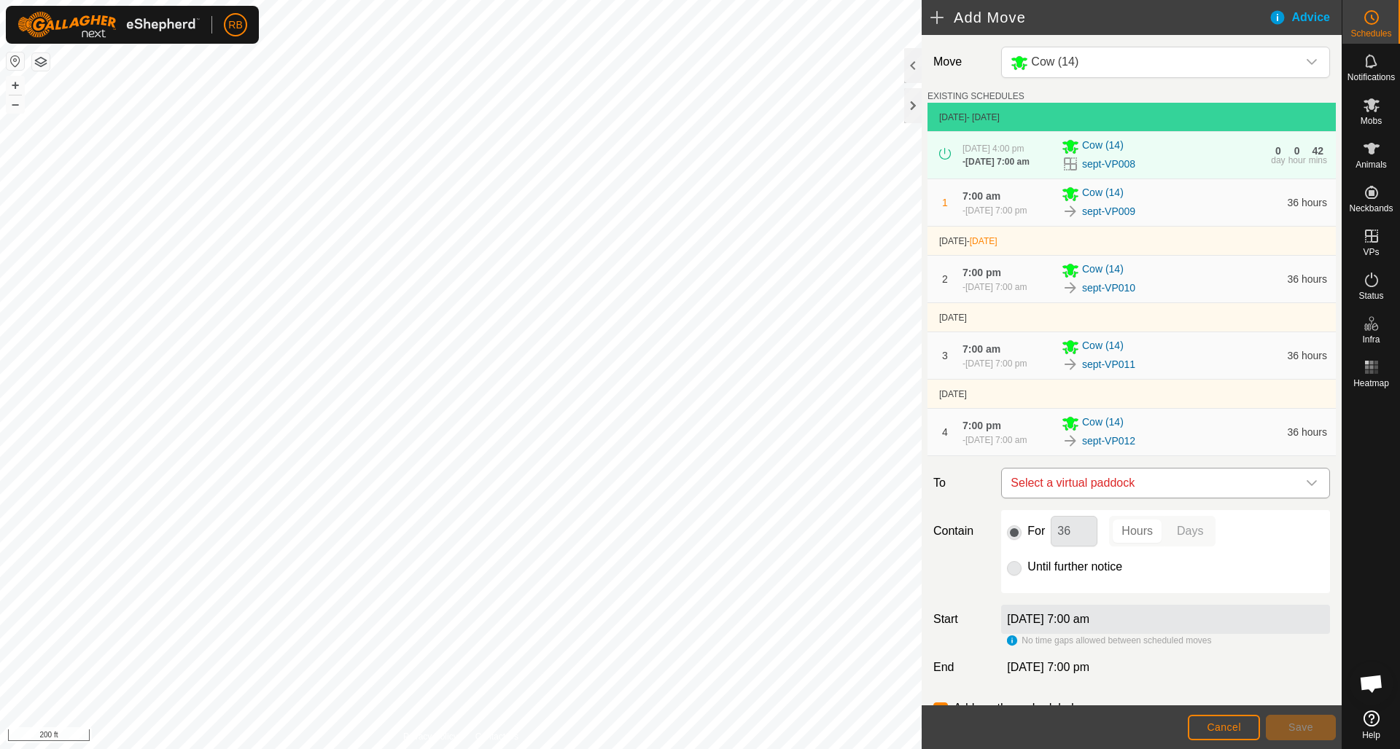
click at [1312, 489] on icon "dropdown trigger" at bounding box center [1311, 483] width 12 height 12
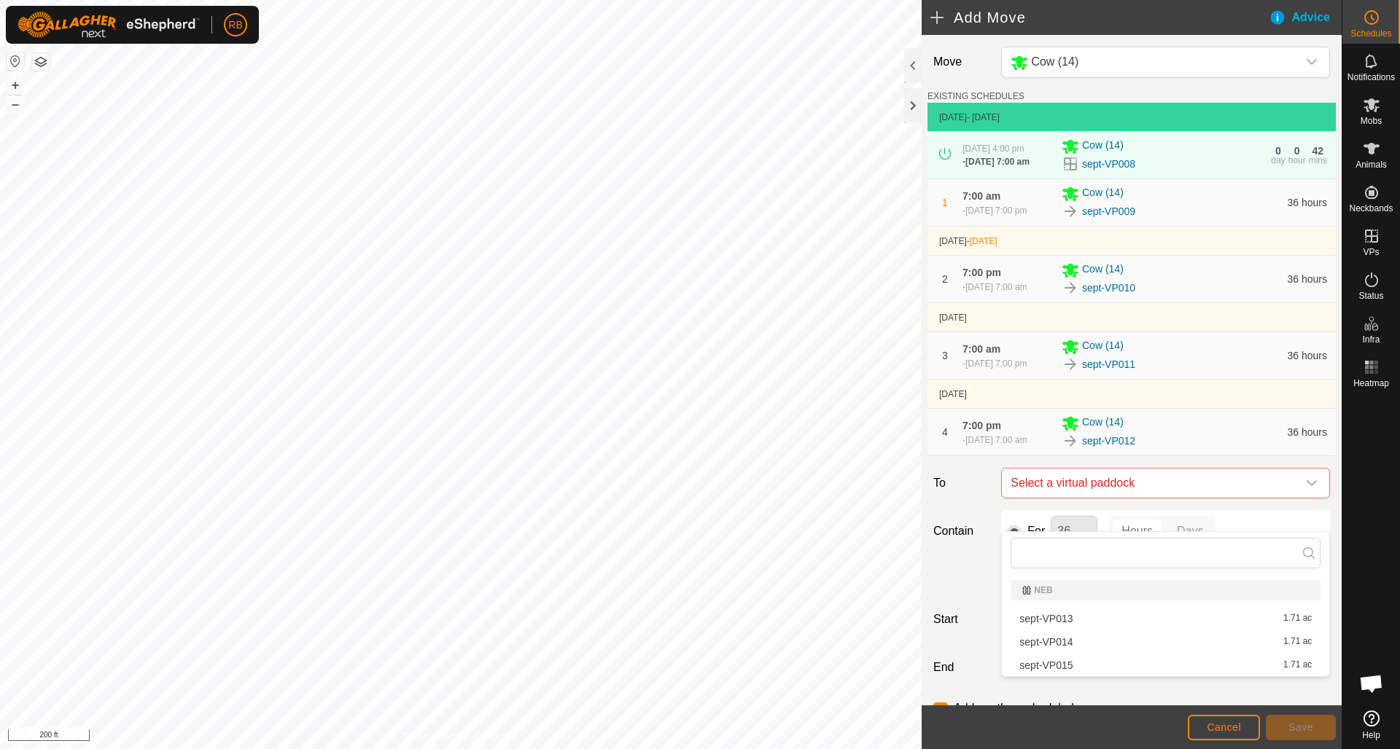
click at [1098, 620] on li "sept-VP013 1.71 ac" at bounding box center [1165, 619] width 310 height 22
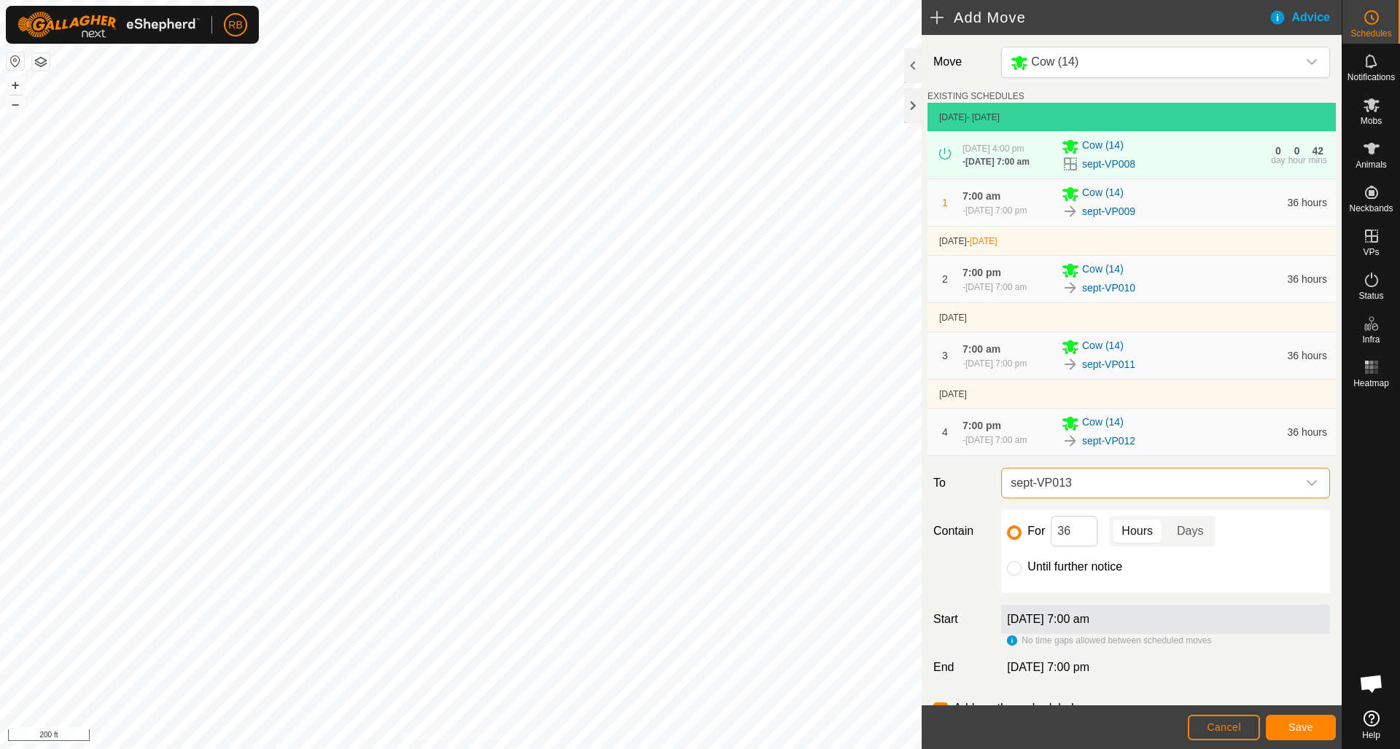
click at [1305, 733] on button "Save" at bounding box center [1300, 728] width 70 height 26
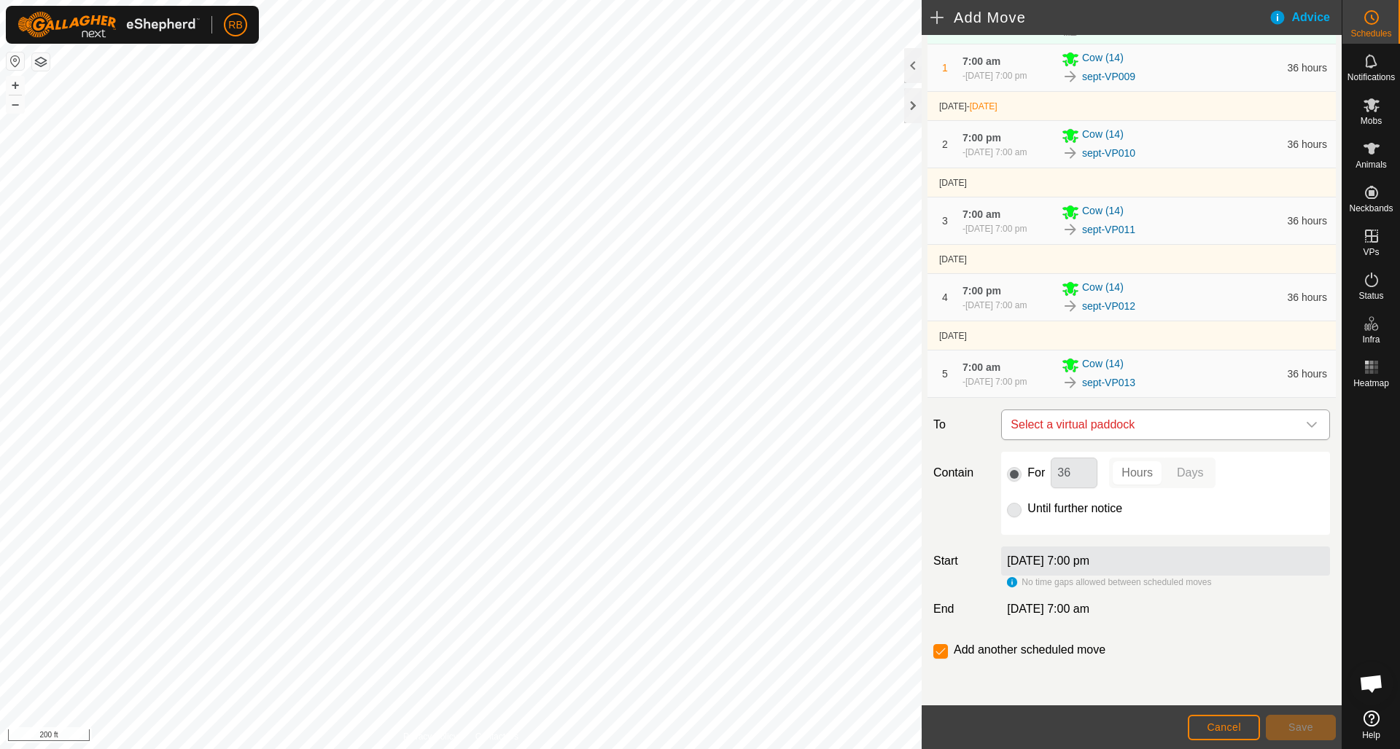
scroll to position [173, 0]
click at [1311, 422] on icon "dropdown trigger" at bounding box center [1311, 425] width 12 height 12
click at [1074, 528] on li "sept-VP014 1.71 ac" at bounding box center [1165, 529] width 310 height 22
click at [1295, 730] on span "Save" at bounding box center [1300, 728] width 25 height 12
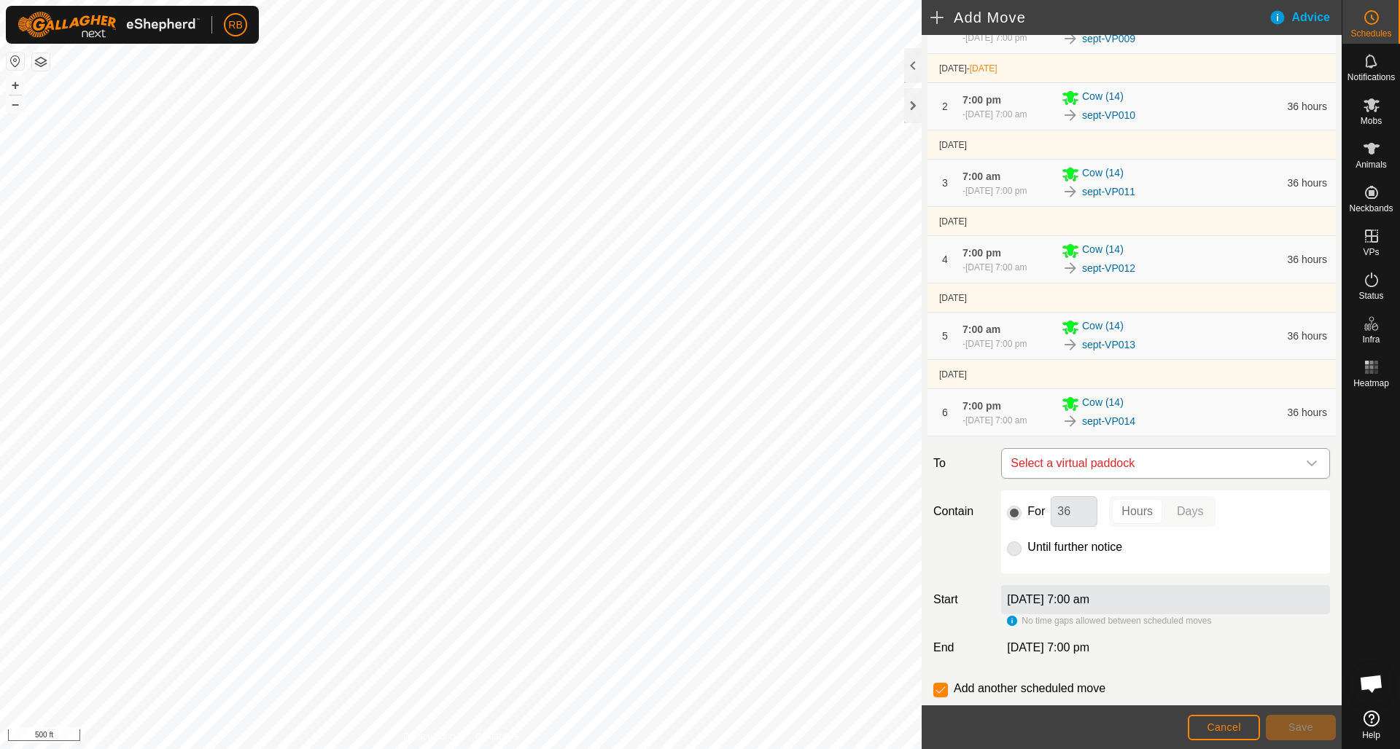
click at [1315, 469] on icon "dropdown trigger" at bounding box center [1311, 464] width 12 height 12
click at [1061, 606] on li "sept-VP015 1.71 ac" at bounding box center [1165, 606] width 310 height 22
click at [1308, 727] on span "Save" at bounding box center [1300, 728] width 25 height 12
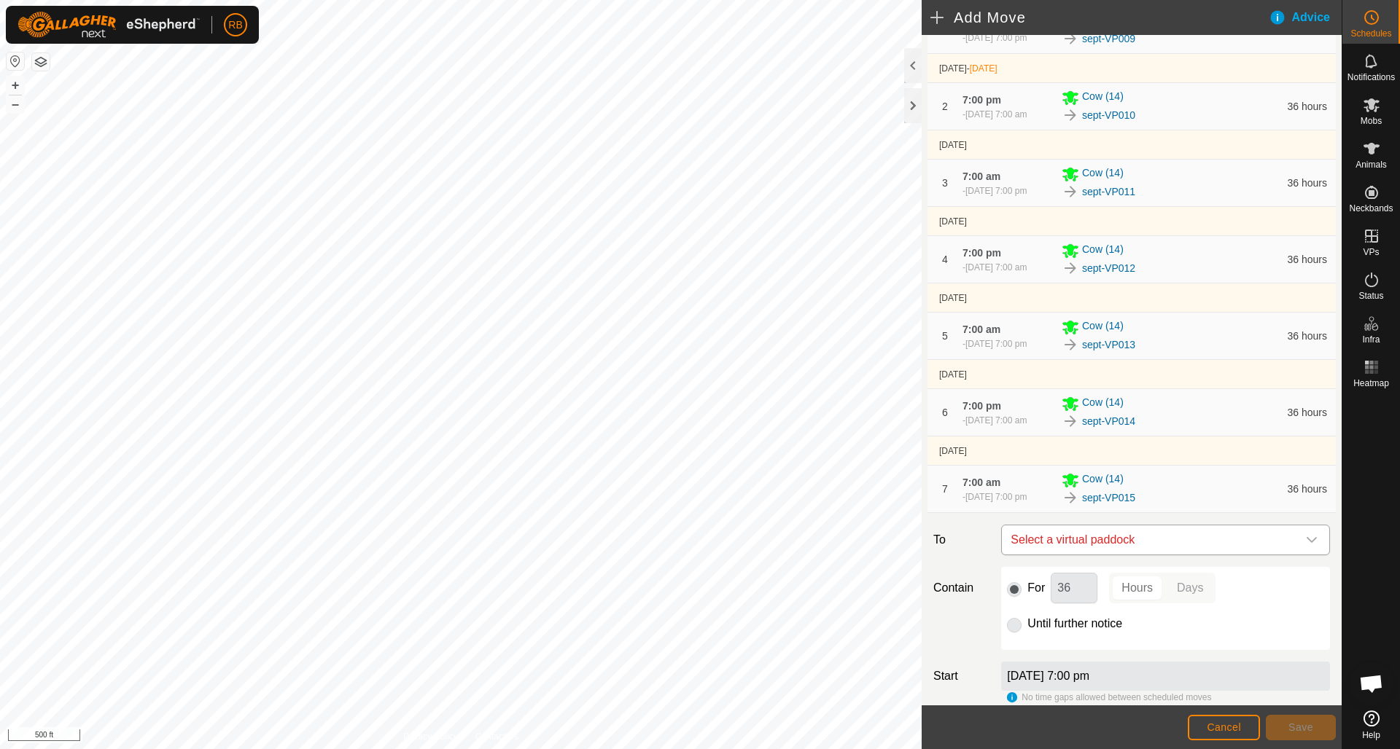
click at [1314, 543] on icon "dropdown trigger" at bounding box center [1311, 540] width 10 height 6
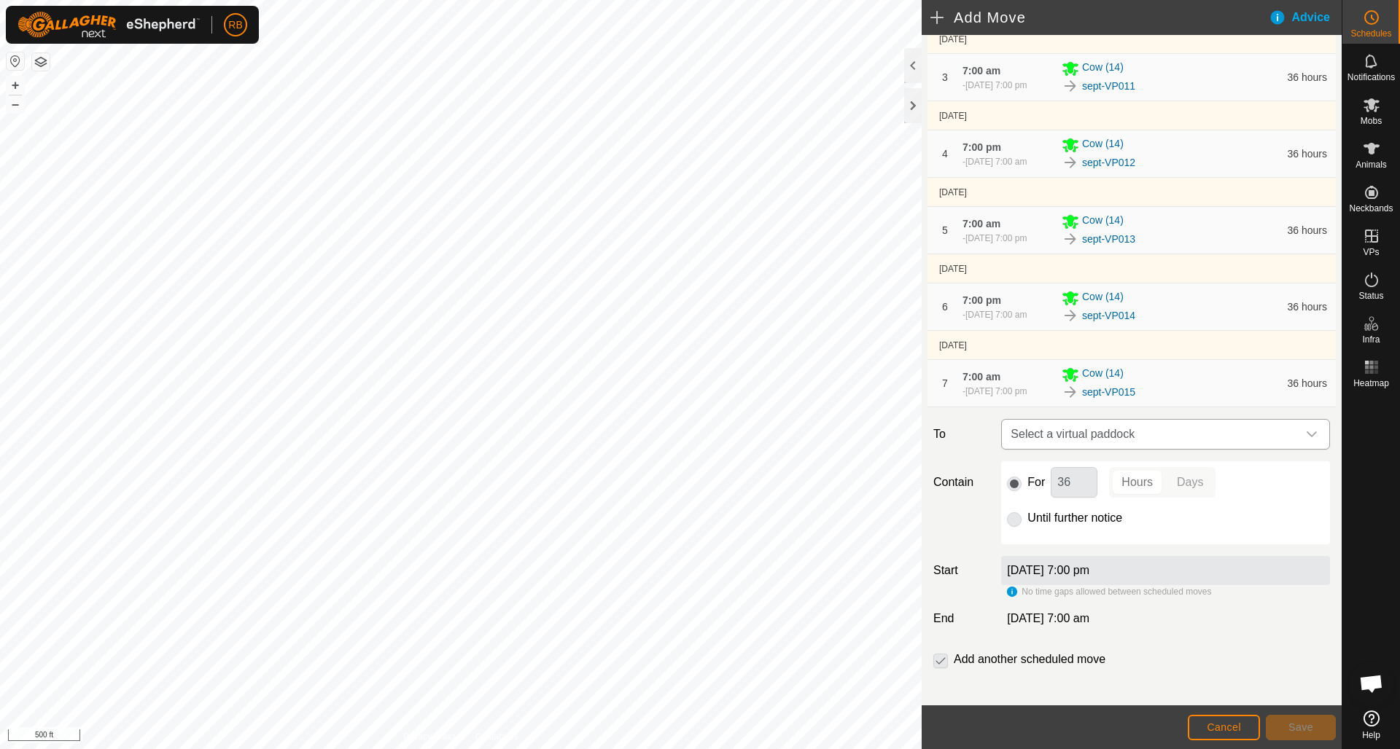
scroll to position [279, 0]
click at [1314, 440] on icon "dropdown trigger" at bounding box center [1311, 434] width 12 height 12
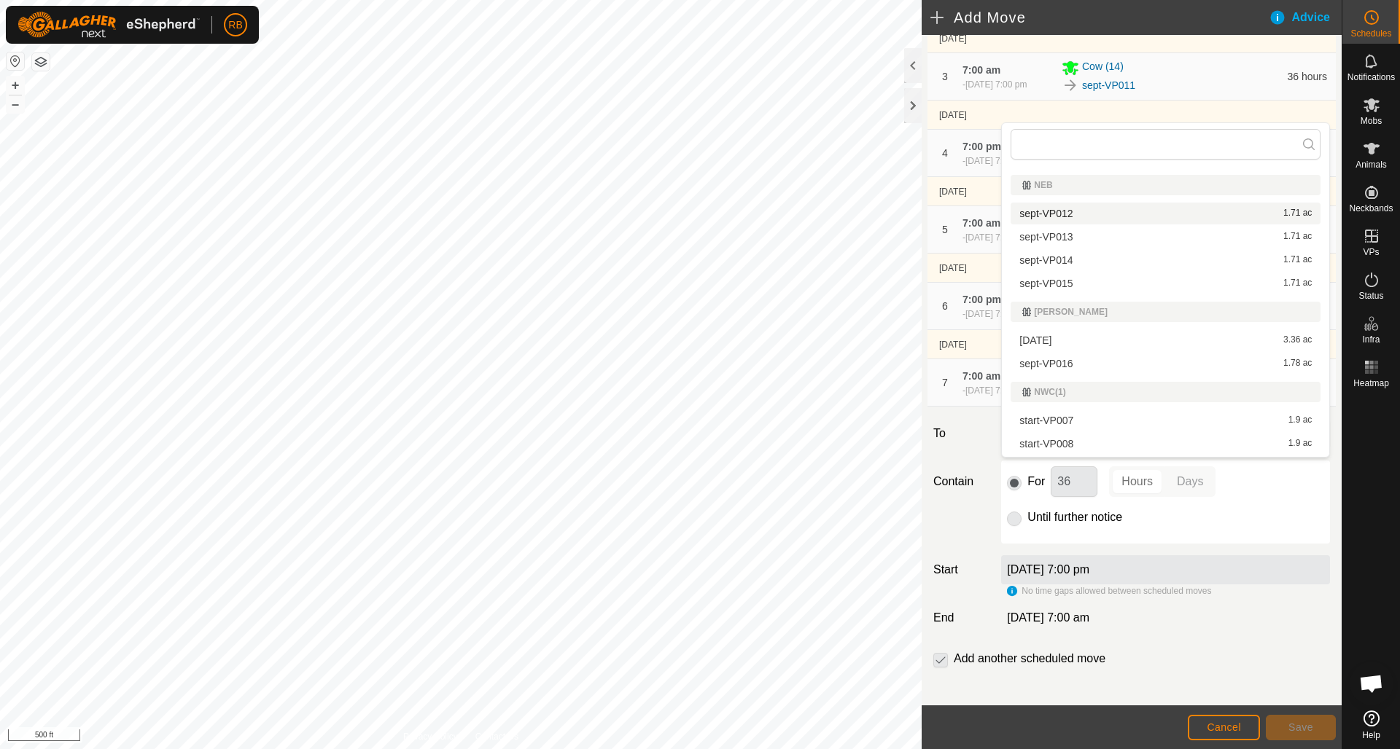
scroll to position [641, 0]
click at [1067, 355] on li "sept-VP016 1.78 ac" at bounding box center [1165, 357] width 310 height 22
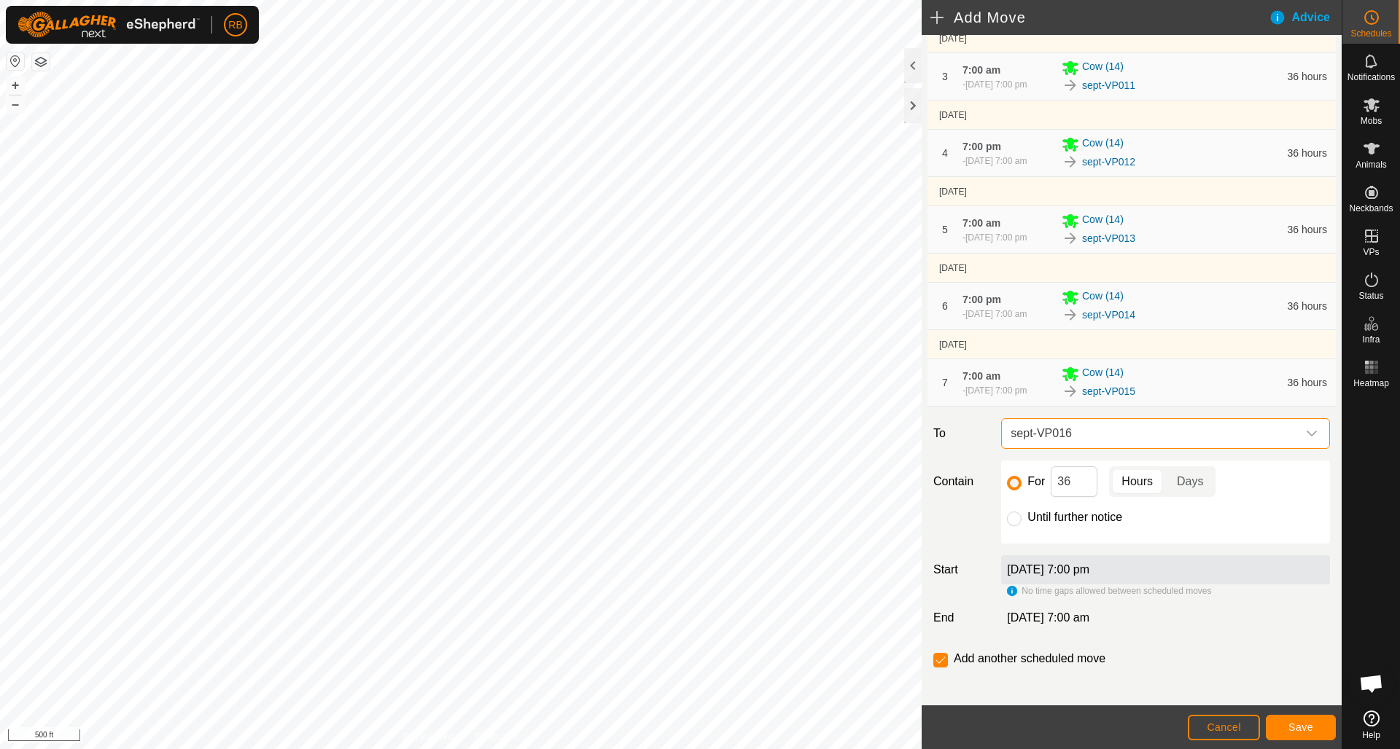
click at [1300, 731] on span "Save" at bounding box center [1300, 728] width 25 height 12
